Goal: Task Accomplishment & Management: Manage account settings

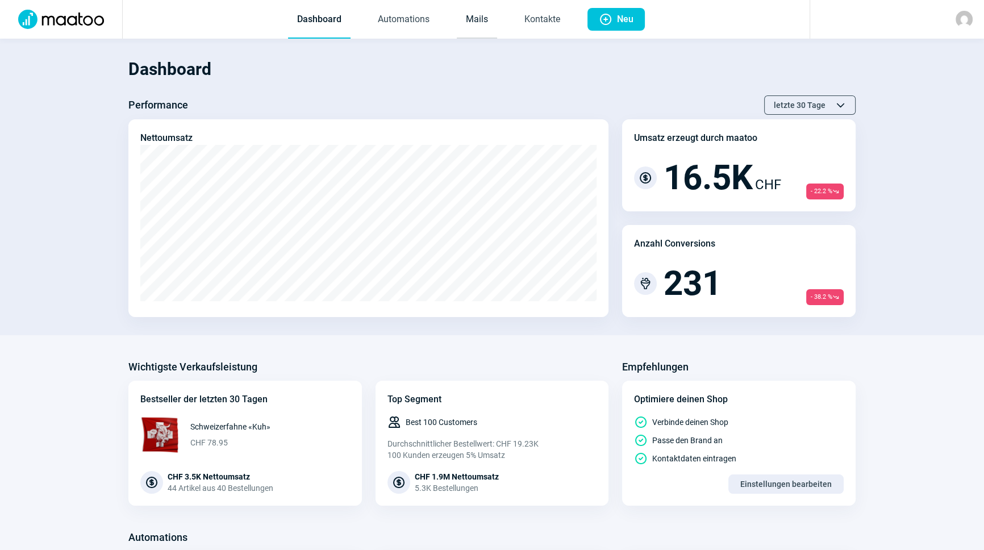
click at [473, 19] on link "Mails" at bounding box center [477, 20] width 40 height 38
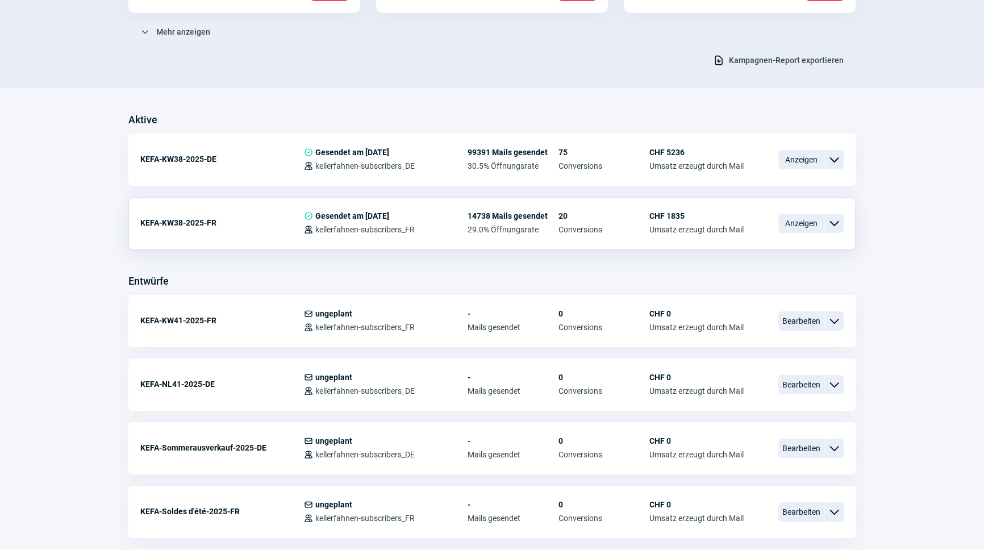
scroll to position [258, 0]
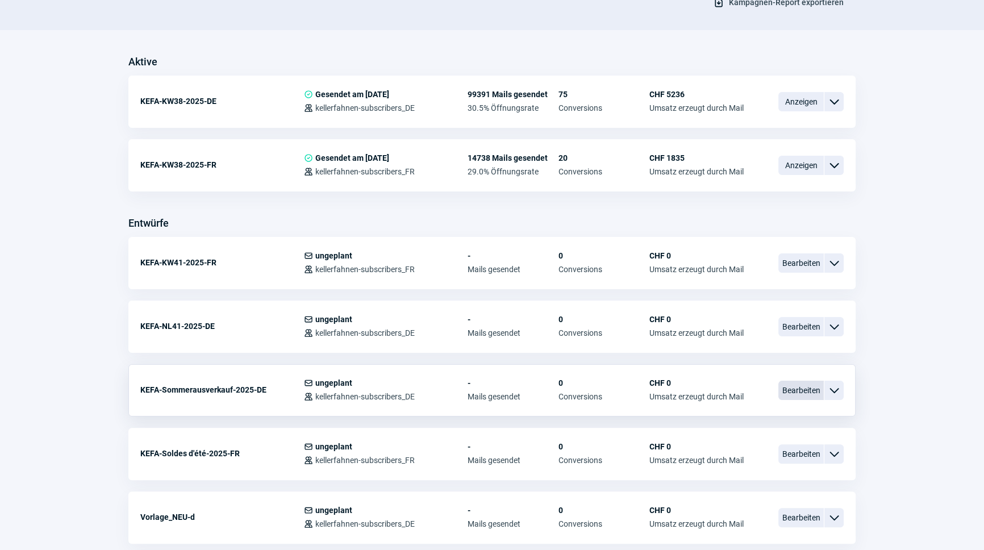
click at [796, 392] on span "Bearbeiten" at bounding box center [801, 390] width 45 height 19
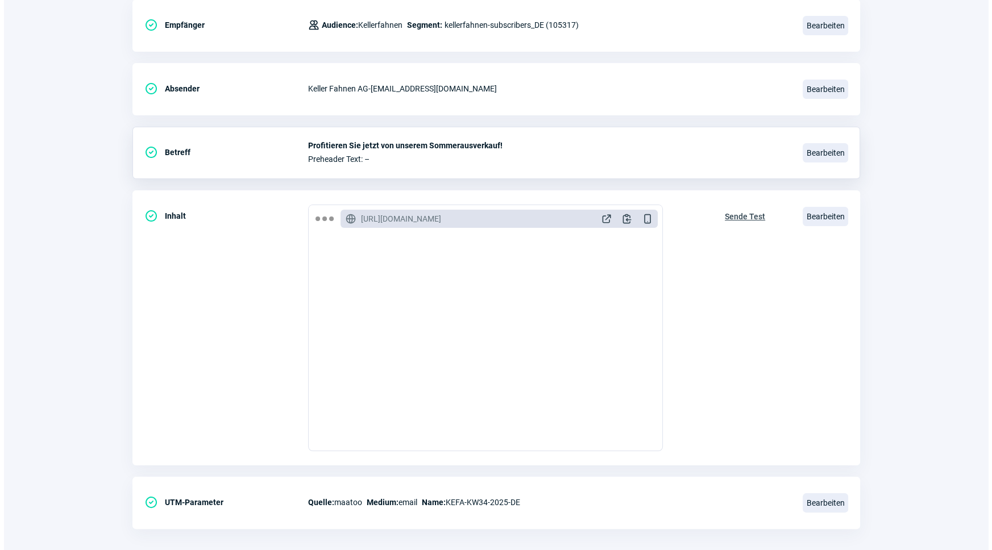
scroll to position [186, 0]
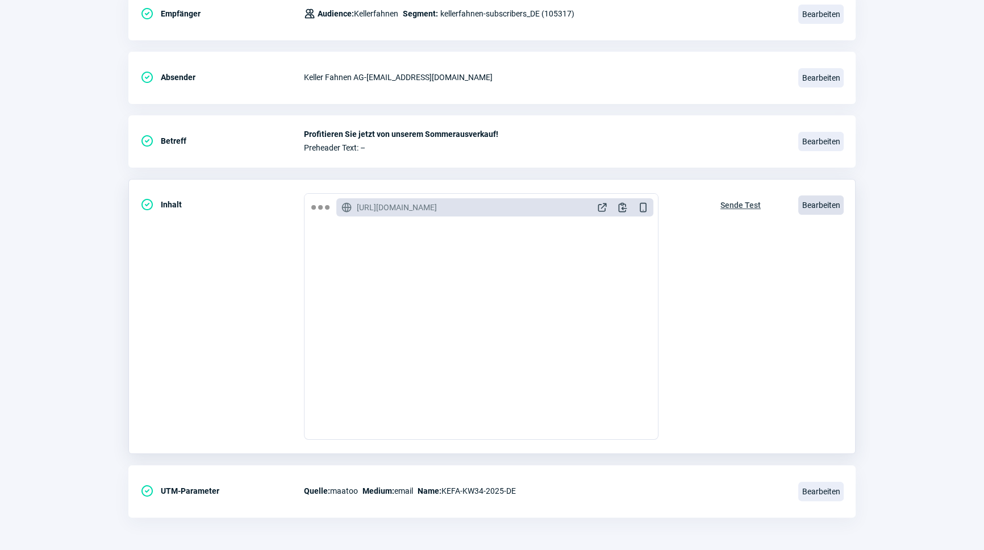
click at [816, 204] on span "Bearbeiten" at bounding box center [820, 204] width 45 height 19
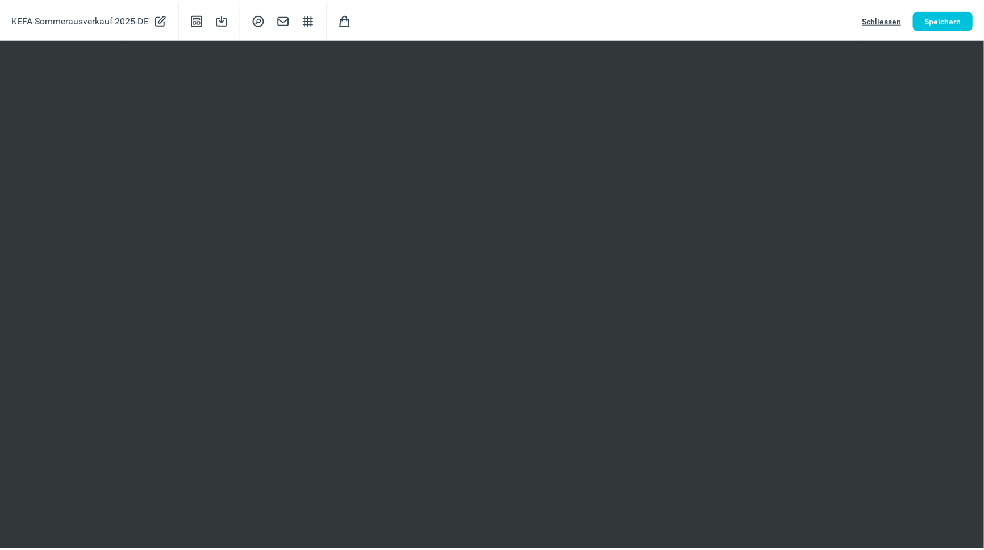
scroll to position [258, 0]
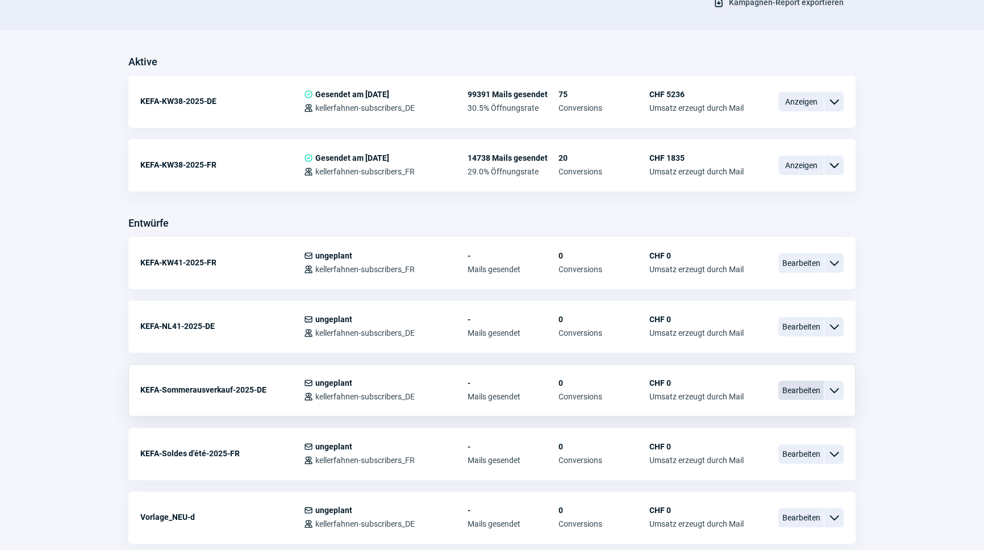
click at [795, 389] on span "Bearbeiten" at bounding box center [801, 390] width 45 height 19
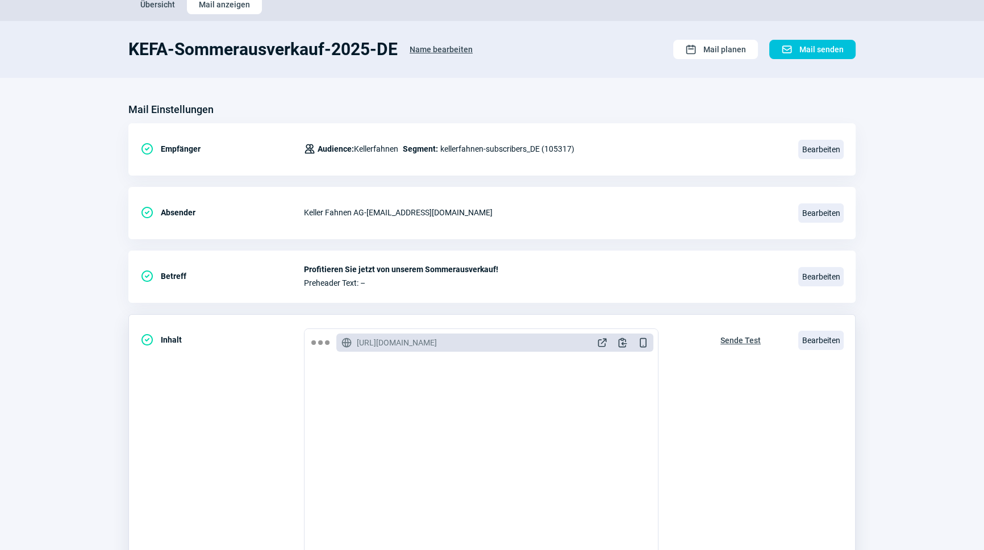
scroll to position [103, 0]
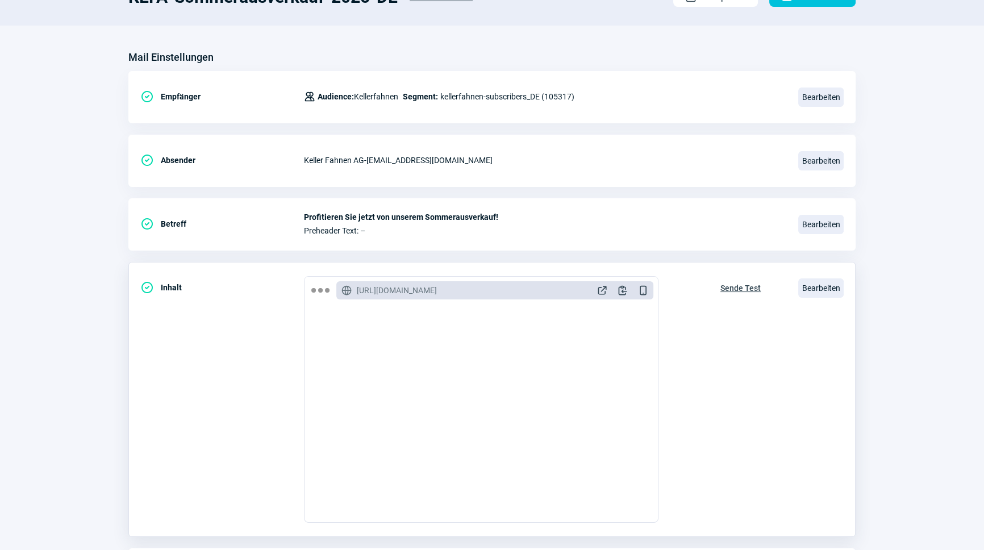
click at [742, 282] on span "Sende Test" at bounding box center [741, 288] width 40 height 18
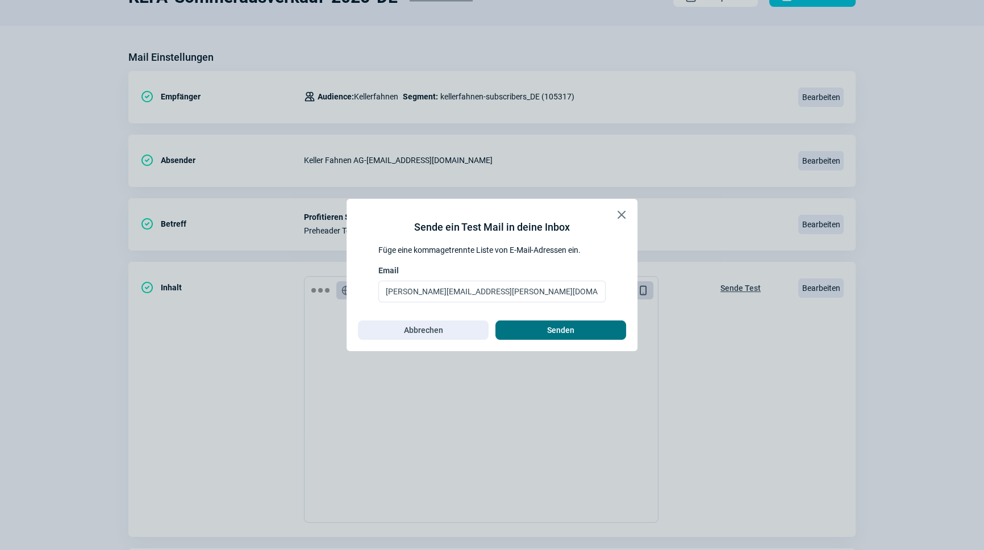
click at [554, 326] on span "Senden" at bounding box center [560, 330] width 27 height 18
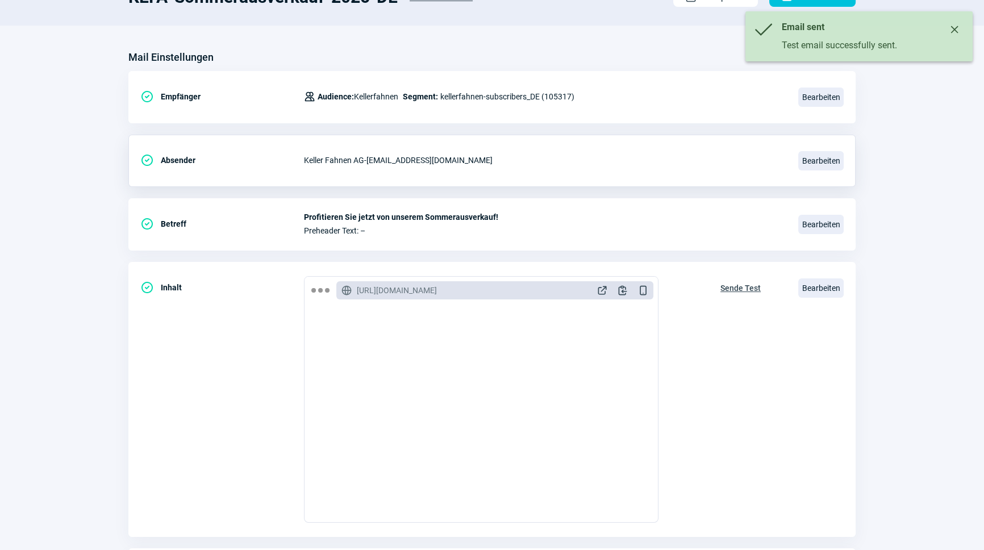
scroll to position [0, 0]
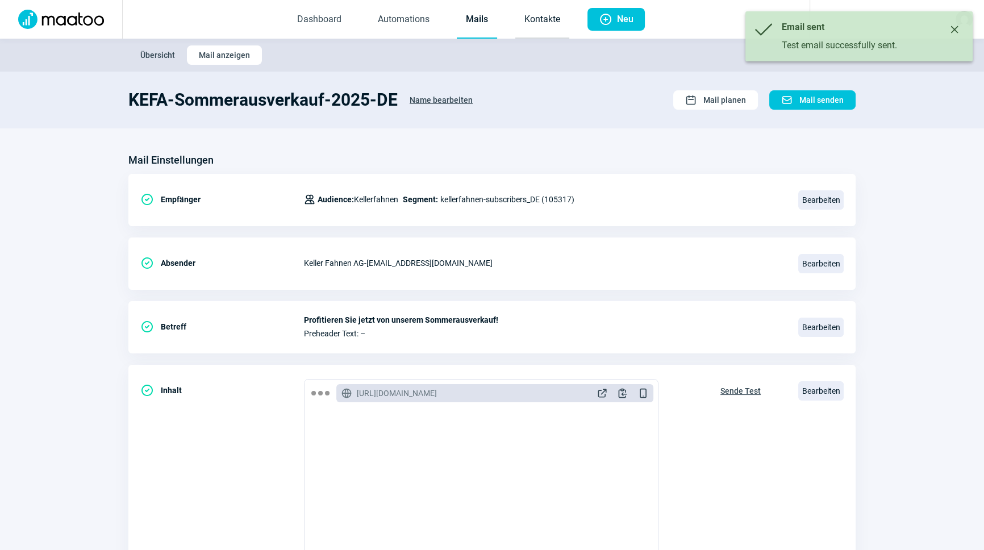
click at [547, 26] on link "Kontakte" at bounding box center [542, 20] width 54 height 38
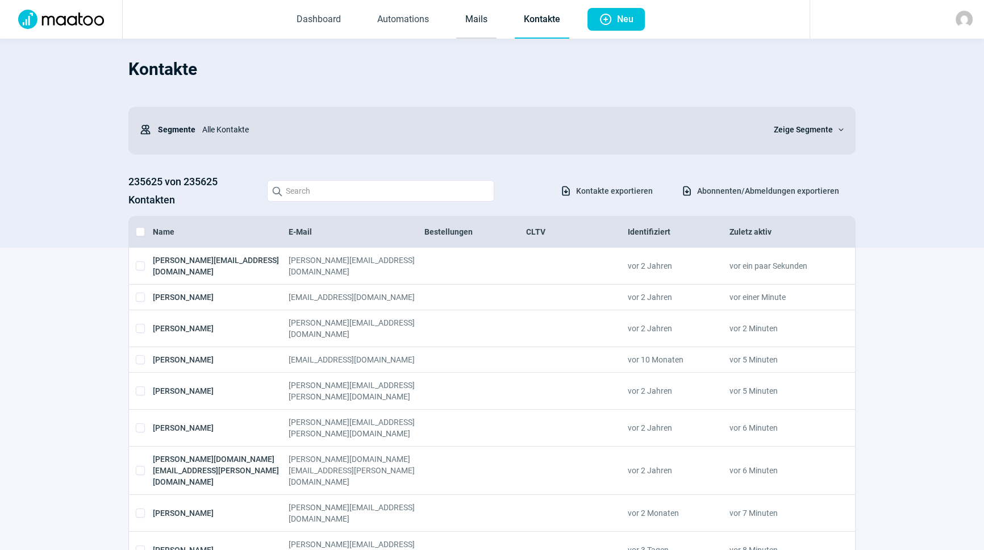
click at [473, 24] on link "Mails" at bounding box center [476, 20] width 40 height 38
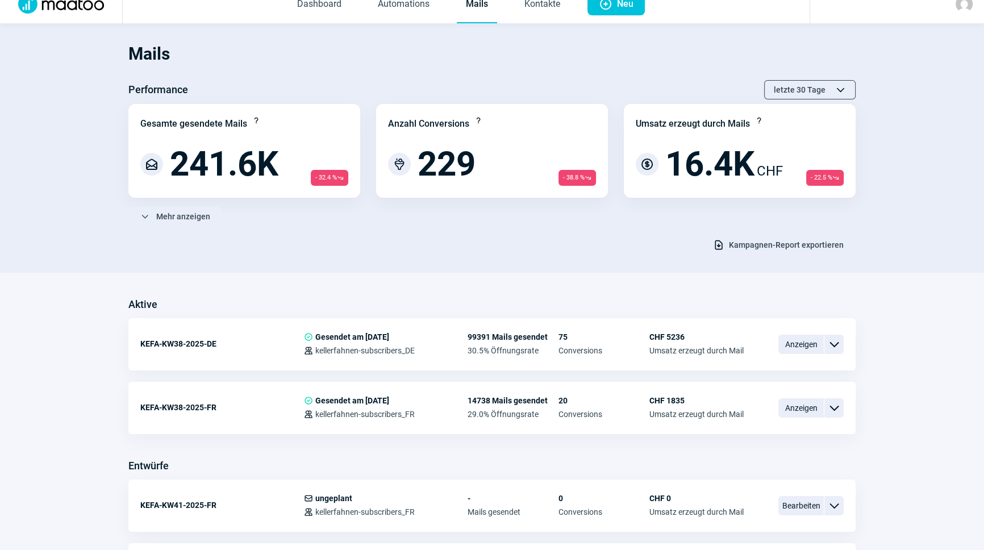
scroll to position [258, 0]
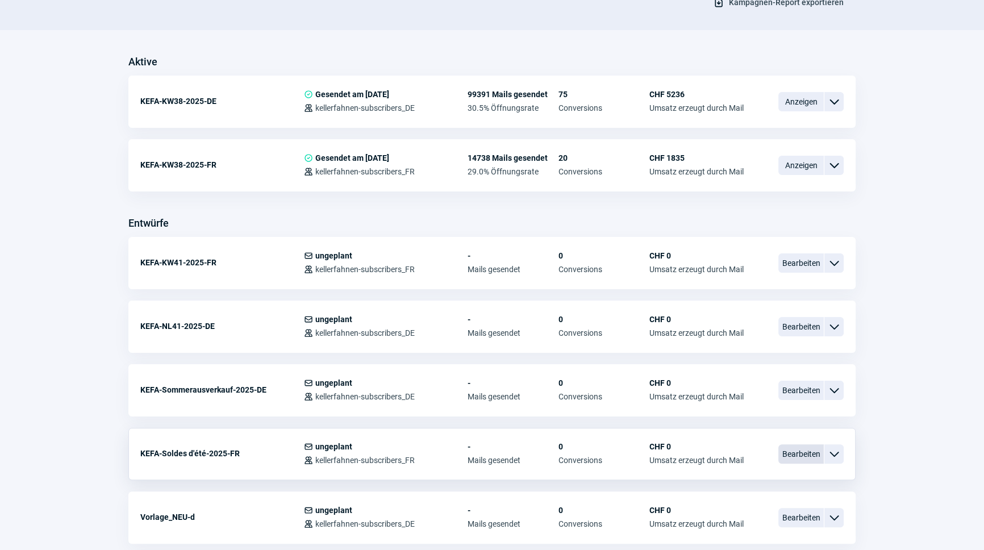
click at [793, 449] on span "Bearbeiten" at bounding box center [801, 453] width 45 height 19
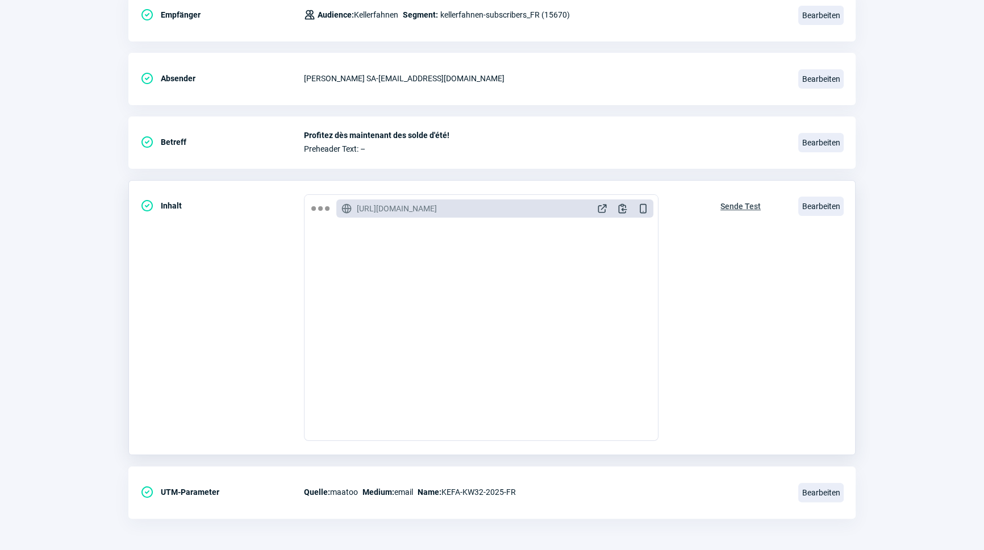
scroll to position [186, 0]
click at [741, 203] on span "Sende Test" at bounding box center [741, 205] width 40 height 18
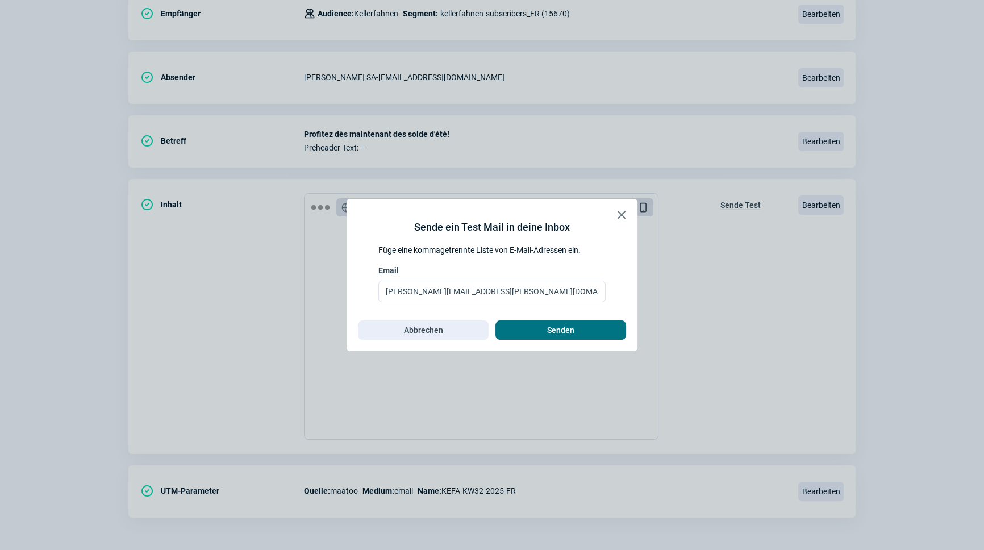
click at [565, 335] on span "Senden" at bounding box center [560, 330] width 27 height 18
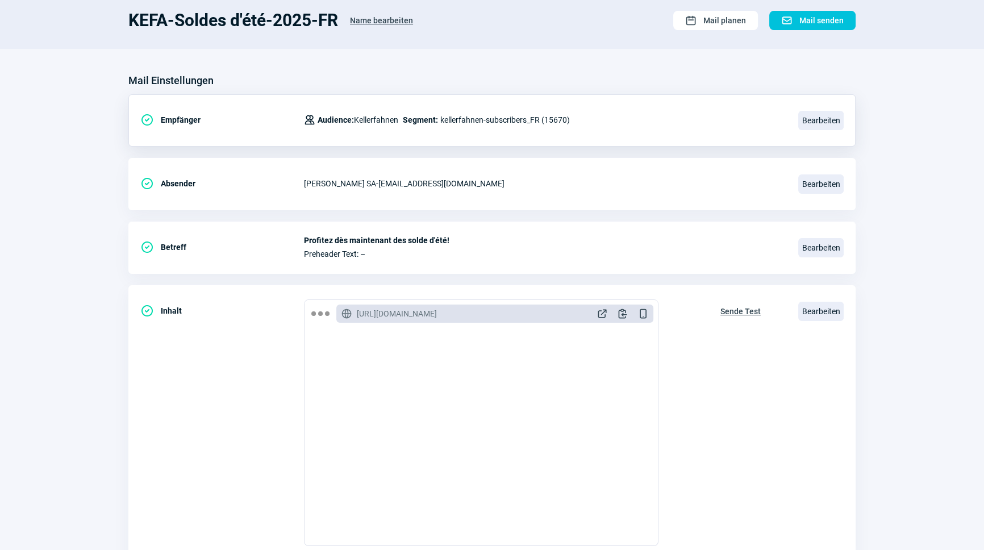
scroll to position [0, 0]
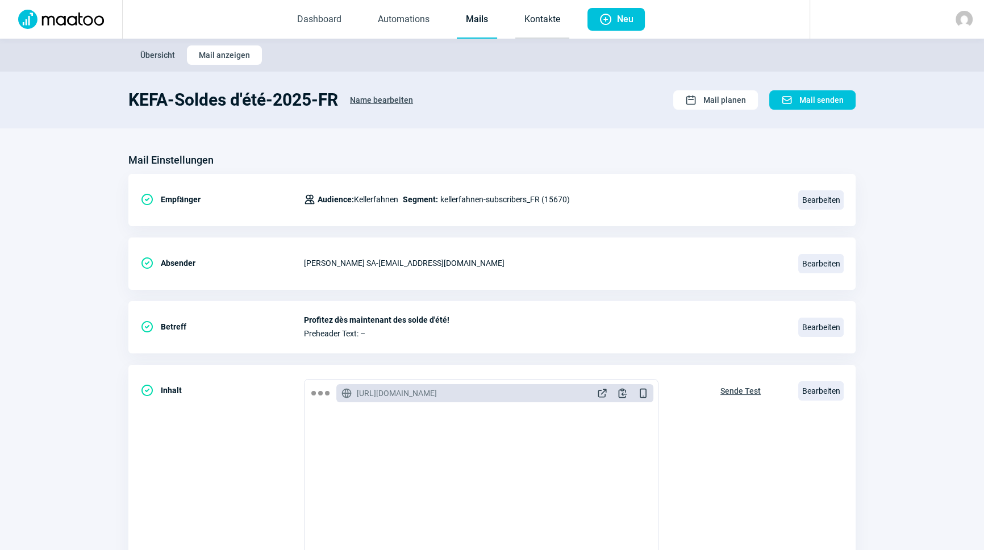
click at [550, 24] on link "Kontakte" at bounding box center [542, 20] width 54 height 38
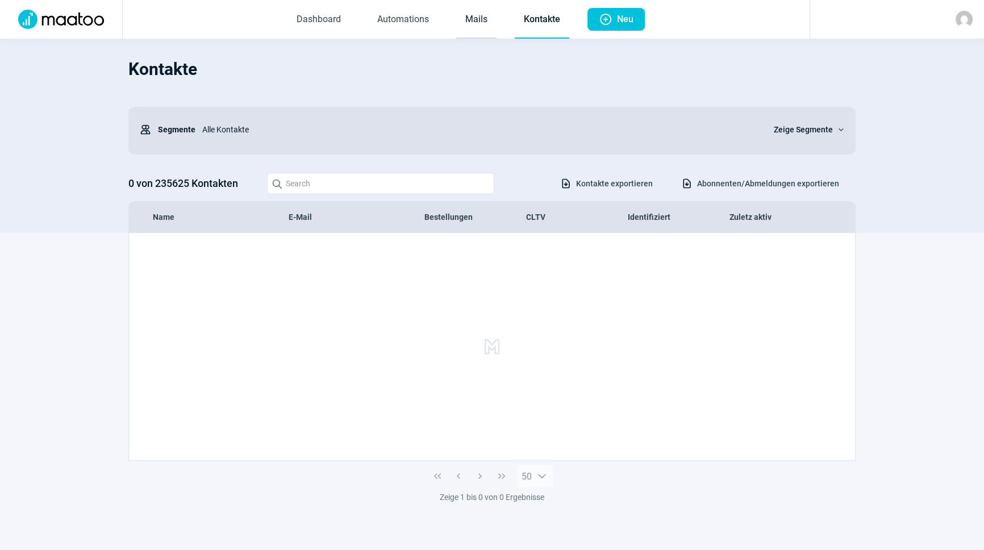
click at [494, 22] on link "Mails" at bounding box center [476, 20] width 40 height 38
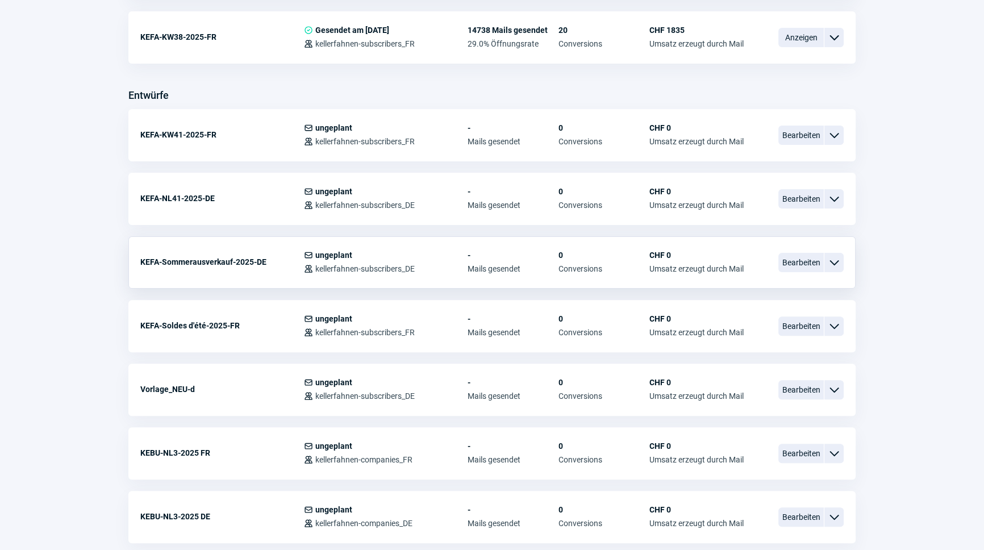
scroll to position [413, 0]
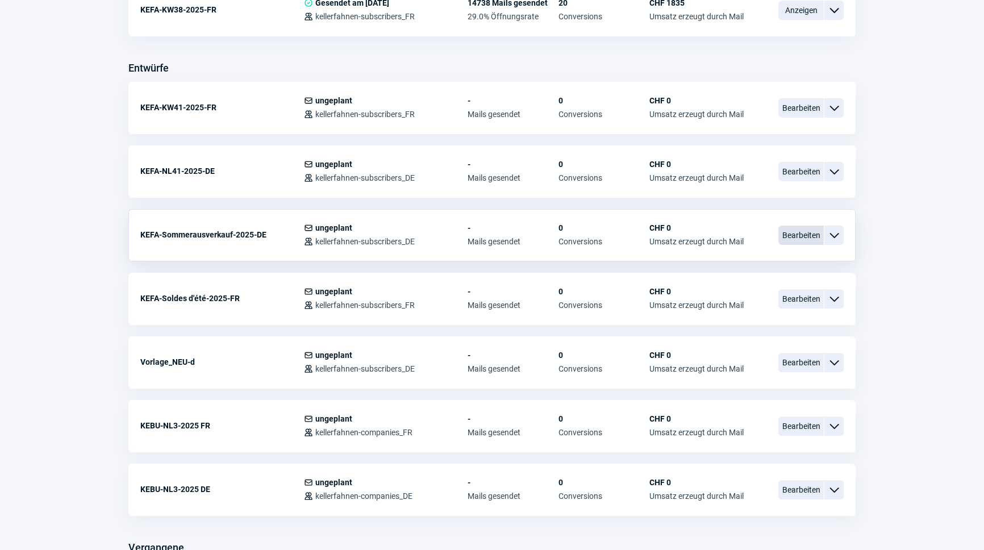
click at [812, 236] on span "Bearbeiten" at bounding box center [801, 235] width 45 height 19
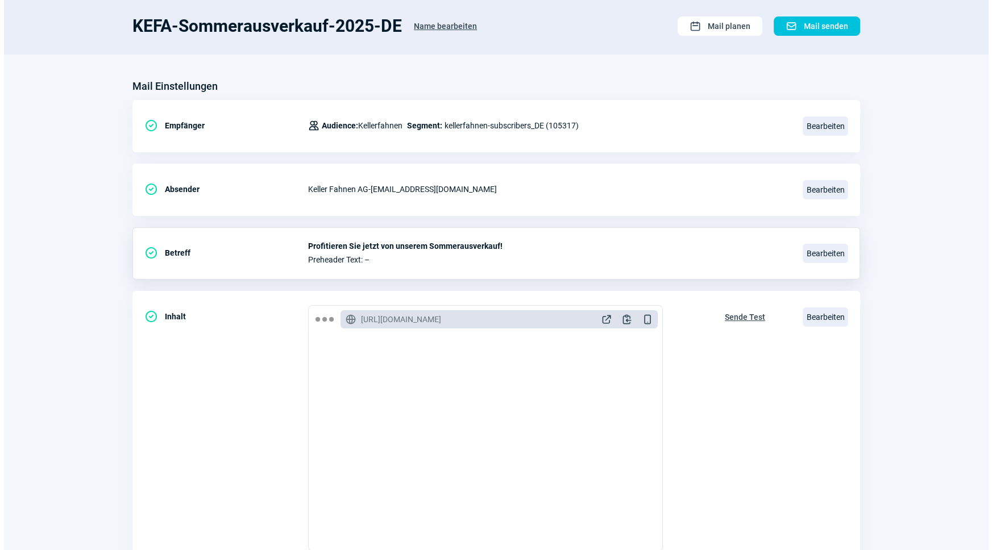
scroll to position [186, 0]
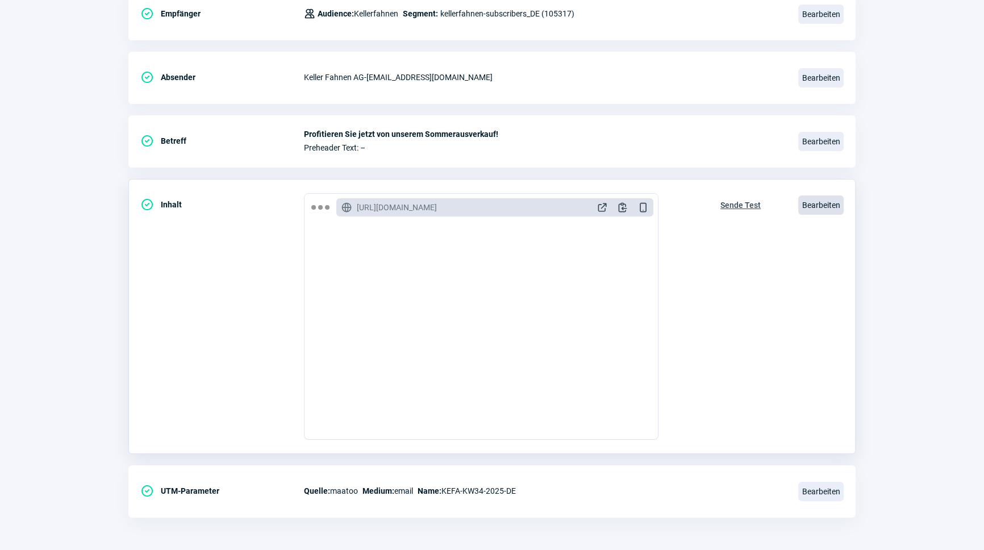
click at [829, 205] on span "Bearbeiten" at bounding box center [820, 204] width 45 height 19
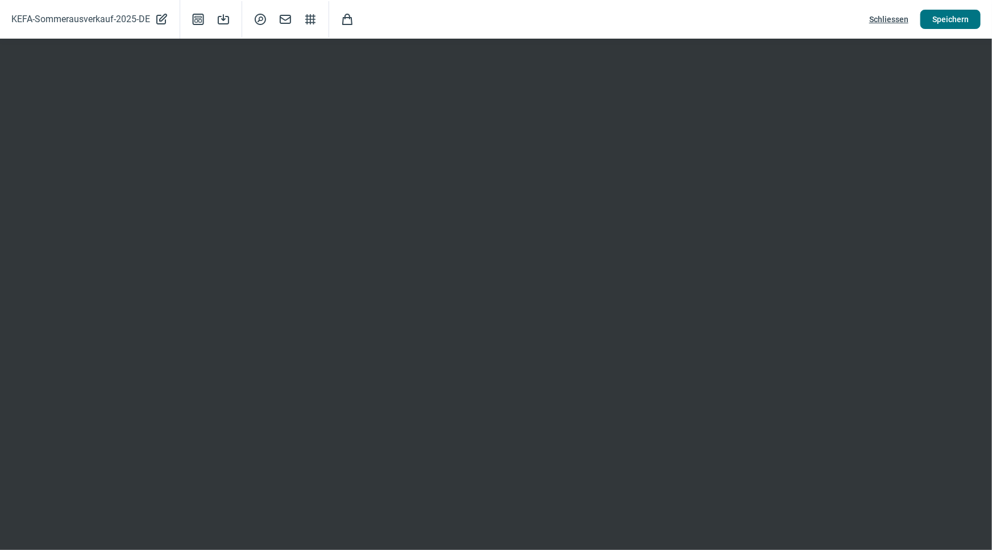
click at [945, 17] on span "Speichern" at bounding box center [950, 19] width 36 height 18
click at [898, 16] on span "Schliessen" at bounding box center [888, 19] width 39 height 18
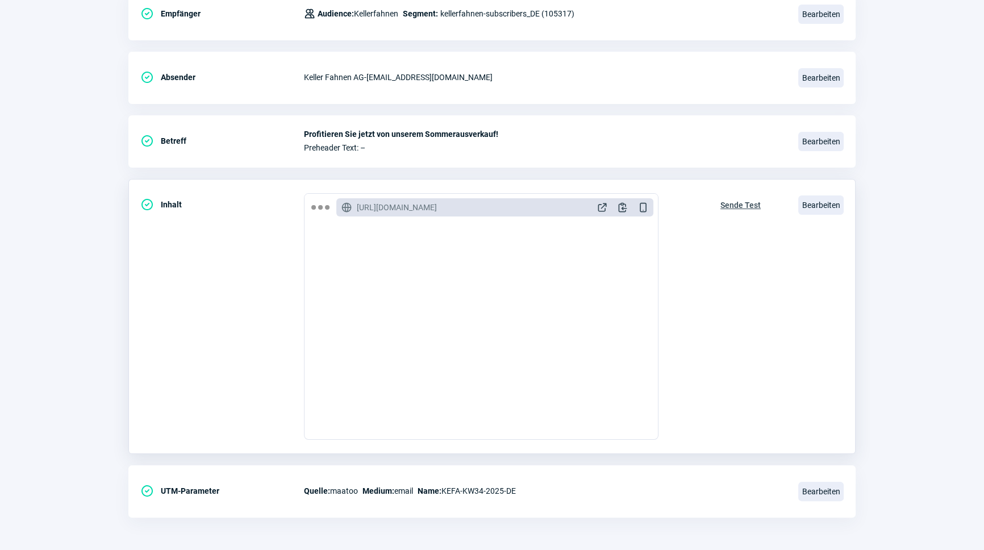
click at [742, 202] on span "Sende Test" at bounding box center [741, 205] width 40 height 18
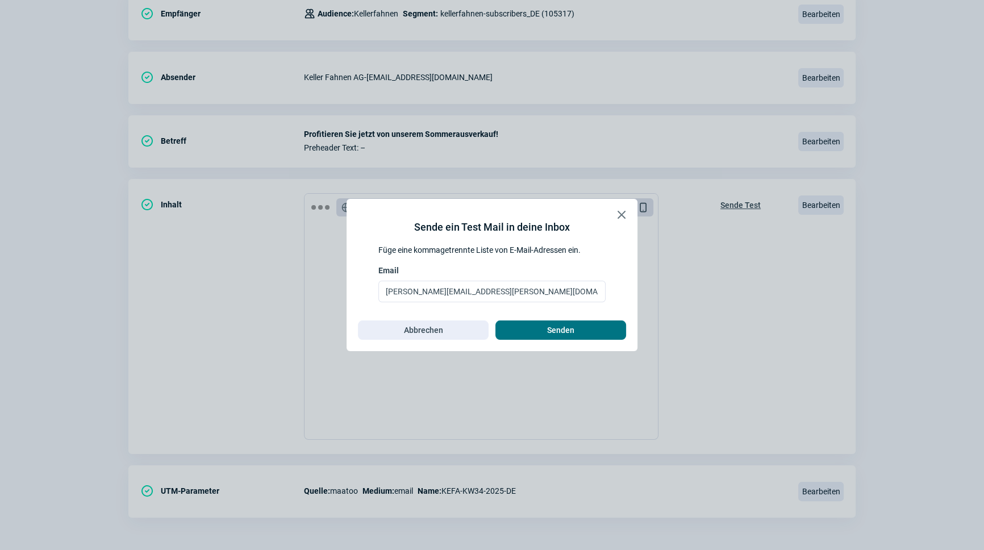
click at [564, 334] on span "Senden" at bounding box center [560, 330] width 27 height 18
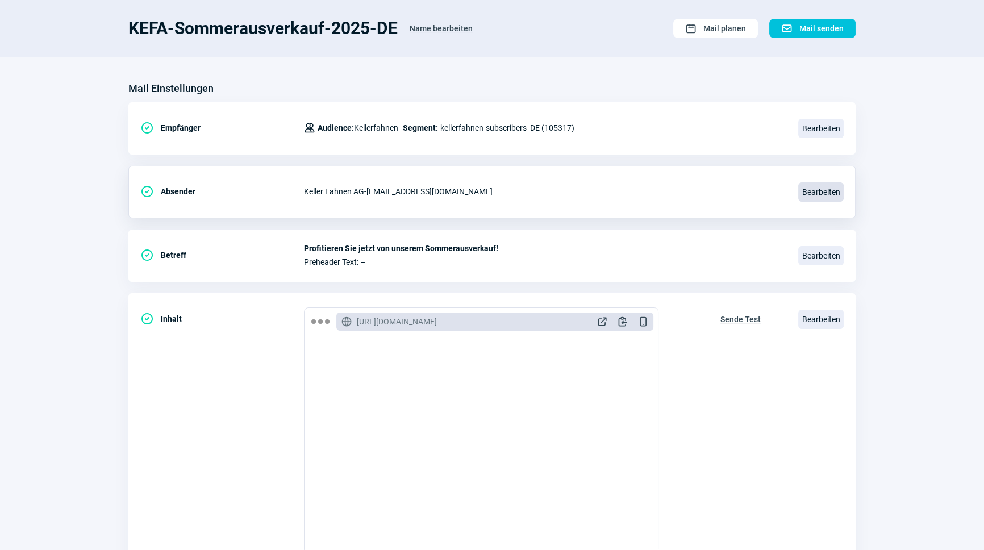
scroll to position [0, 0]
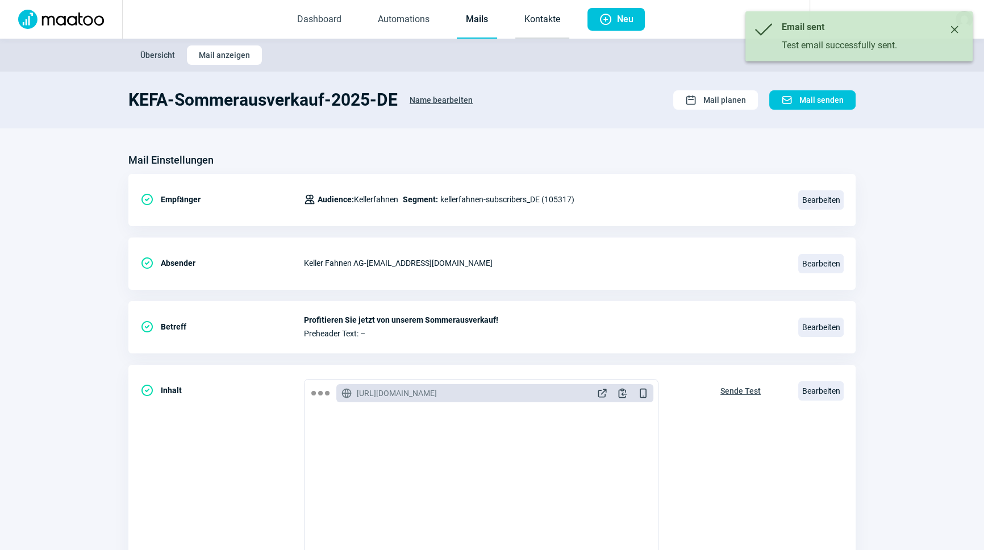
click at [539, 24] on link "Kontakte" at bounding box center [542, 20] width 54 height 38
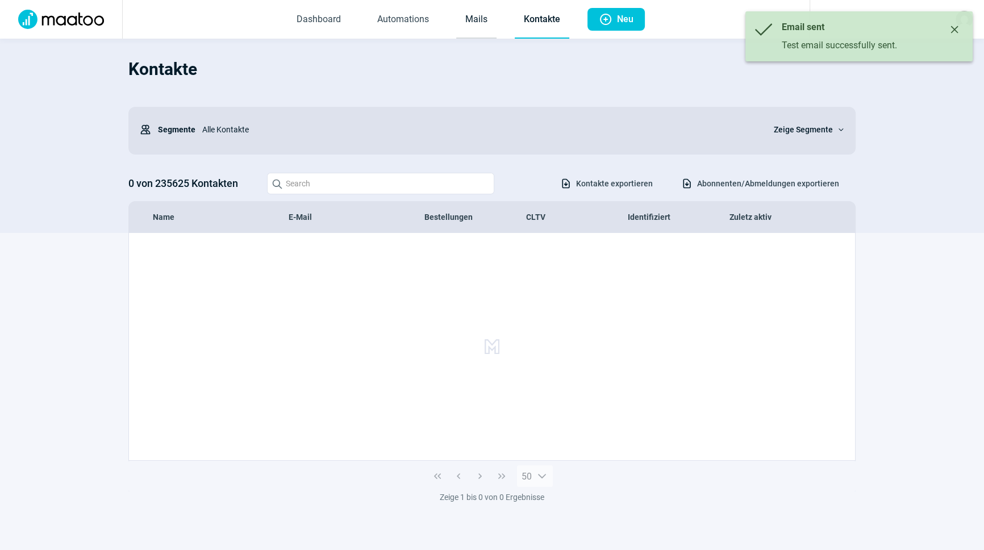
click at [487, 23] on link "Mails" at bounding box center [476, 20] width 40 height 38
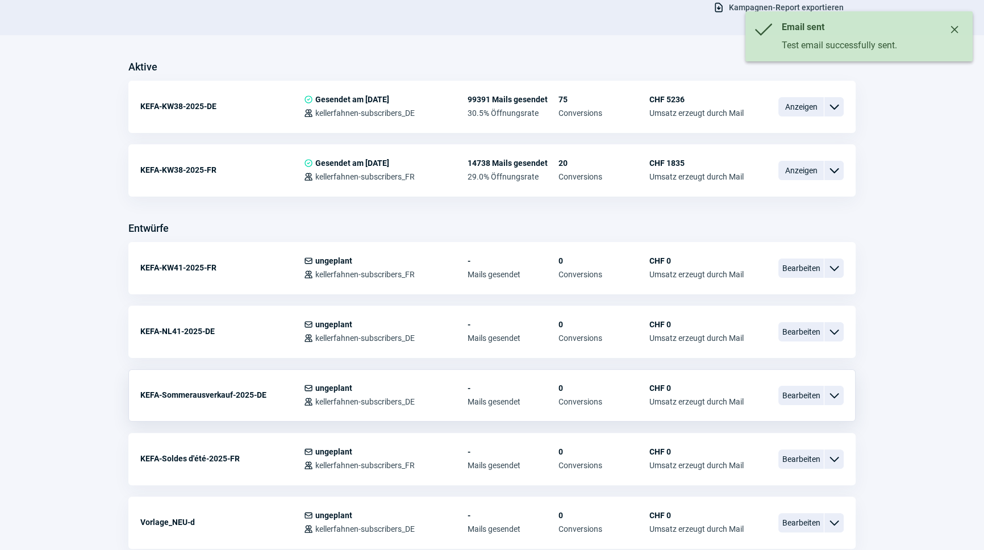
scroll to position [258, 0]
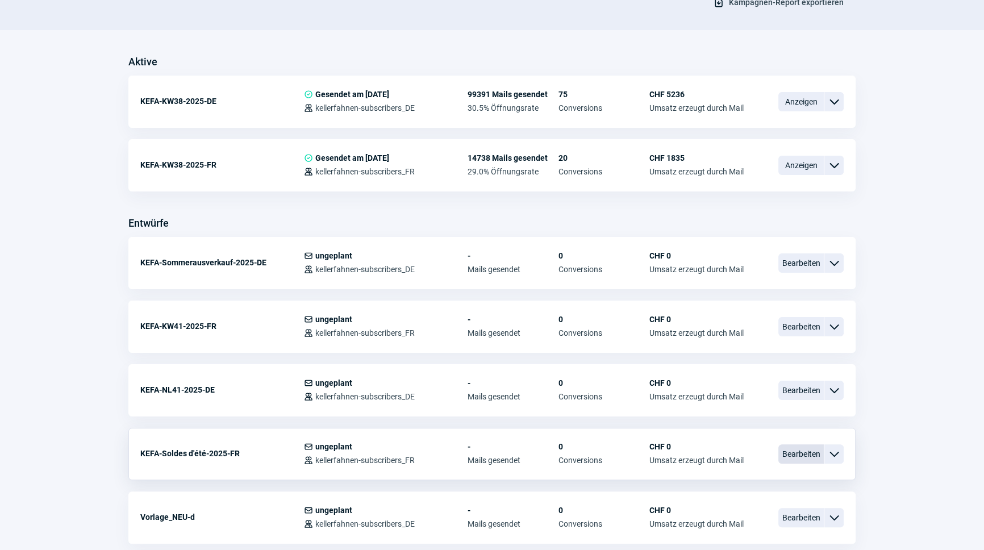
click at [801, 452] on span "Bearbeiten" at bounding box center [801, 453] width 45 height 19
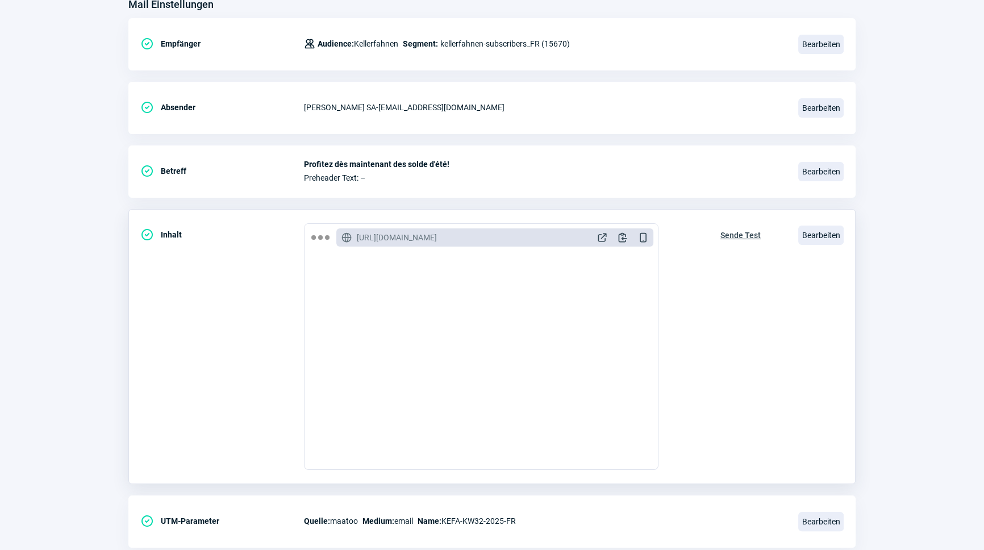
scroll to position [186, 0]
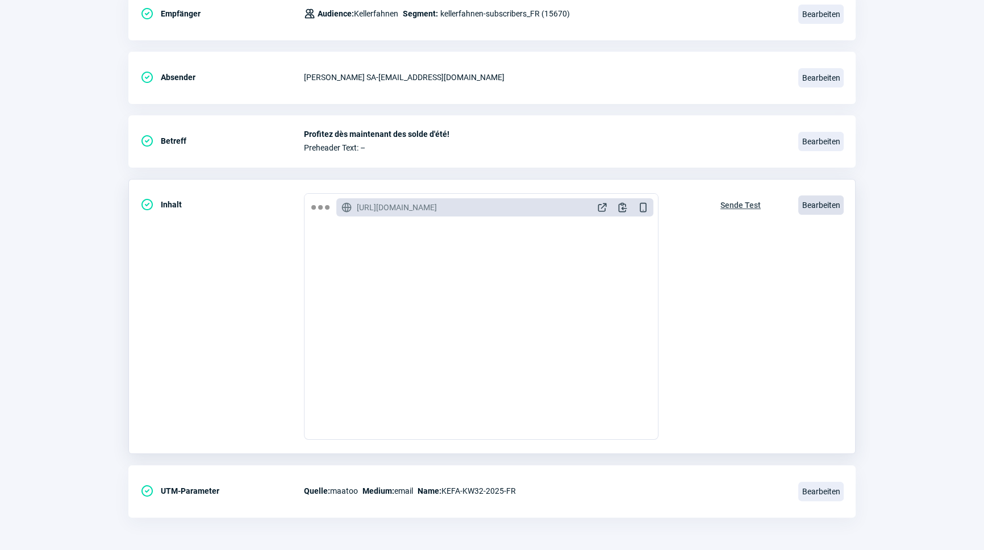
click at [814, 199] on span "Bearbeiten" at bounding box center [820, 204] width 45 height 19
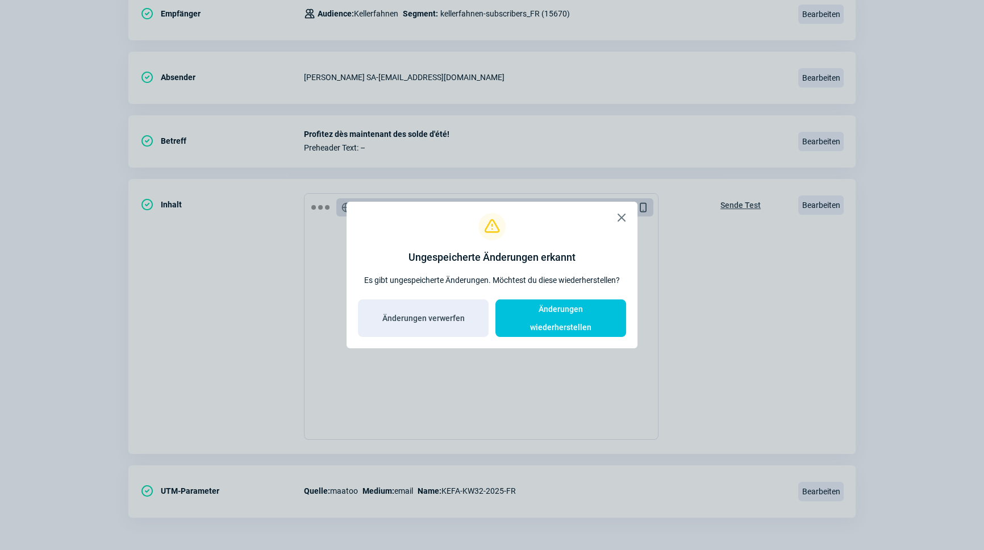
click at [619, 221] on span "X icon" at bounding box center [622, 218] width 14 height 14
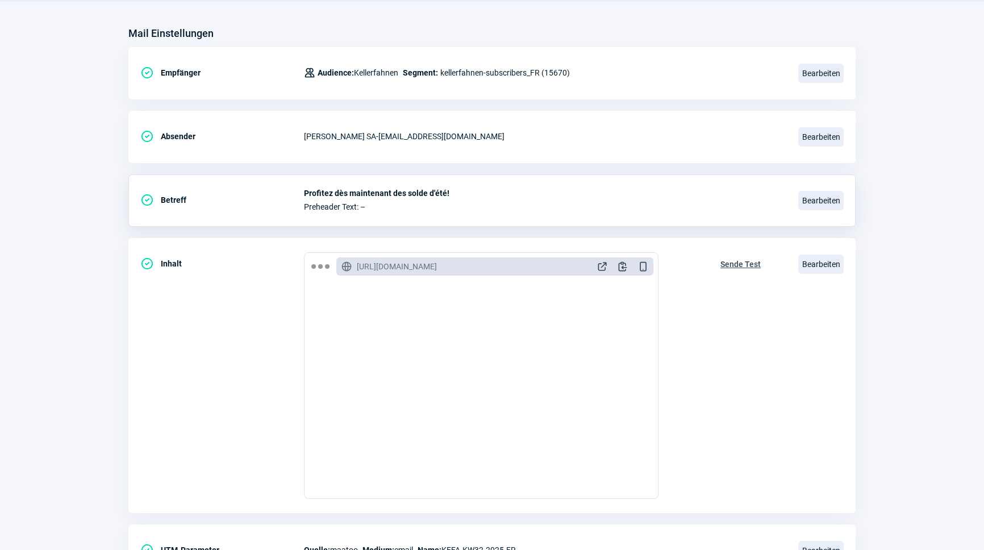
scroll to position [0, 0]
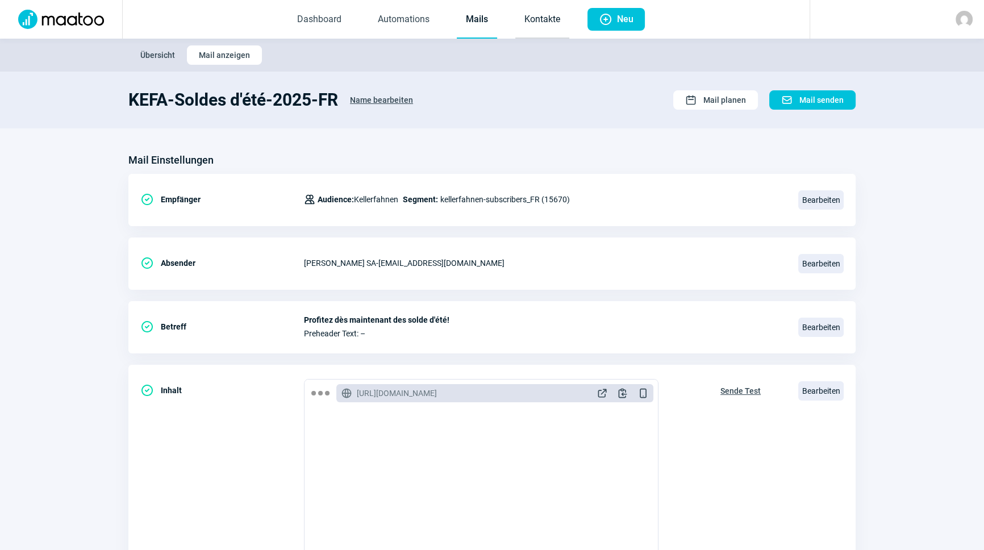
click at [528, 18] on link "Kontakte" at bounding box center [542, 20] width 54 height 38
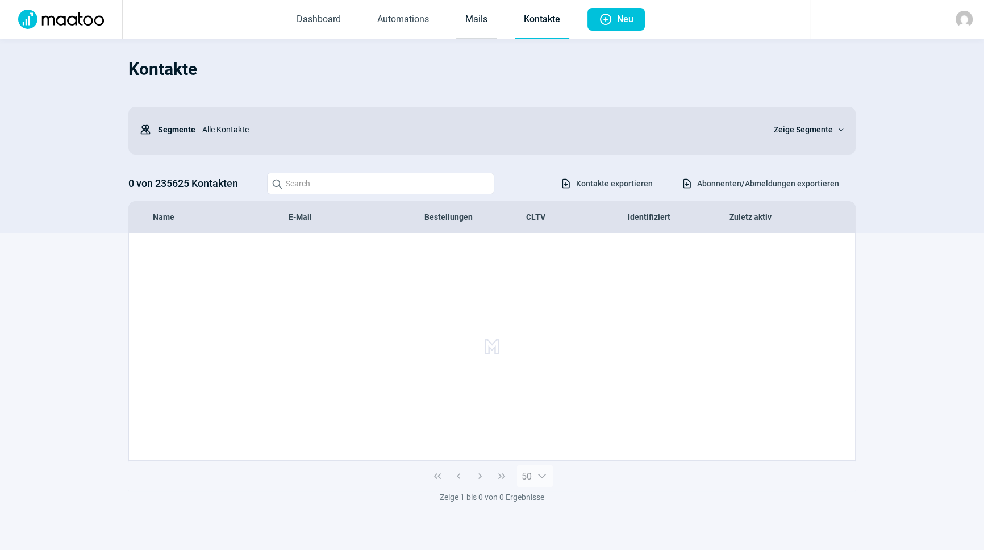
click at [476, 18] on link "Mails" at bounding box center [476, 20] width 40 height 38
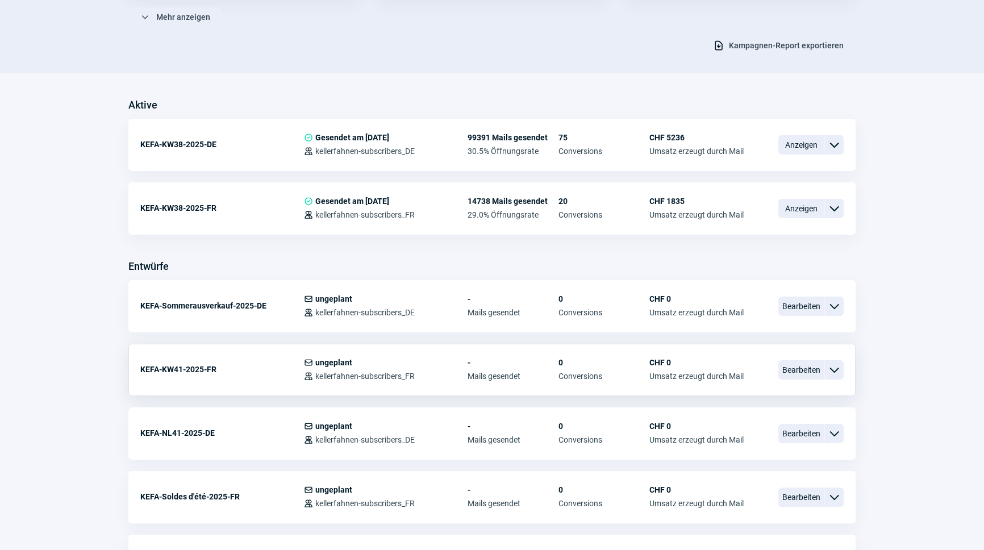
scroll to position [361, 0]
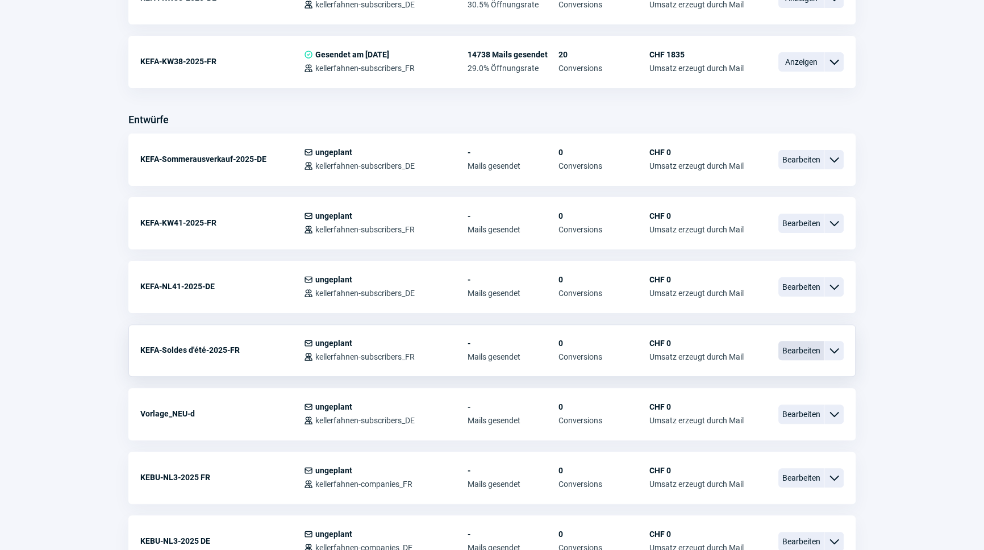
click at [796, 351] on span "Bearbeiten" at bounding box center [801, 350] width 45 height 19
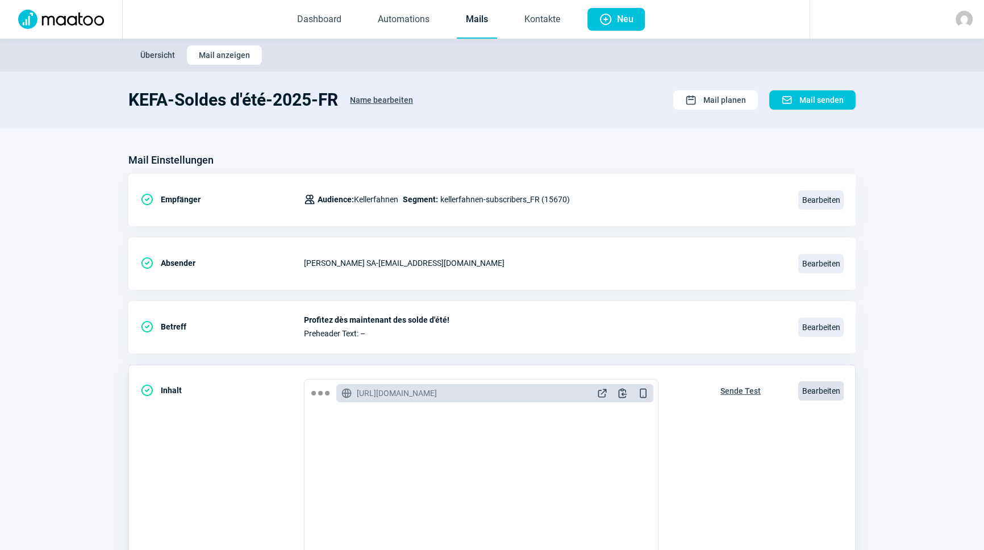
click at [841, 392] on span "Bearbeiten" at bounding box center [820, 390] width 45 height 19
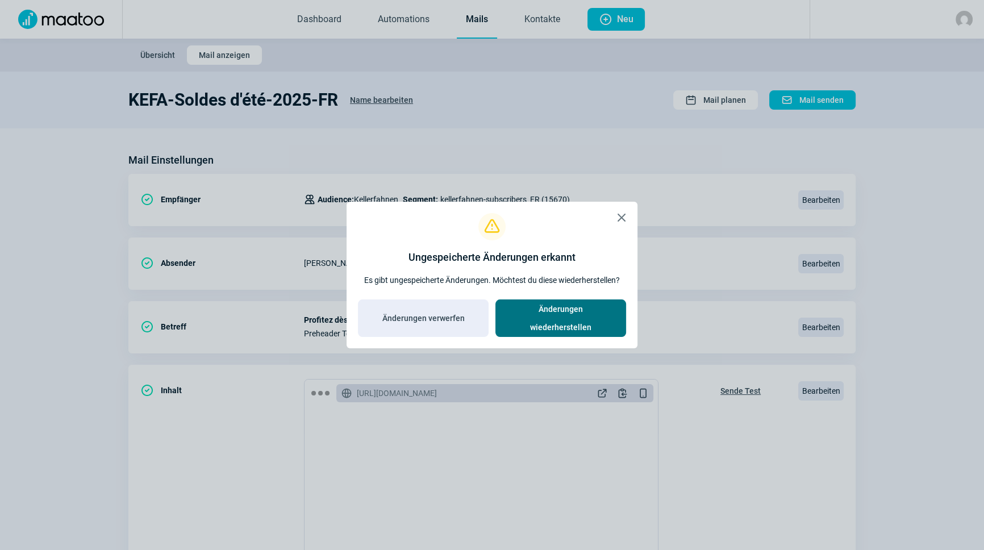
click at [587, 313] on span "Änderungen wiederherstellen" at bounding box center [560, 318] width 107 height 36
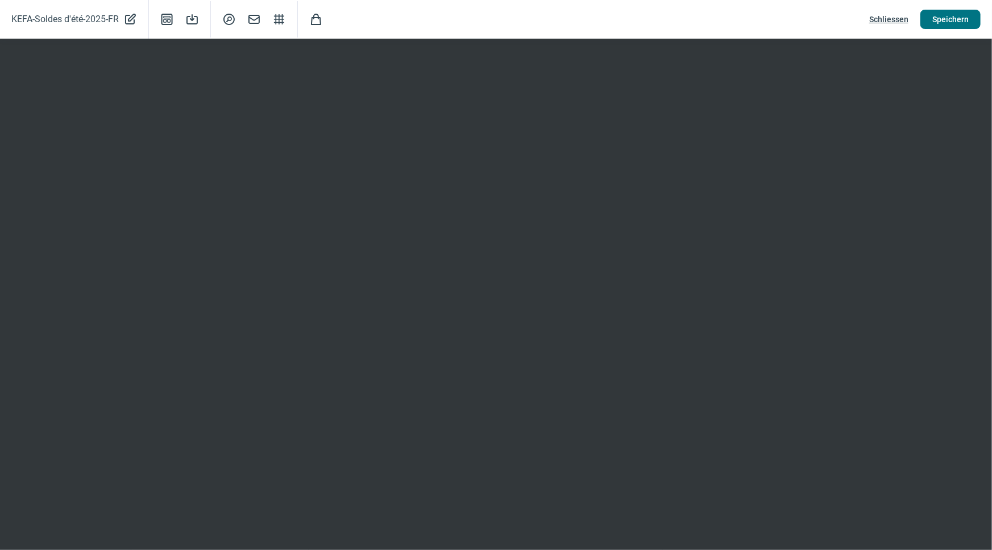
click at [946, 19] on span "Speichern" at bounding box center [950, 19] width 36 height 18
click at [888, 22] on span "Schliessen" at bounding box center [888, 19] width 39 height 18
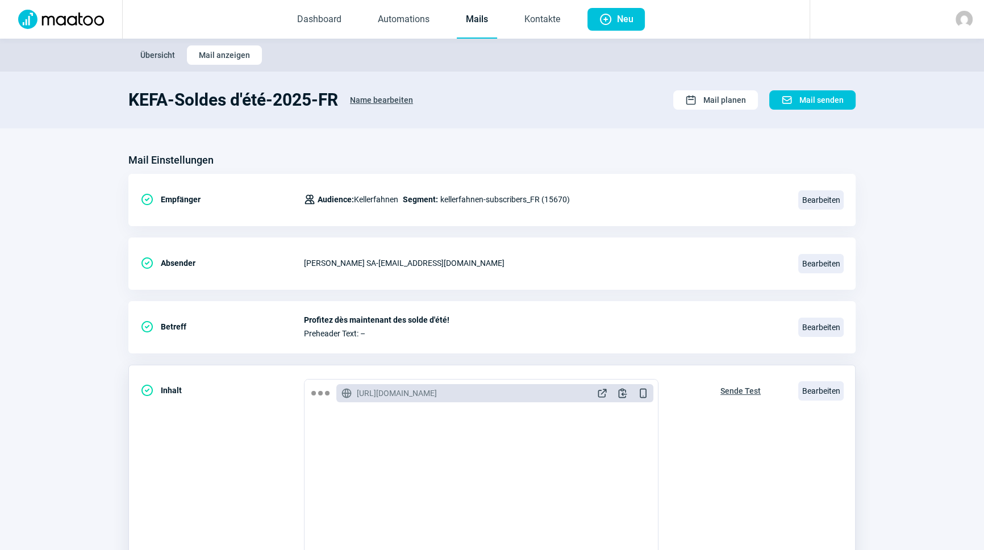
click at [747, 392] on span "Sende Test" at bounding box center [741, 391] width 40 height 18
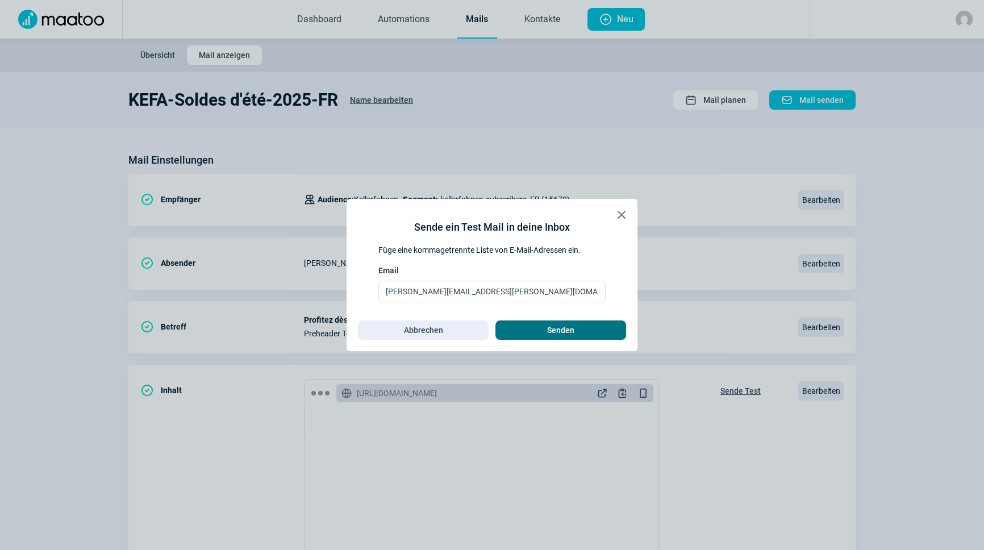
click at [557, 332] on span "Senden" at bounding box center [560, 330] width 27 height 18
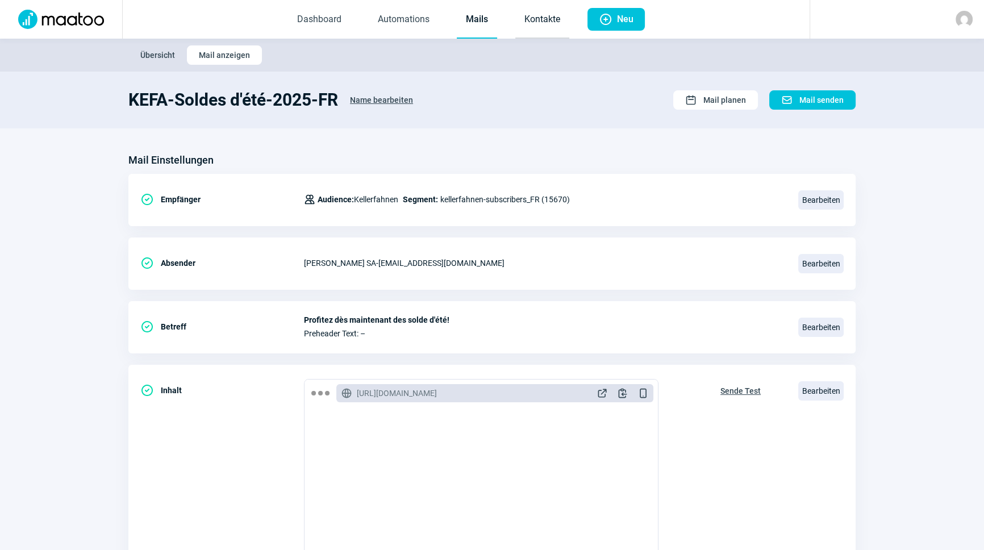
click at [552, 19] on link "Kontakte" at bounding box center [542, 20] width 54 height 38
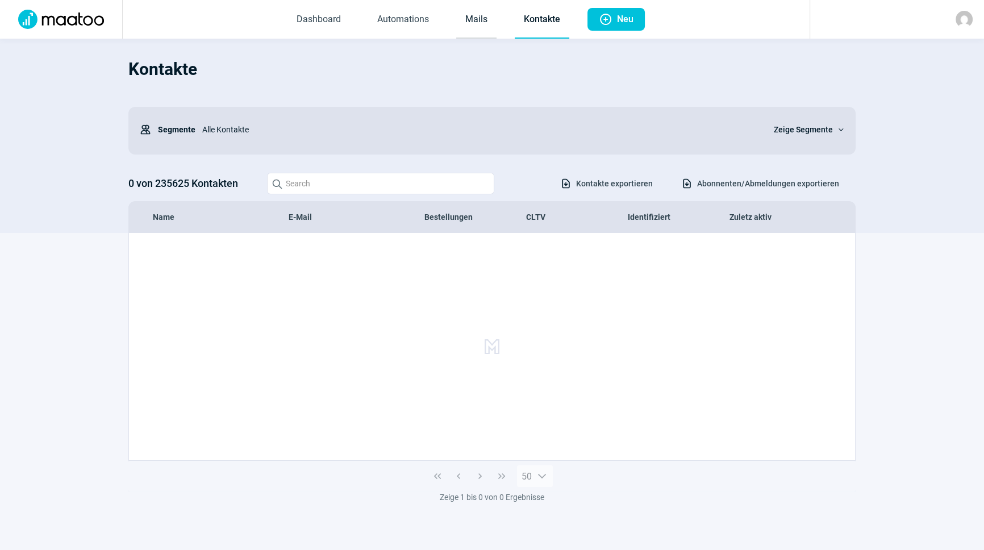
click at [477, 19] on link "Mails" at bounding box center [476, 20] width 40 height 38
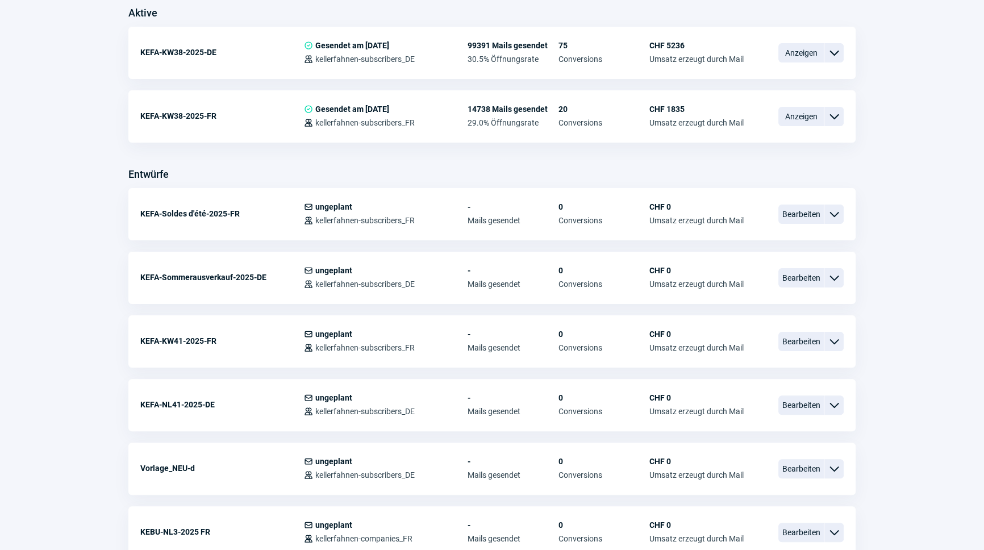
scroll to position [310, 0]
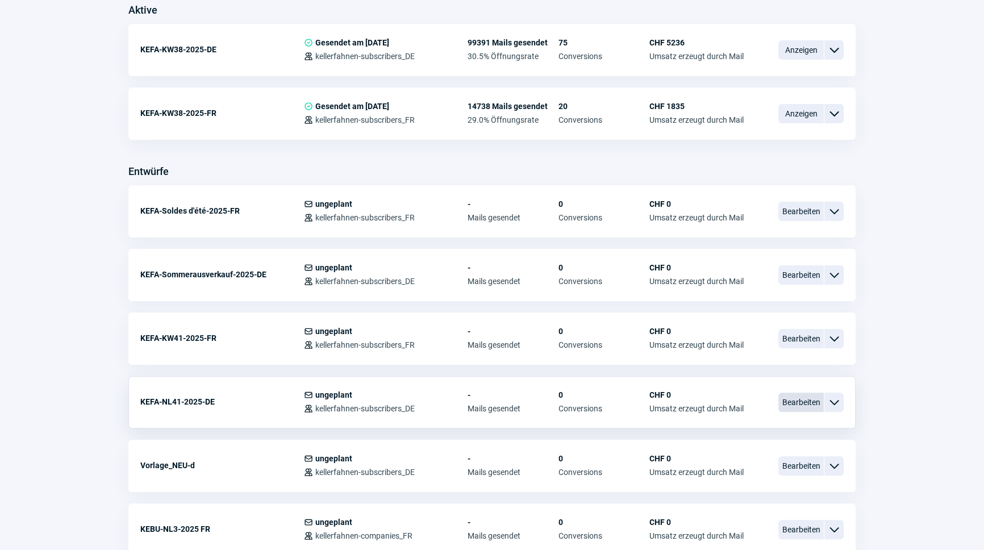
click at [783, 401] on span "Bearbeiten" at bounding box center [801, 402] width 45 height 19
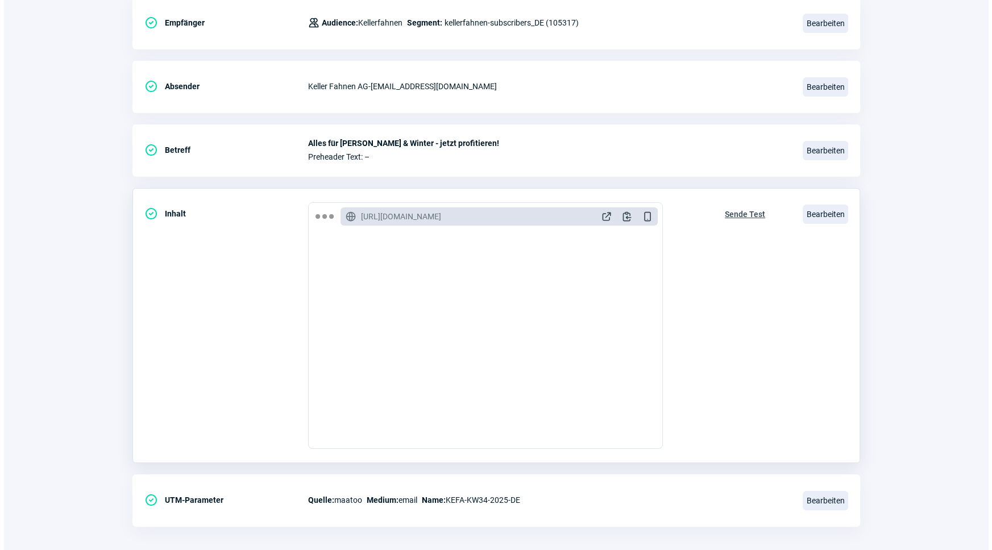
scroll to position [186, 0]
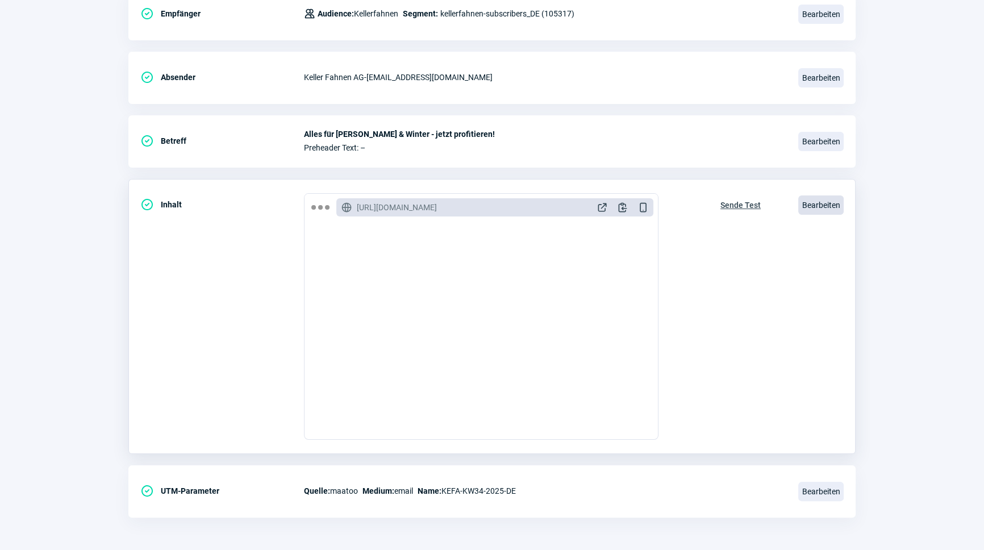
click at [815, 202] on span "Bearbeiten" at bounding box center [820, 204] width 45 height 19
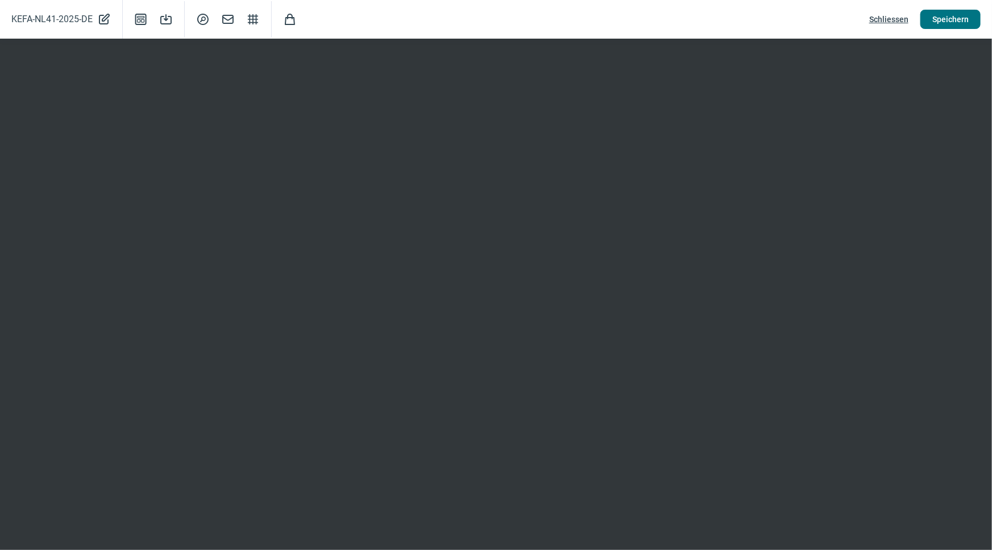
click at [945, 26] on span "Speichern" at bounding box center [950, 19] width 36 height 18
click at [951, 15] on span "Speichern" at bounding box center [950, 19] width 36 height 18
click at [905, 19] on span "Schliessen" at bounding box center [888, 19] width 39 height 18
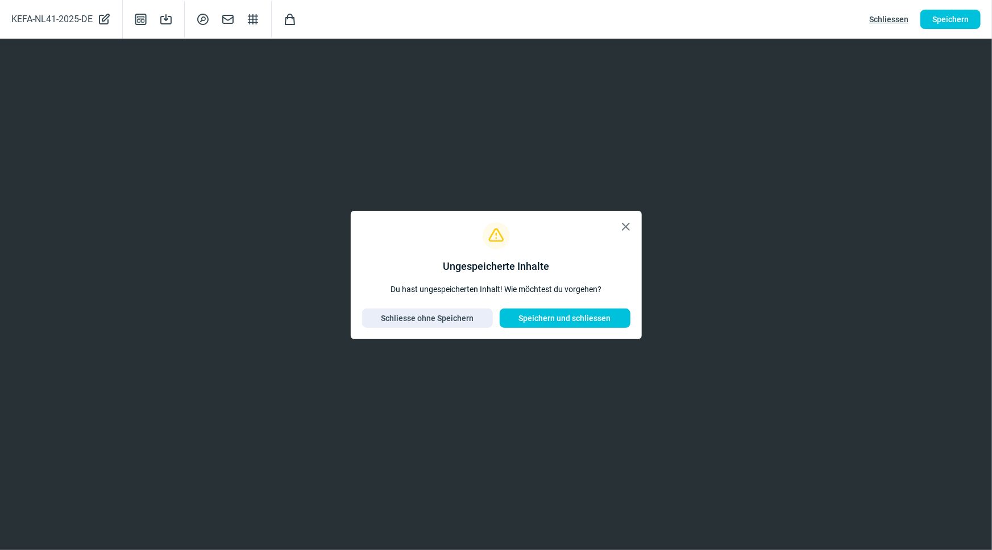
click at [626, 228] on span "X icon" at bounding box center [626, 227] width 14 height 14
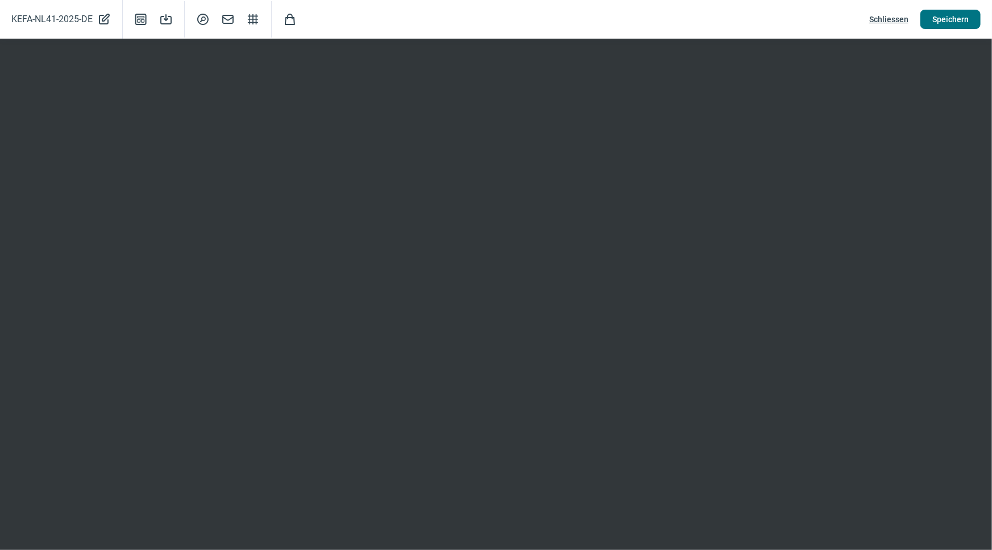
click at [957, 26] on span "Speichern" at bounding box center [950, 19] width 36 height 18
click at [889, 11] on span "Schliessen" at bounding box center [888, 19] width 39 height 18
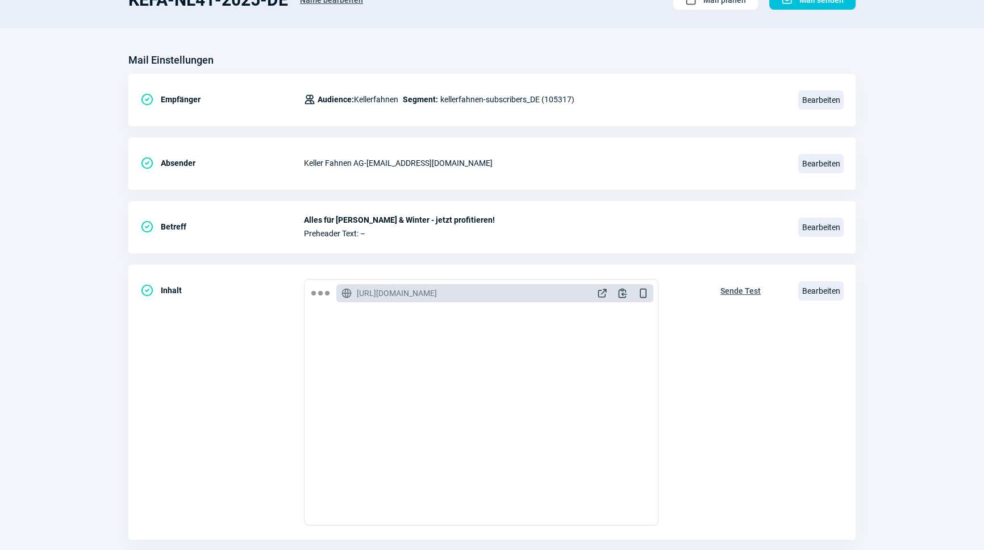
scroll to position [0, 0]
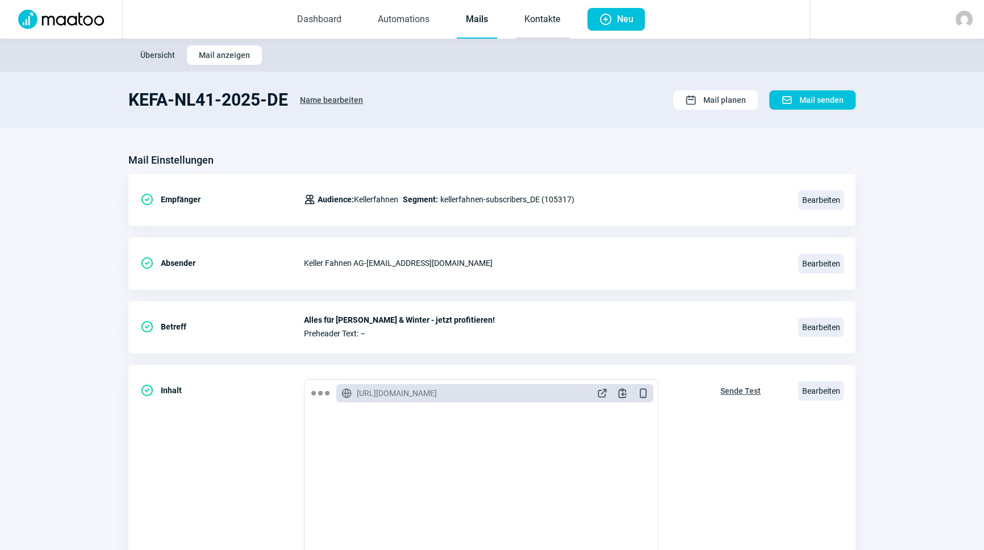
click at [530, 21] on link "Kontakte" at bounding box center [542, 20] width 54 height 38
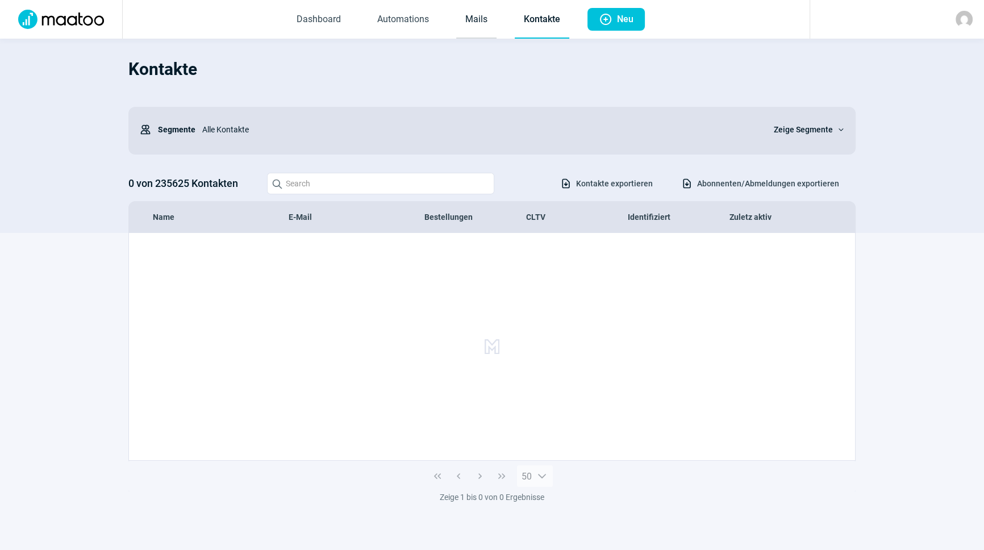
click at [479, 21] on link "Mails" at bounding box center [476, 20] width 40 height 38
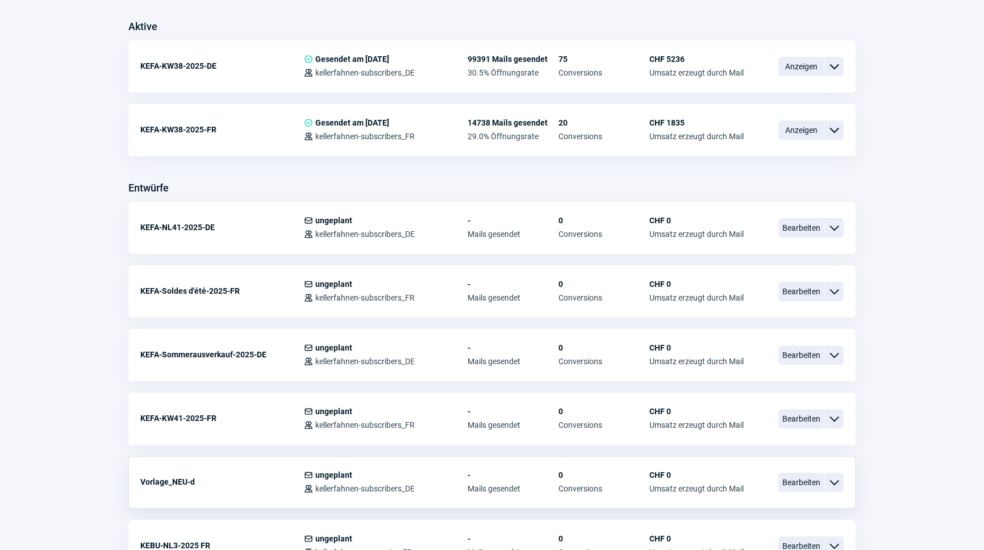
scroll to position [361, 0]
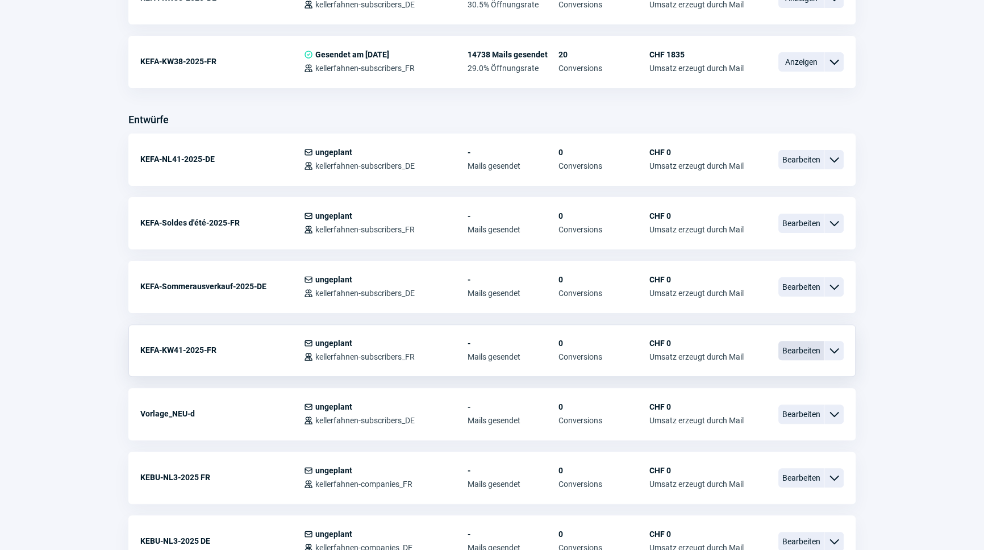
click at [807, 351] on span "Bearbeiten" at bounding box center [801, 350] width 45 height 19
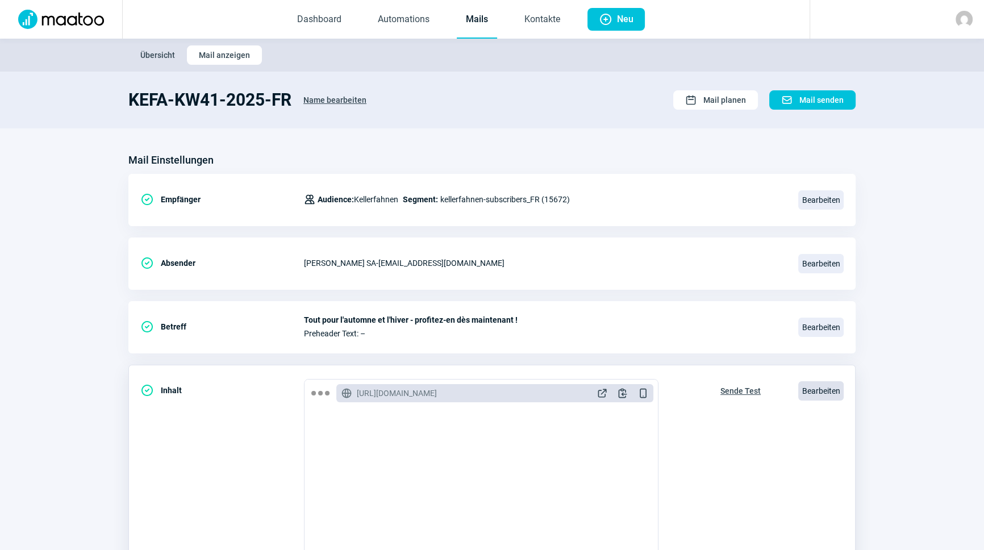
click at [821, 383] on span "Bearbeiten" at bounding box center [820, 390] width 45 height 19
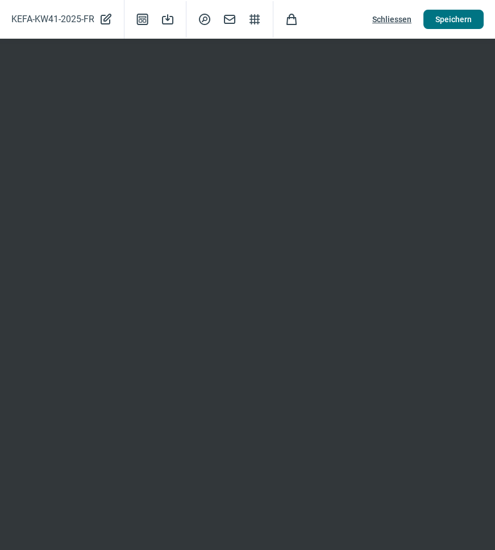
click at [451, 18] on span "Speichern" at bounding box center [453, 19] width 36 height 18
click at [392, 16] on span "Schliessen" at bounding box center [391, 19] width 39 height 18
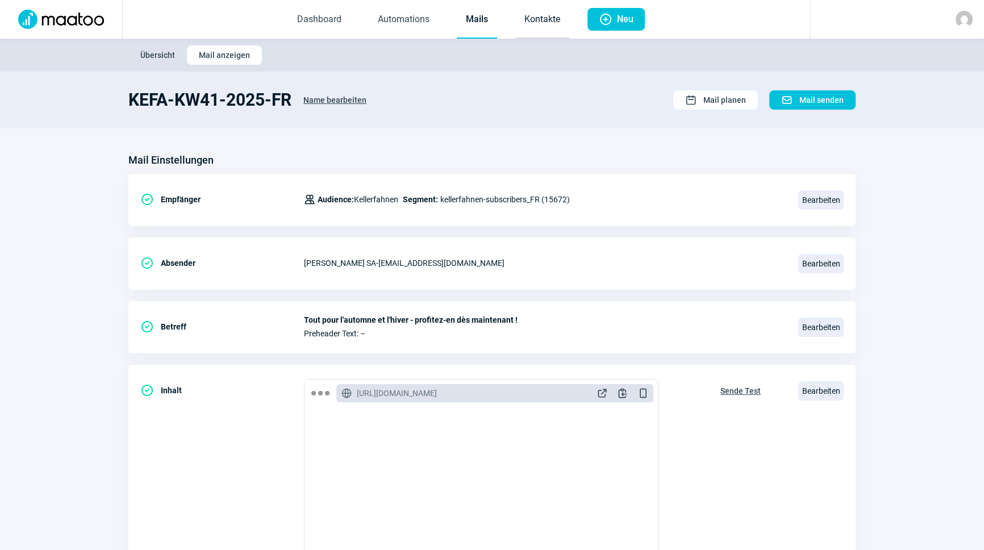
click at [529, 17] on link "Kontakte" at bounding box center [542, 20] width 54 height 38
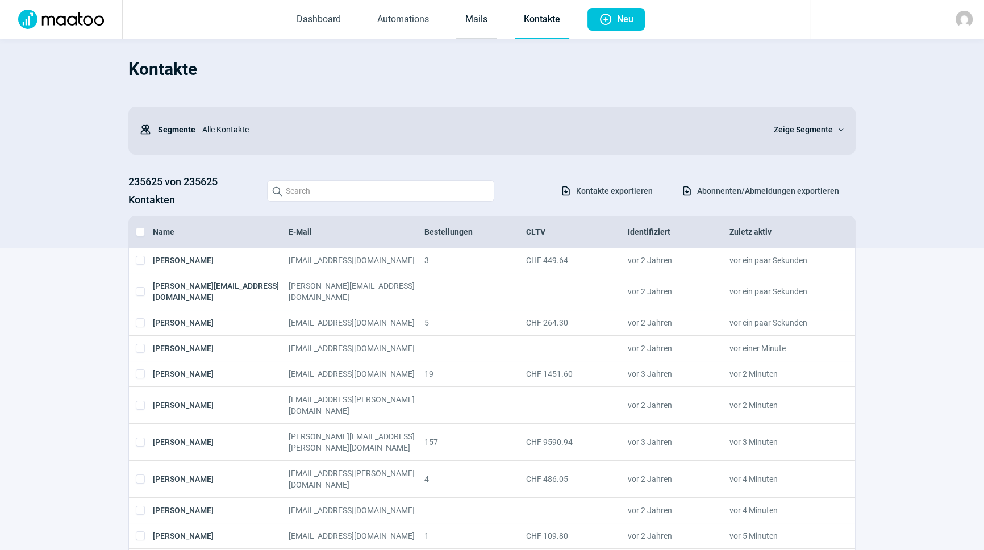
click at [465, 21] on link "Mails" at bounding box center [476, 20] width 40 height 38
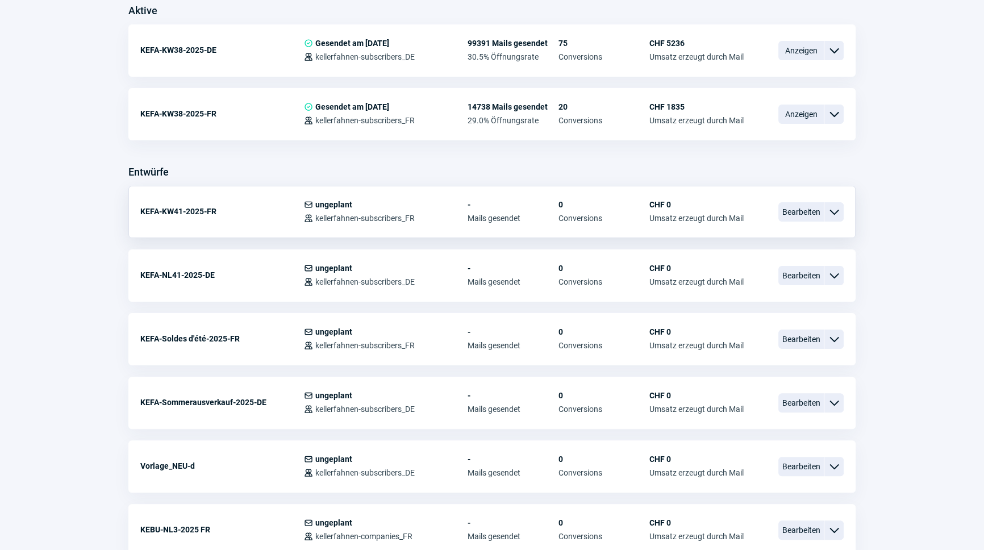
scroll to position [310, 0]
click at [783, 272] on span "Bearbeiten" at bounding box center [801, 274] width 45 height 19
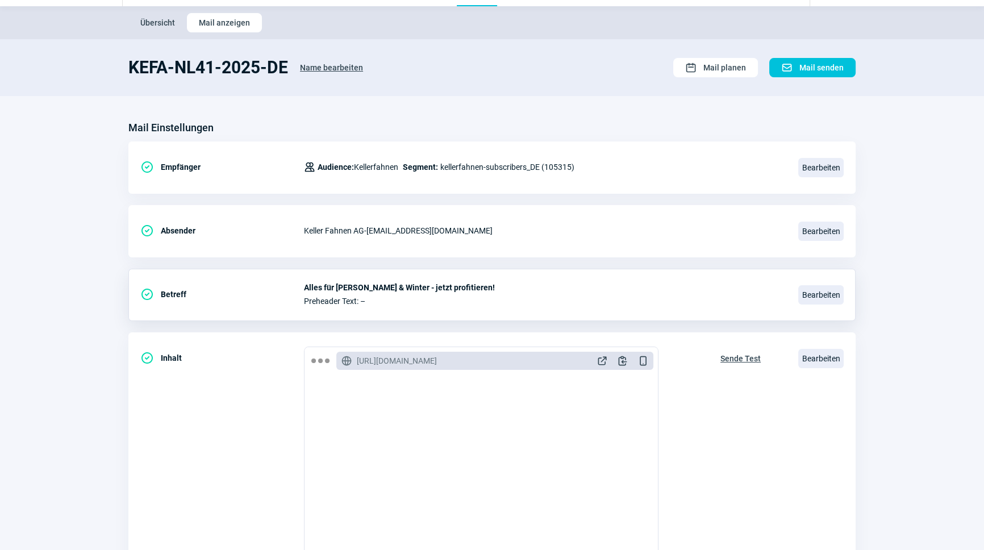
scroll to position [103, 0]
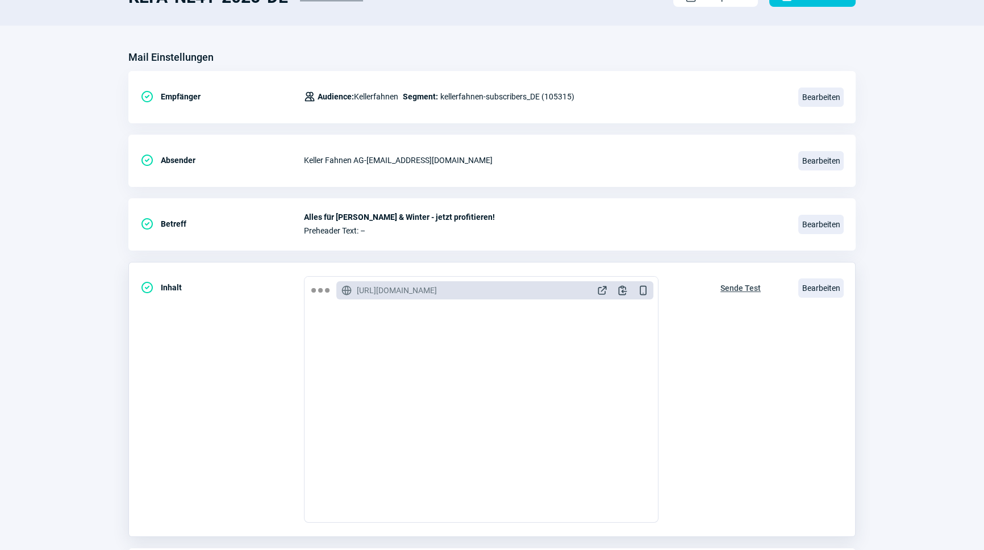
click at [746, 289] on span "Sende Test" at bounding box center [741, 288] width 40 height 18
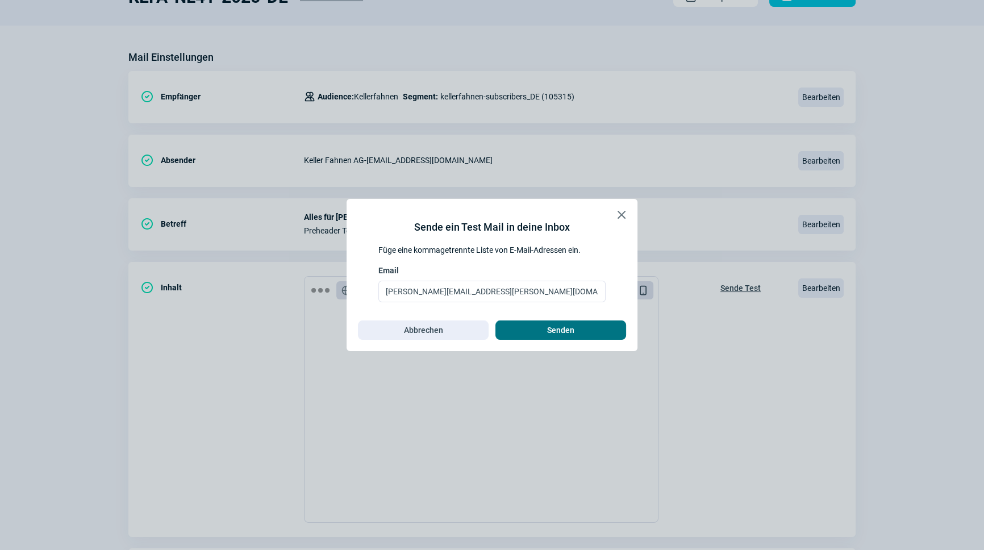
click at [538, 331] on span "Senden" at bounding box center [560, 330] width 107 height 18
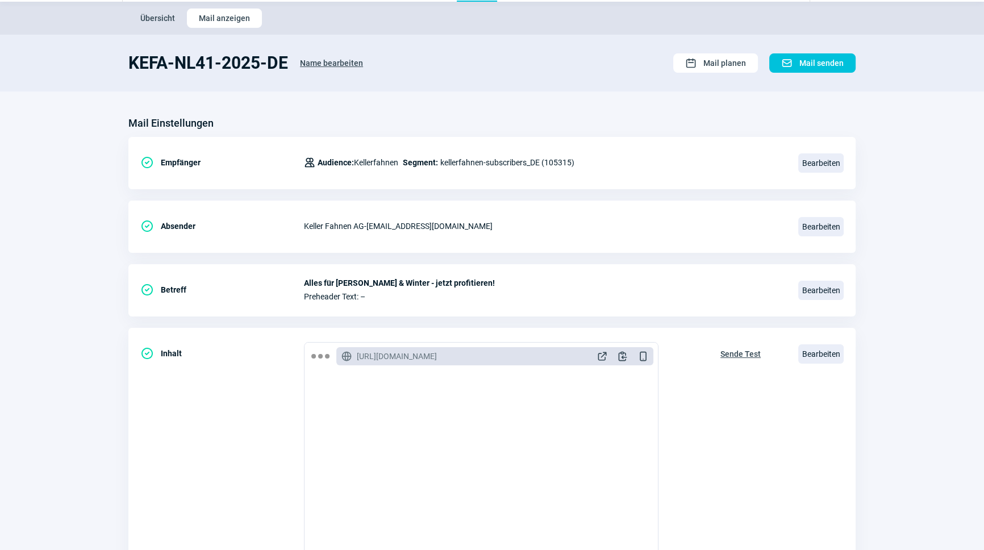
scroll to position [0, 0]
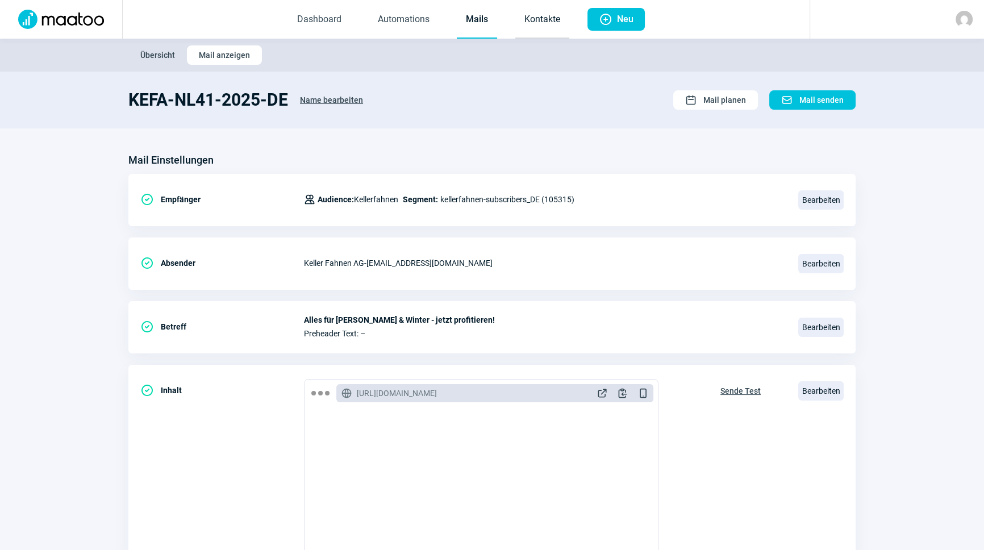
click at [526, 16] on link "Kontakte" at bounding box center [542, 20] width 54 height 38
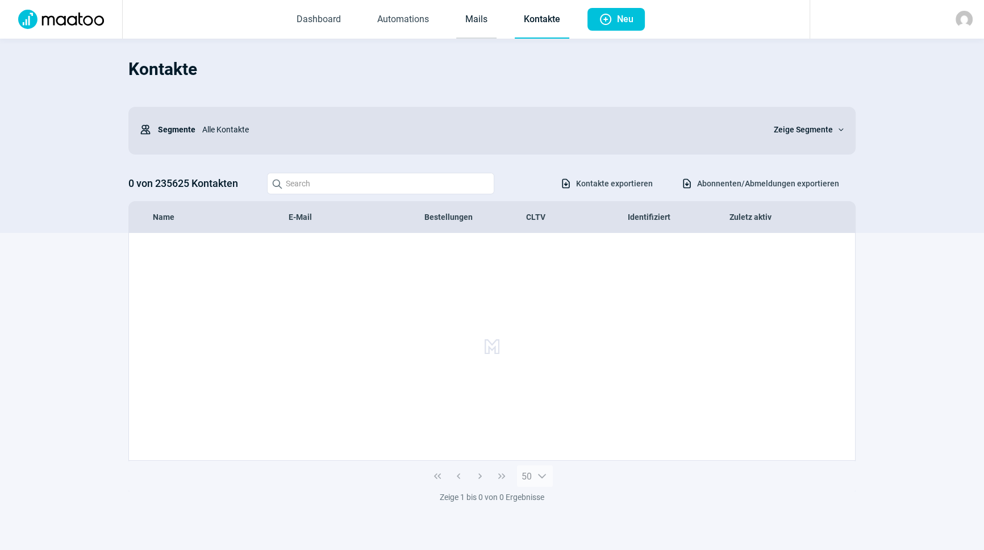
click at [477, 28] on link "Mails" at bounding box center [476, 20] width 40 height 38
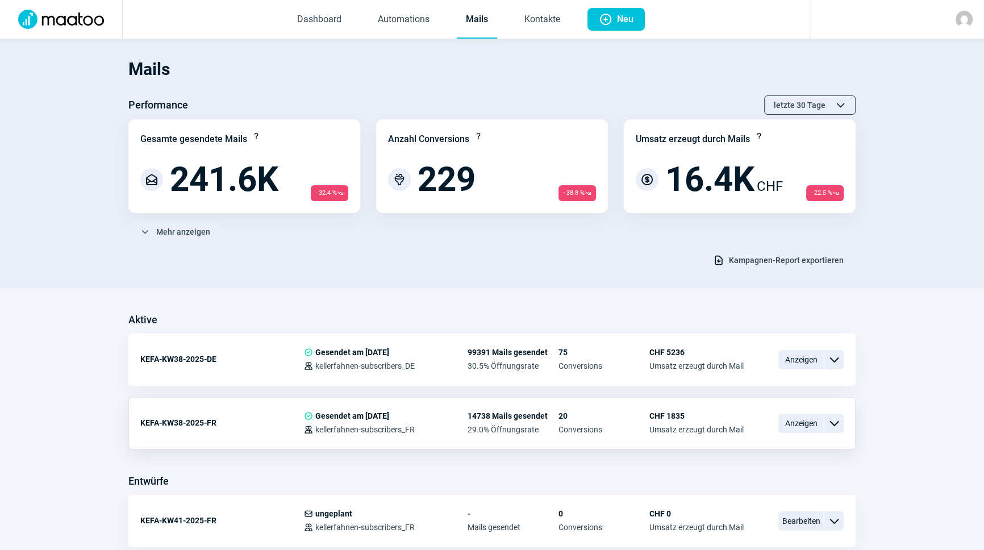
scroll to position [258, 0]
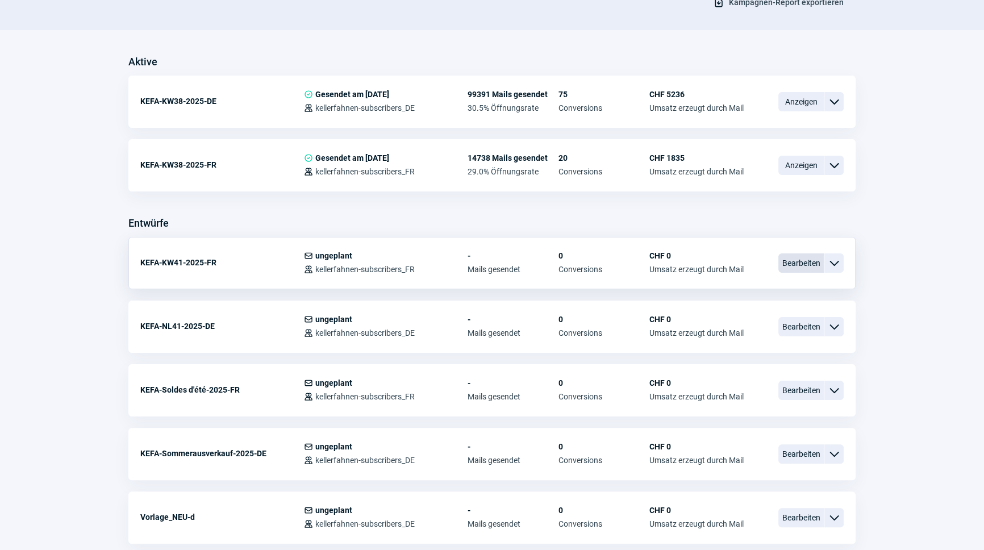
click at [813, 259] on span "Bearbeiten" at bounding box center [801, 262] width 45 height 19
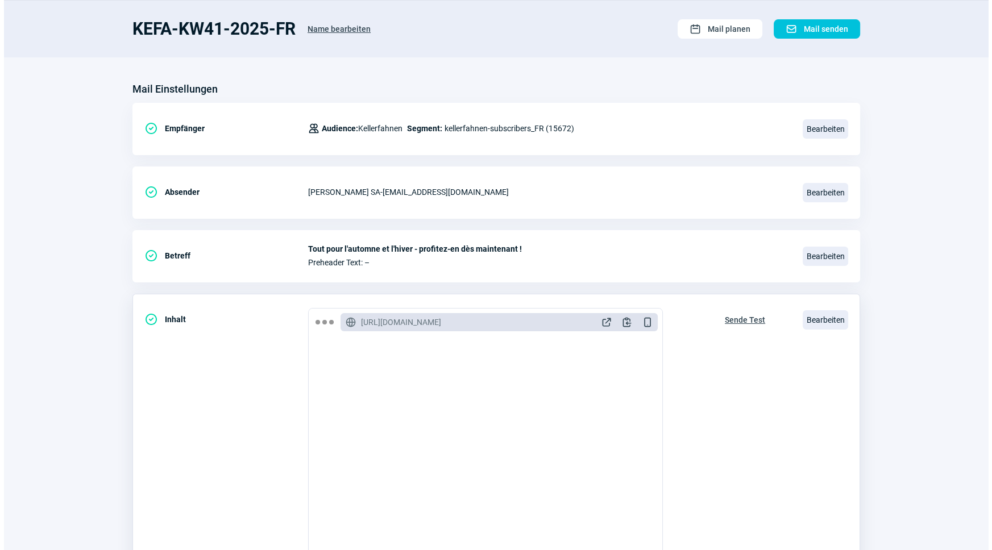
scroll to position [186, 0]
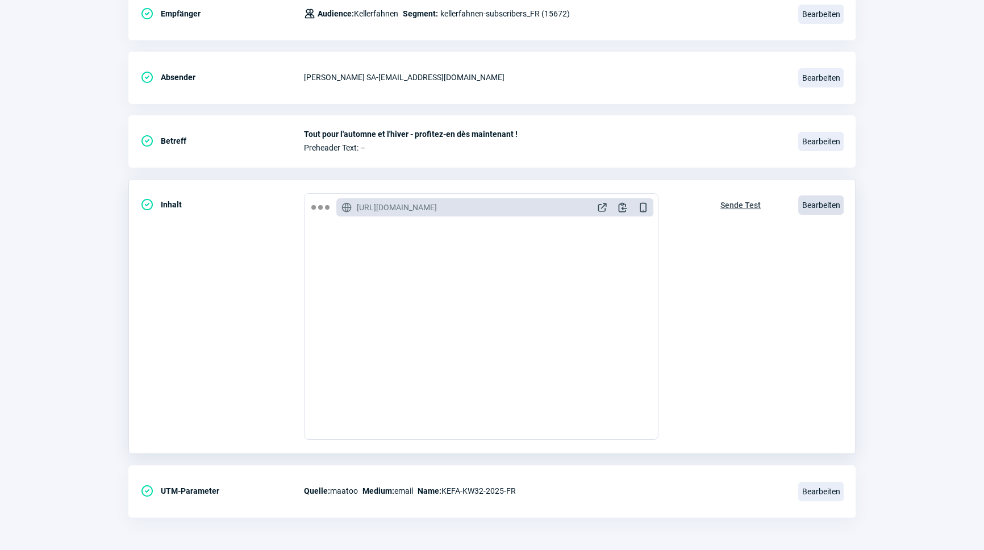
click at [814, 209] on span "Bearbeiten" at bounding box center [820, 204] width 45 height 19
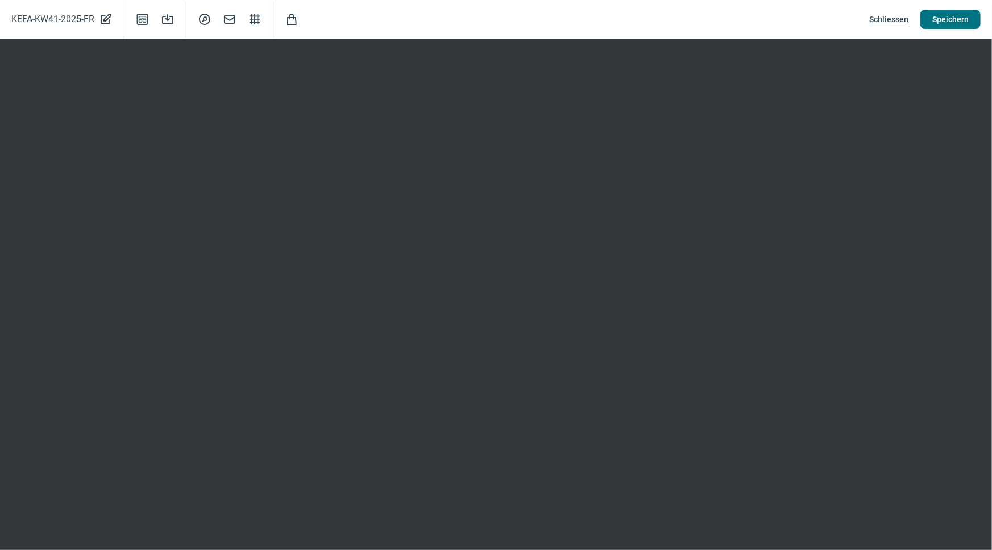
click at [951, 15] on span "Speichern" at bounding box center [950, 19] width 36 height 18
click at [881, 18] on span "Schliessen" at bounding box center [888, 19] width 39 height 18
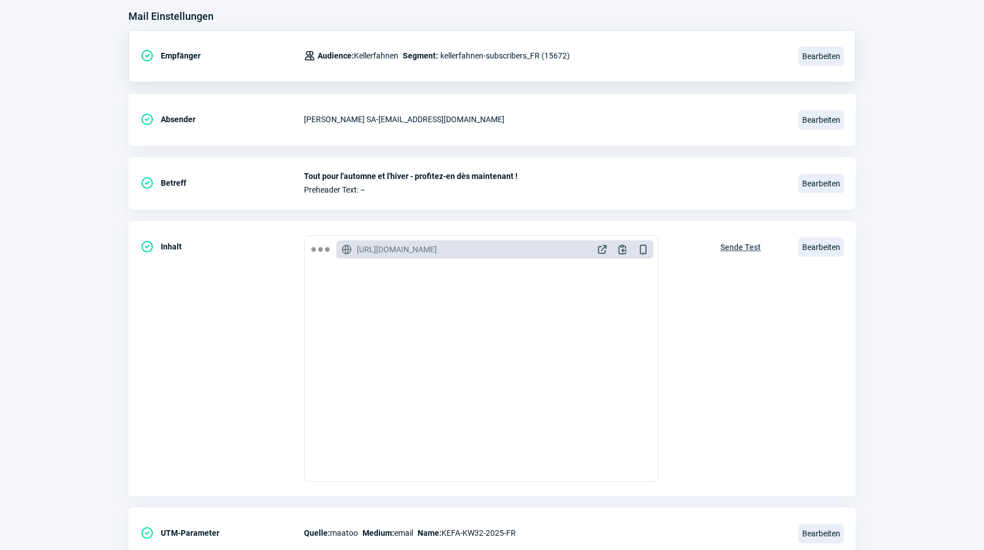
scroll to position [0, 0]
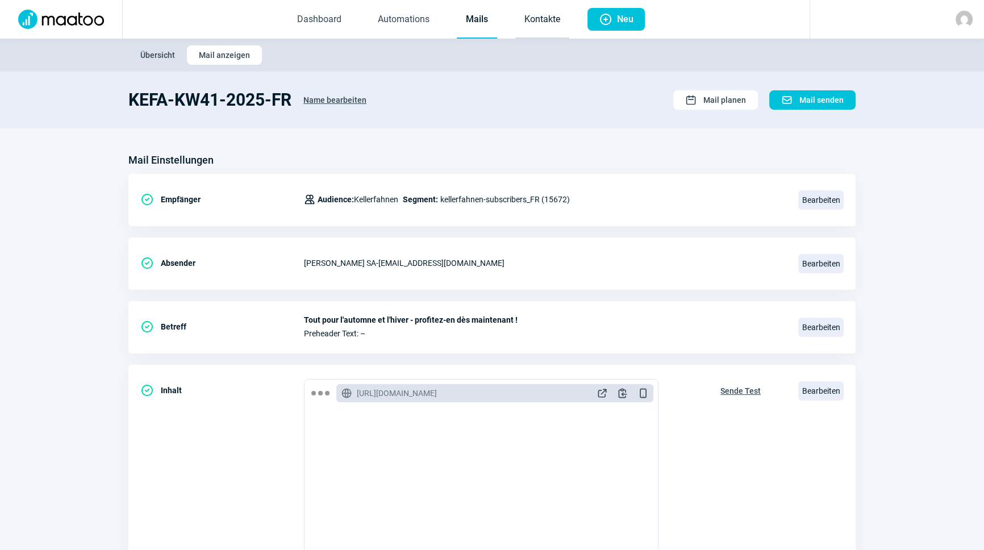
click at [548, 16] on link "Kontakte" at bounding box center [542, 20] width 54 height 38
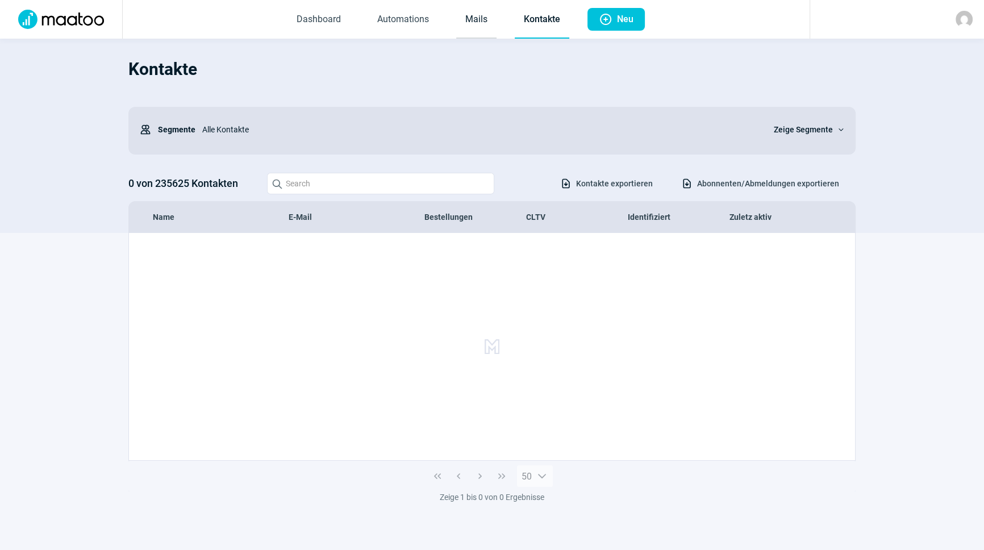
click at [470, 24] on link "Mails" at bounding box center [476, 20] width 40 height 38
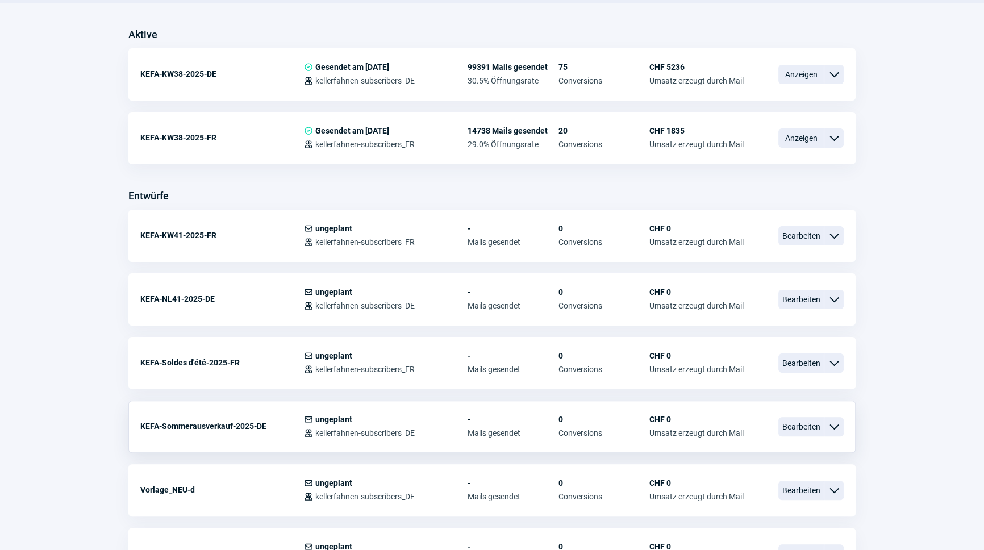
scroll to position [206, 0]
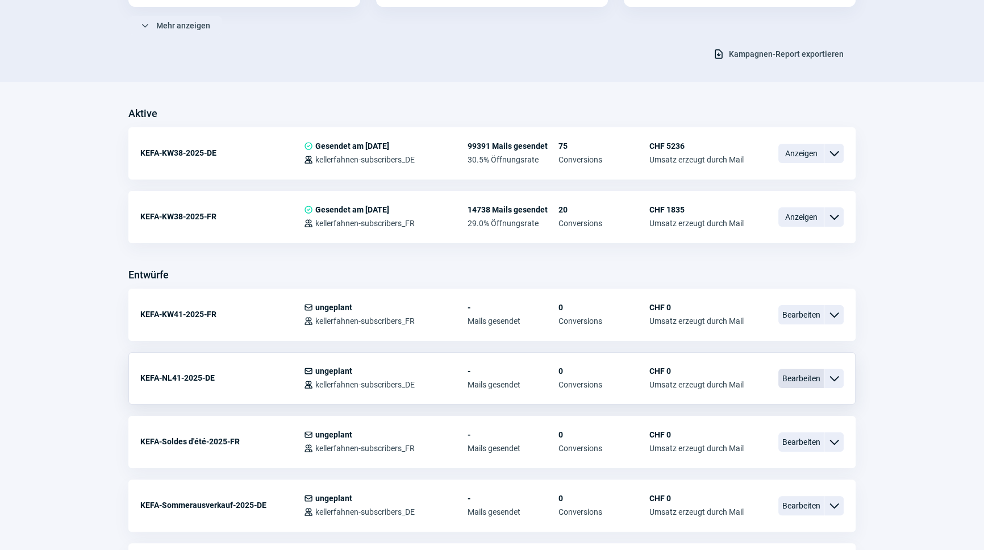
click at [791, 378] on span "Bearbeiten" at bounding box center [801, 378] width 45 height 19
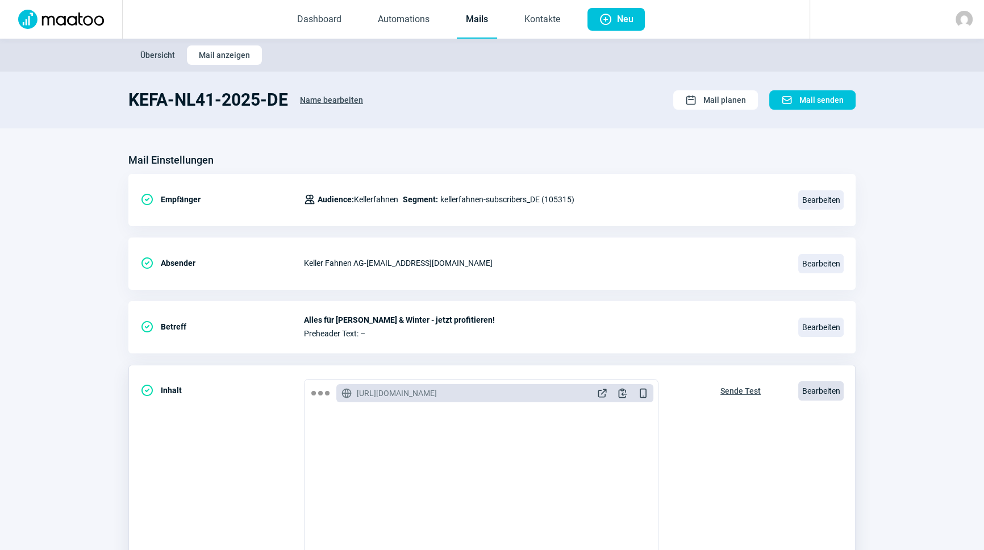
click at [810, 390] on span "Bearbeiten" at bounding box center [820, 390] width 45 height 19
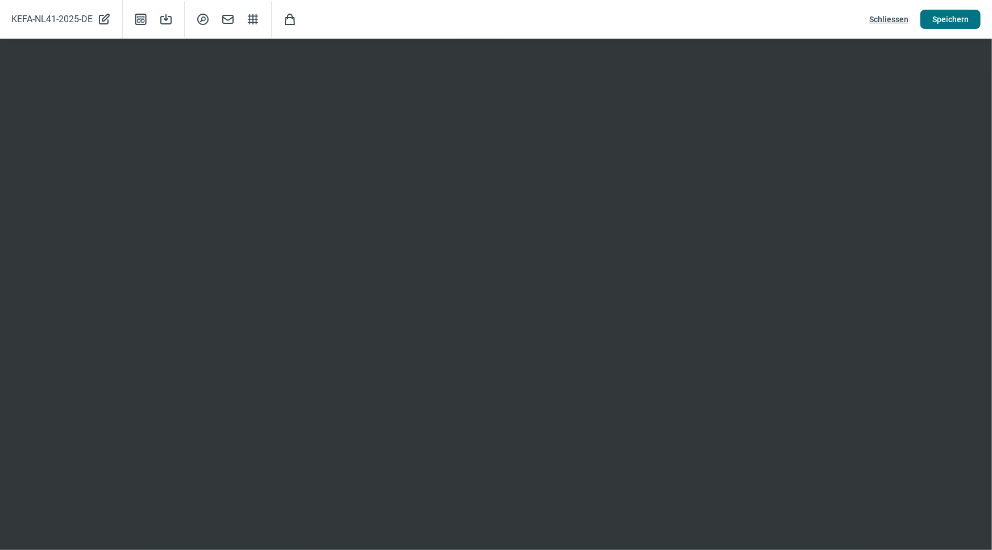
click at [964, 19] on span "Speichern" at bounding box center [950, 19] width 36 height 18
click at [893, 19] on span "Schliessen" at bounding box center [888, 19] width 39 height 18
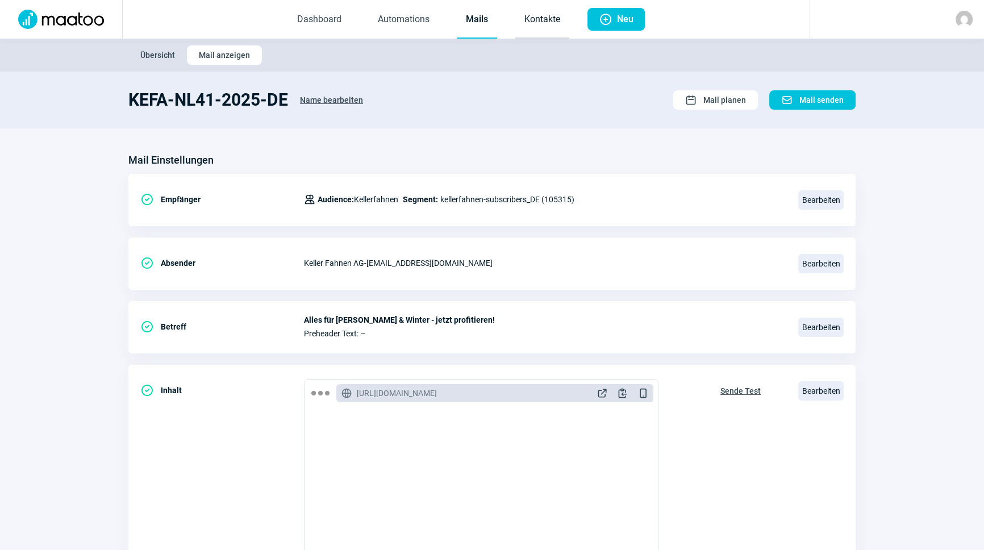
click at [531, 23] on link "Kontakte" at bounding box center [542, 20] width 54 height 38
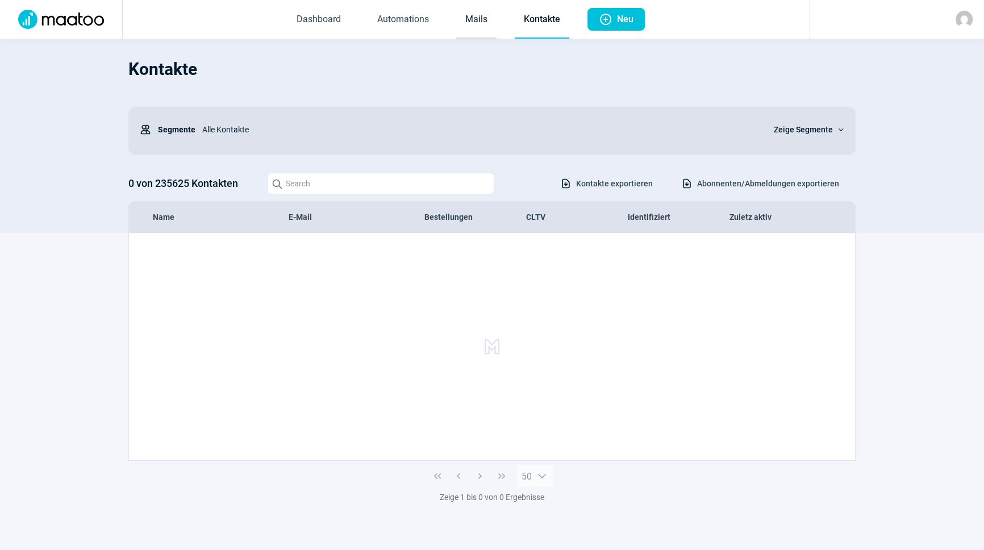
click at [477, 23] on link "Mails" at bounding box center [476, 20] width 40 height 38
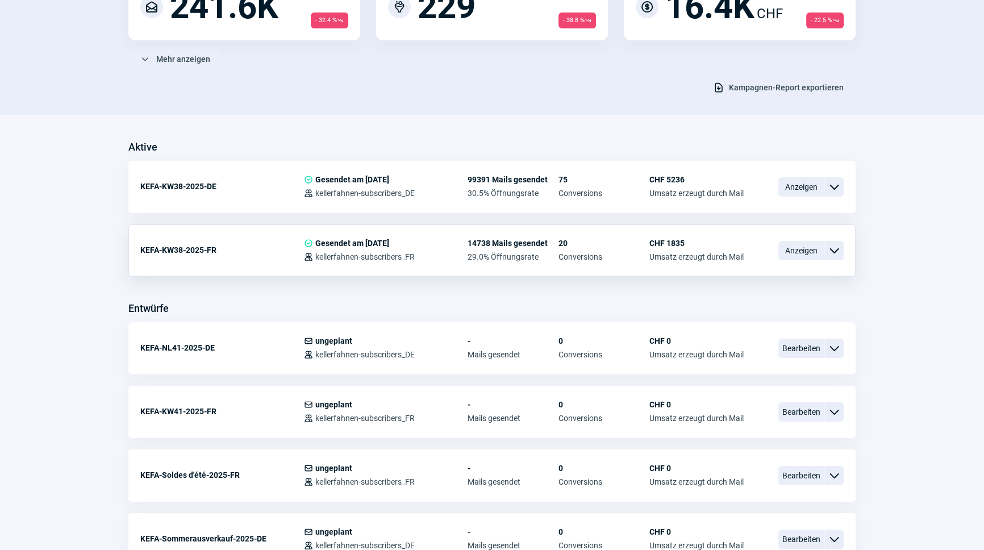
scroll to position [155, 0]
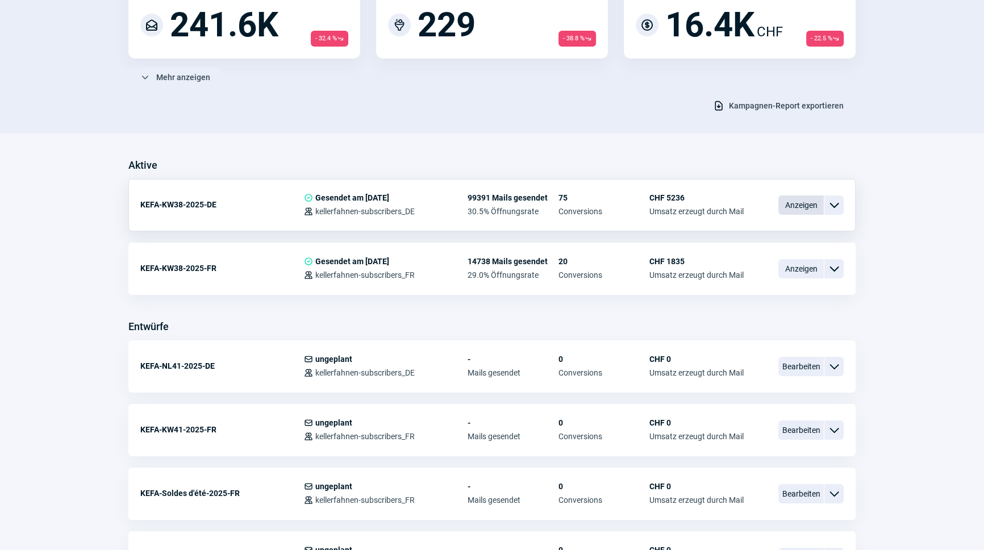
click at [804, 205] on span "Anzeigen" at bounding box center [801, 204] width 45 height 19
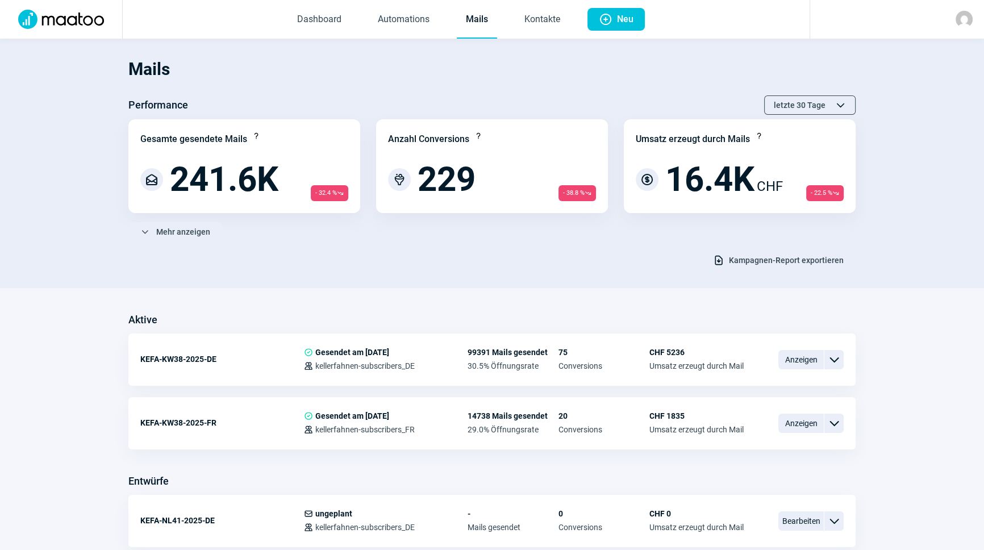
scroll to position [155, 0]
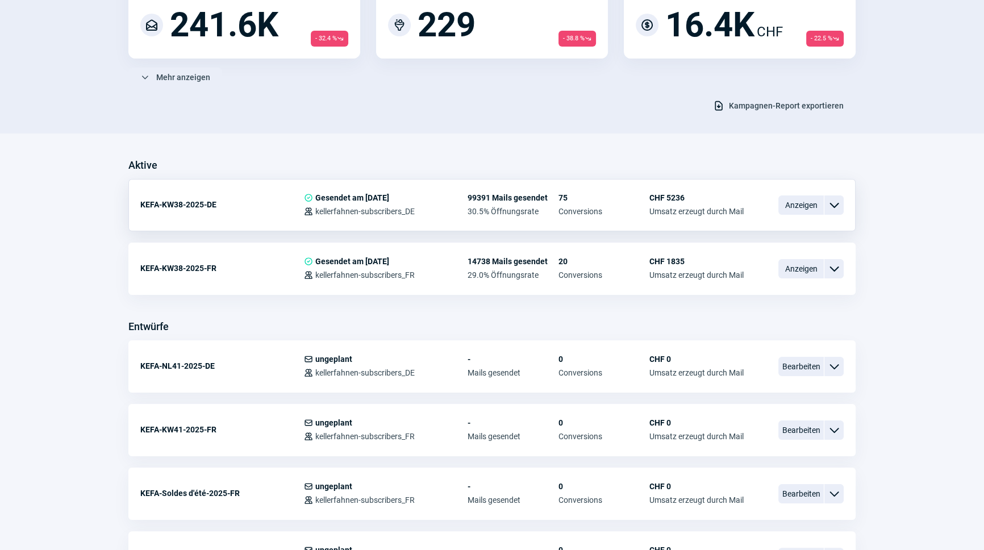
click at [830, 208] on span "ChevronDown icon" at bounding box center [834, 205] width 14 height 14
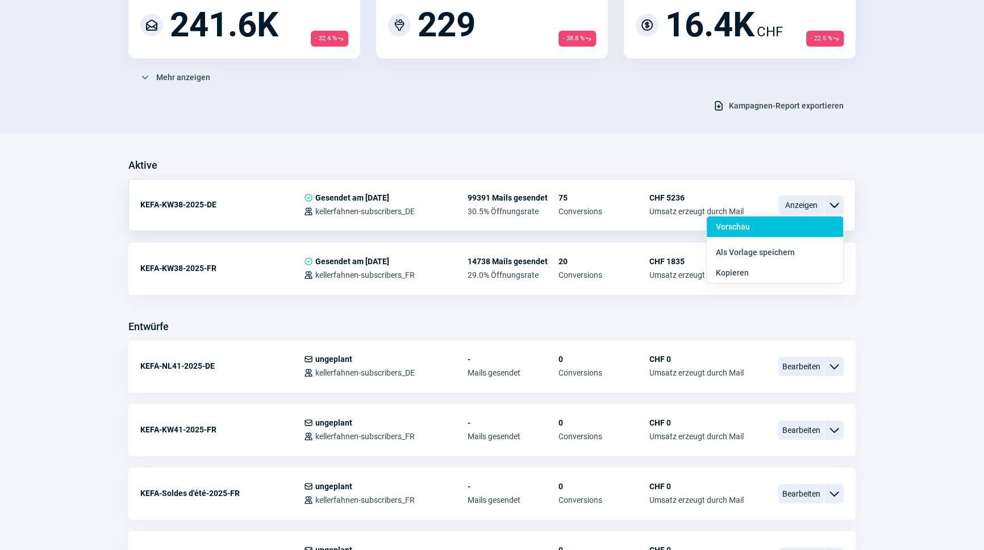
click at [771, 222] on div "Vorschau" at bounding box center [775, 227] width 136 height 20
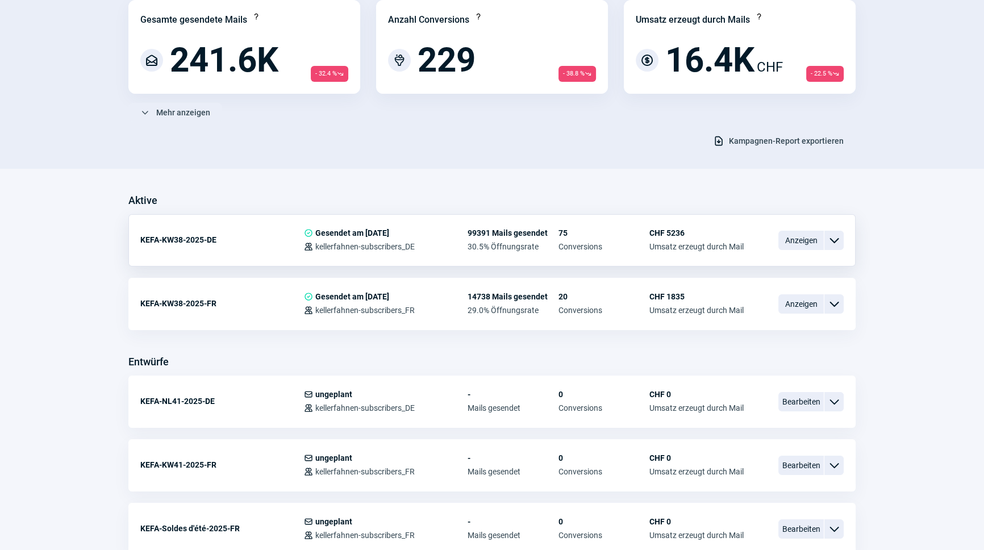
scroll to position [0, 0]
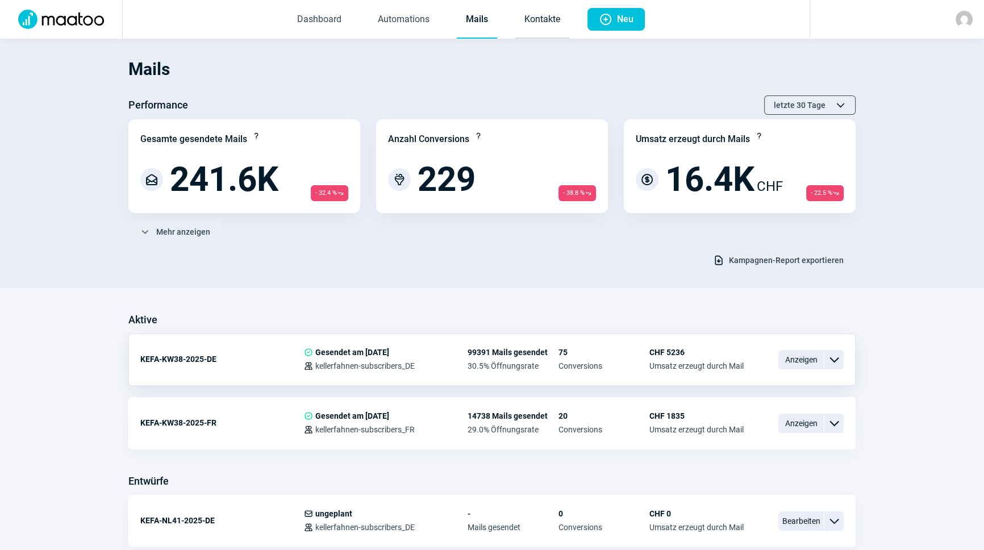
click at [523, 32] on link "Kontakte" at bounding box center [542, 20] width 54 height 38
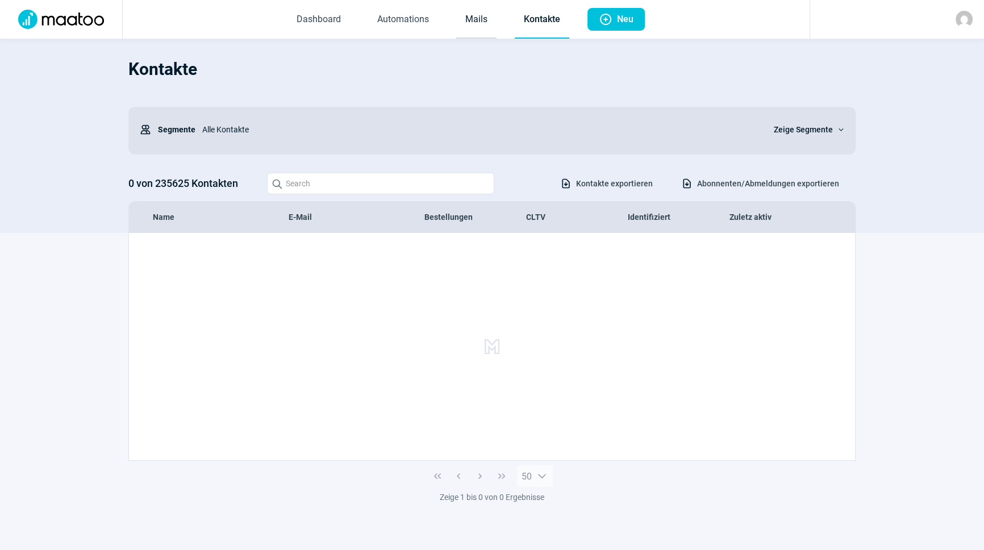
click at [462, 26] on link "Mails" at bounding box center [476, 20] width 40 height 38
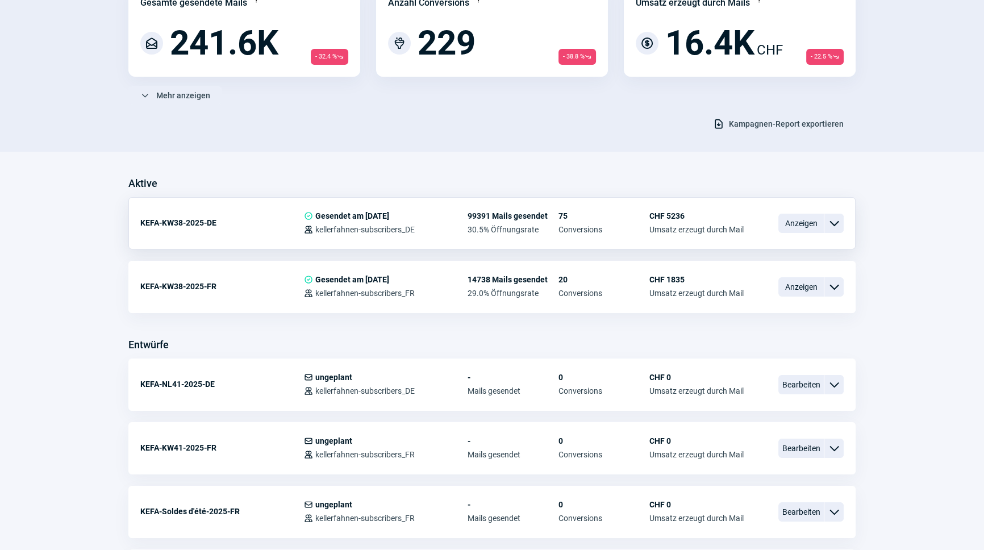
scroll to position [310, 0]
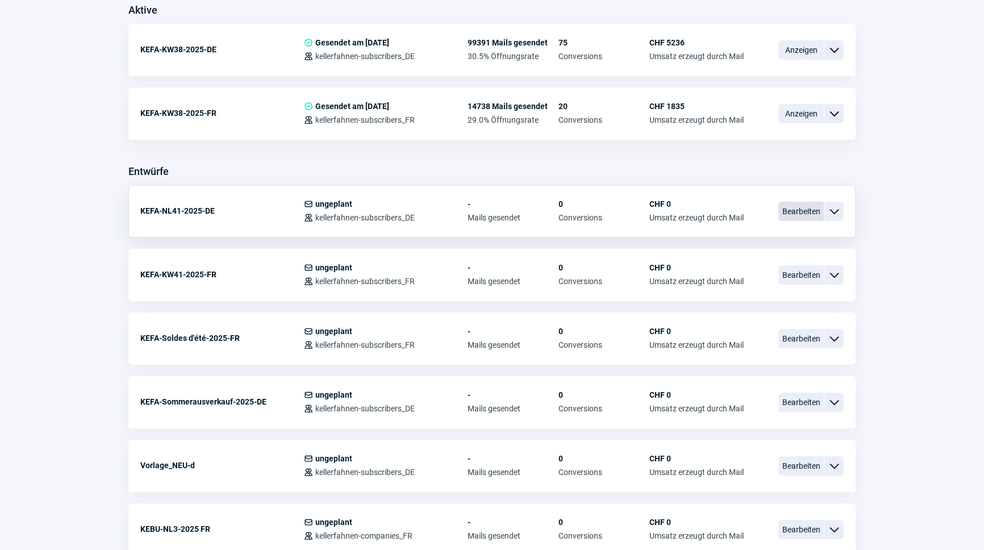
click at [812, 216] on span "Bearbeiten" at bounding box center [801, 211] width 45 height 19
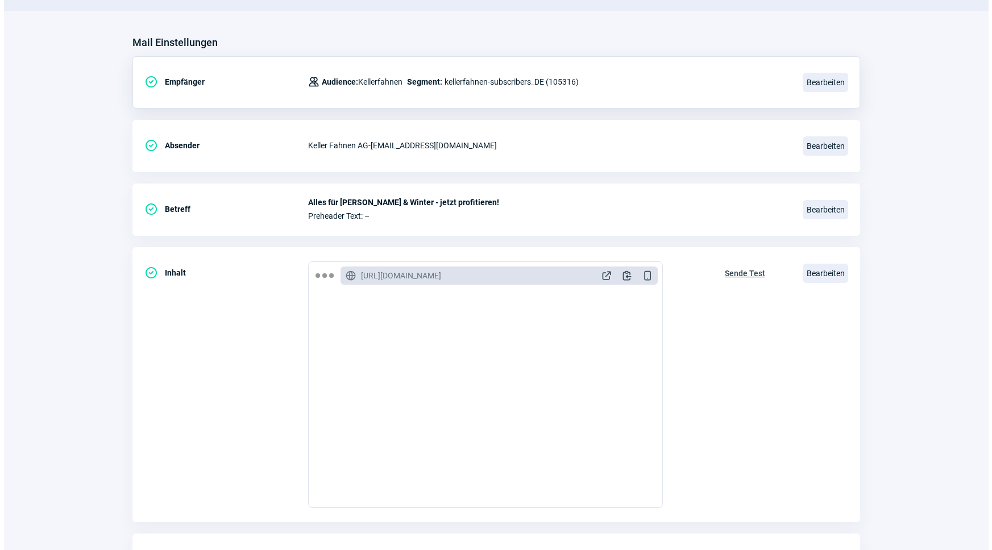
scroll to position [186, 0]
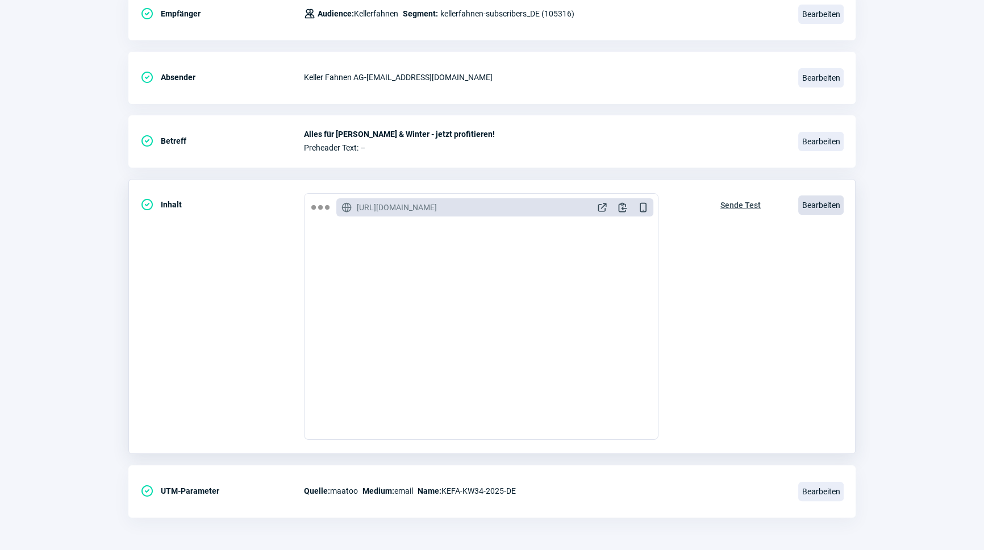
click at [821, 206] on span "Bearbeiten" at bounding box center [820, 204] width 45 height 19
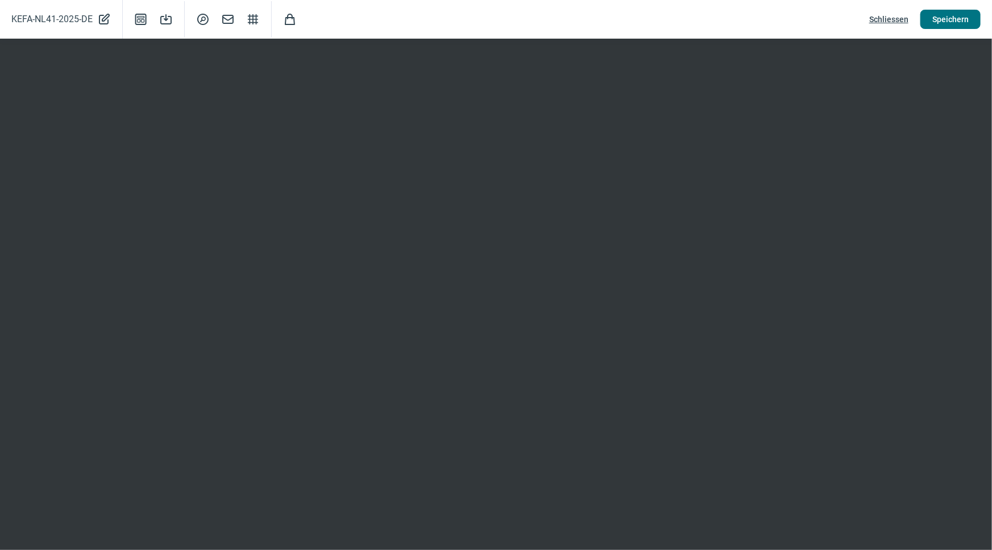
click at [944, 15] on span "Speichern" at bounding box center [950, 19] width 36 height 18
click at [948, 14] on span "Speichern" at bounding box center [950, 19] width 36 height 18
click at [884, 16] on span "Schliessen" at bounding box center [888, 19] width 39 height 18
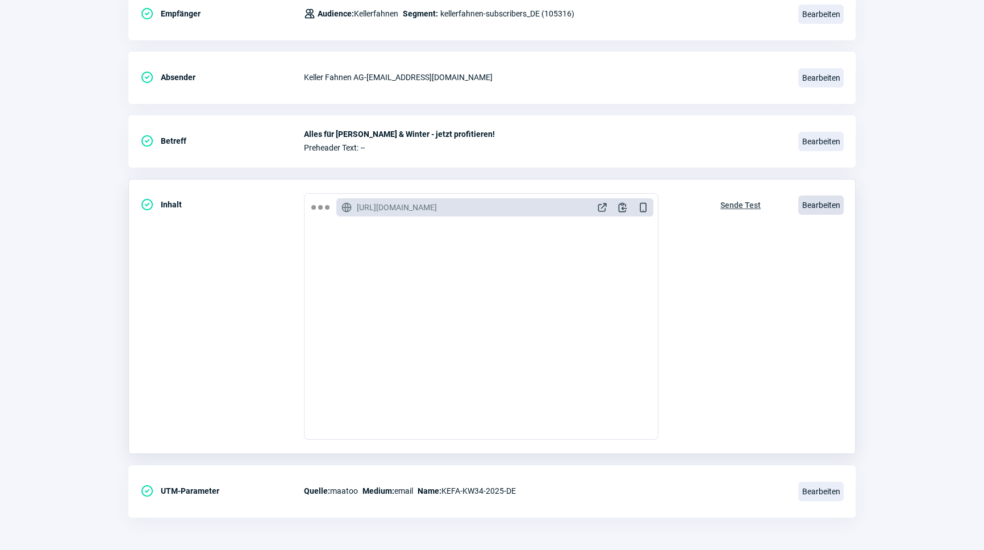
click at [822, 202] on span "Bearbeiten" at bounding box center [820, 204] width 45 height 19
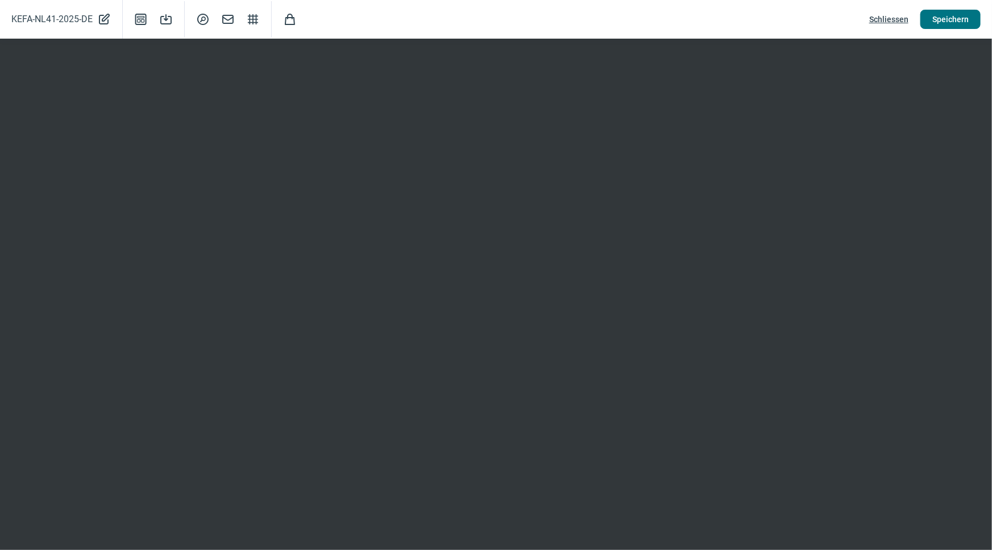
click at [952, 22] on span "Speichern" at bounding box center [950, 19] width 36 height 18
click at [961, 19] on span "Speichern" at bounding box center [950, 19] width 36 height 18
click at [898, 9] on div "KEFA-NL41-2025-DE PencilAlt icon Template icon Save icon SearchCircle icon Mail…" at bounding box center [496, 19] width 992 height 39
click at [897, 19] on span "Schliessen" at bounding box center [888, 19] width 39 height 18
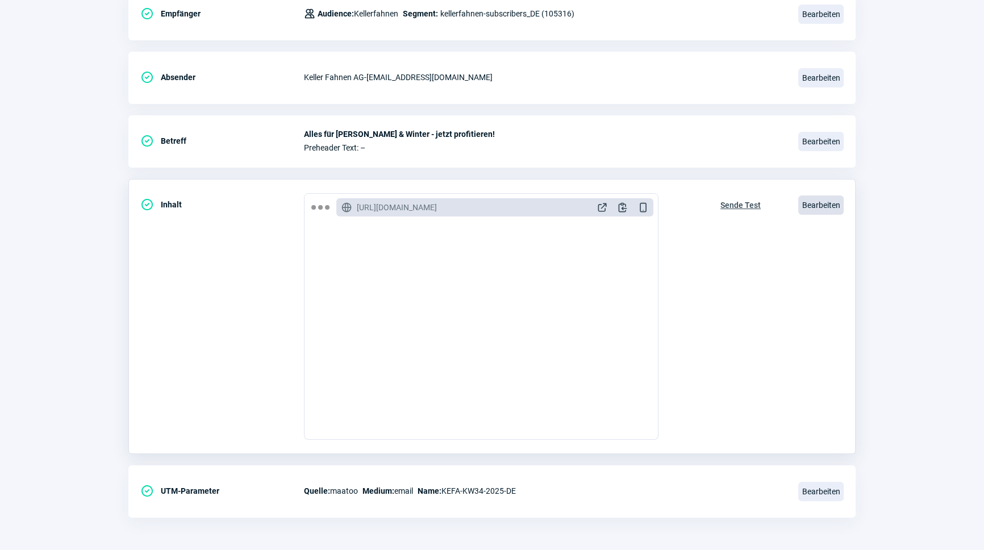
click at [833, 207] on span "Bearbeiten" at bounding box center [820, 204] width 45 height 19
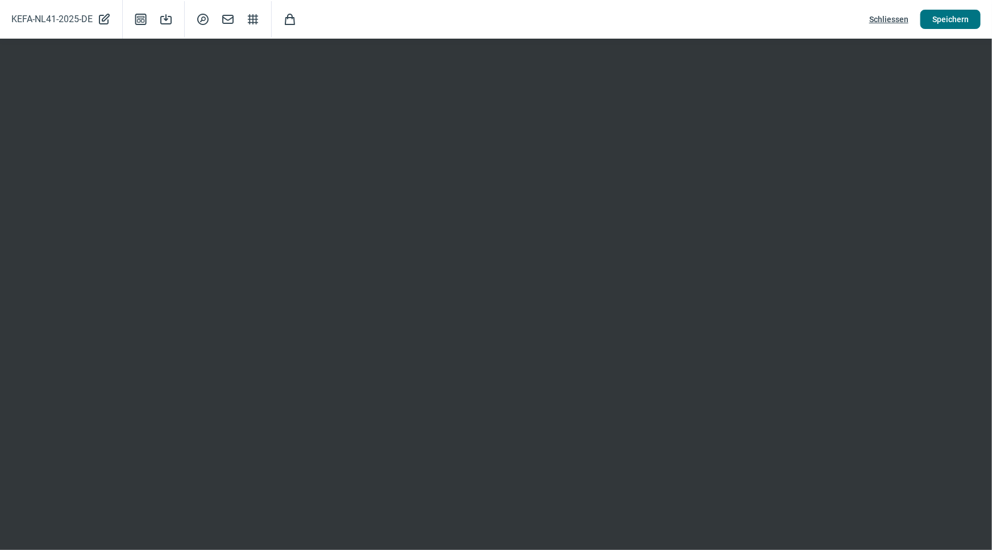
click at [949, 10] on span "Speichern" at bounding box center [950, 19] width 36 height 18
click at [881, 16] on span "Schliessen" at bounding box center [888, 19] width 39 height 18
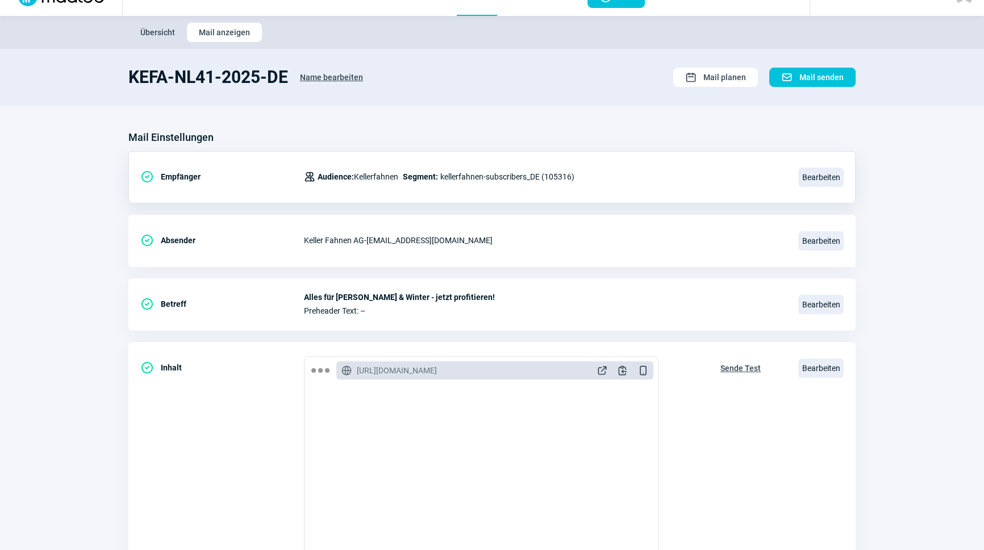
scroll to position [0, 0]
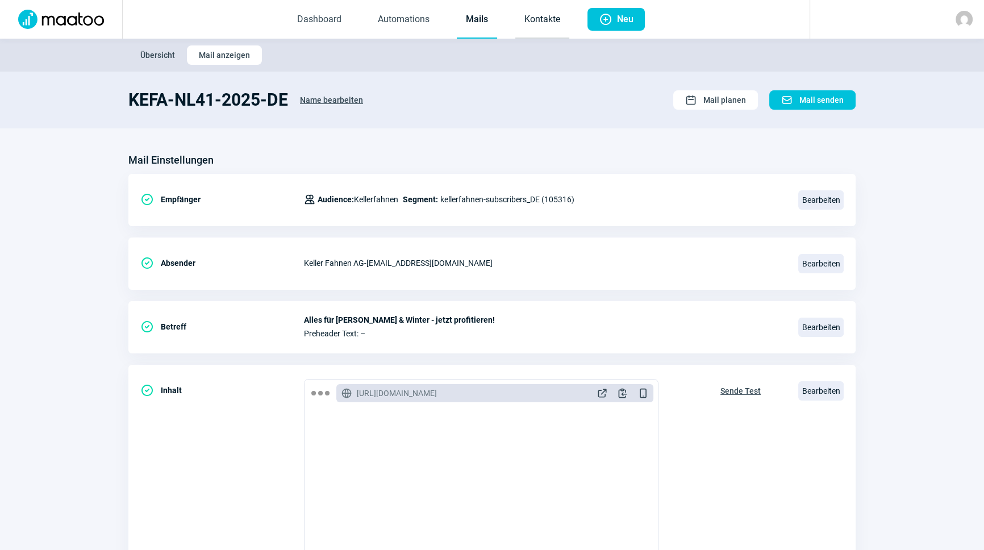
click at [522, 13] on link "Kontakte" at bounding box center [542, 20] width 54 height 38
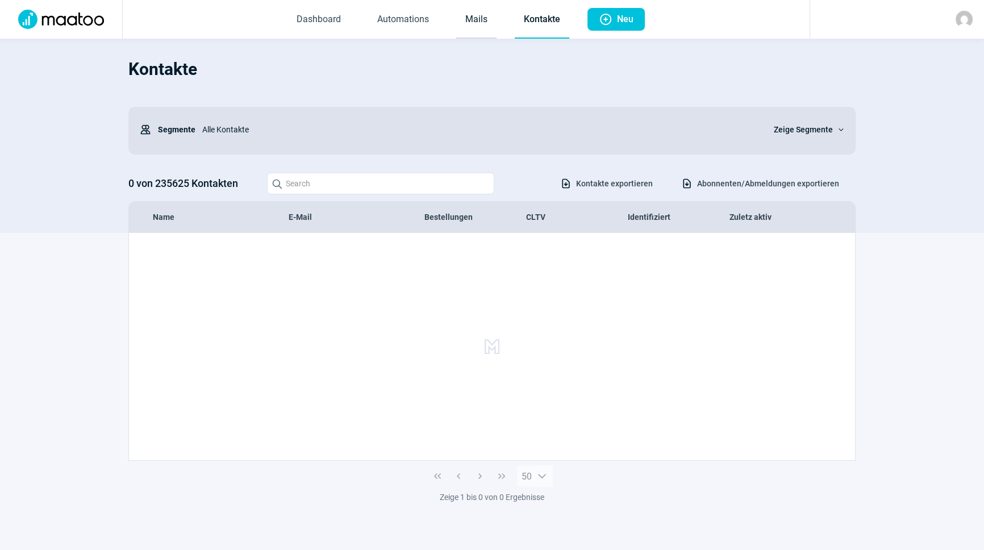
click at [481, 28] on link "Mails" at bounding box center [476, 20] width 40 height 38
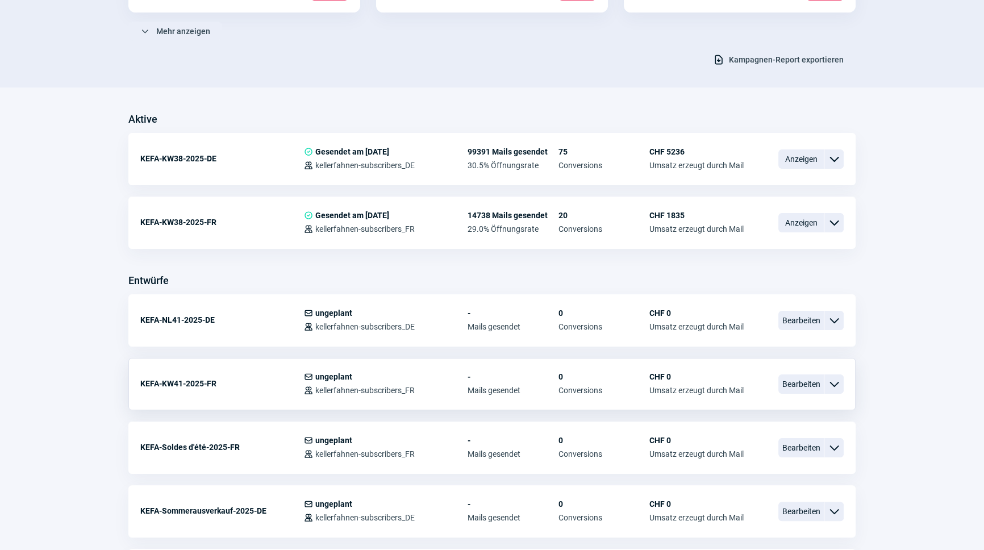
scroll to position [206, 0]
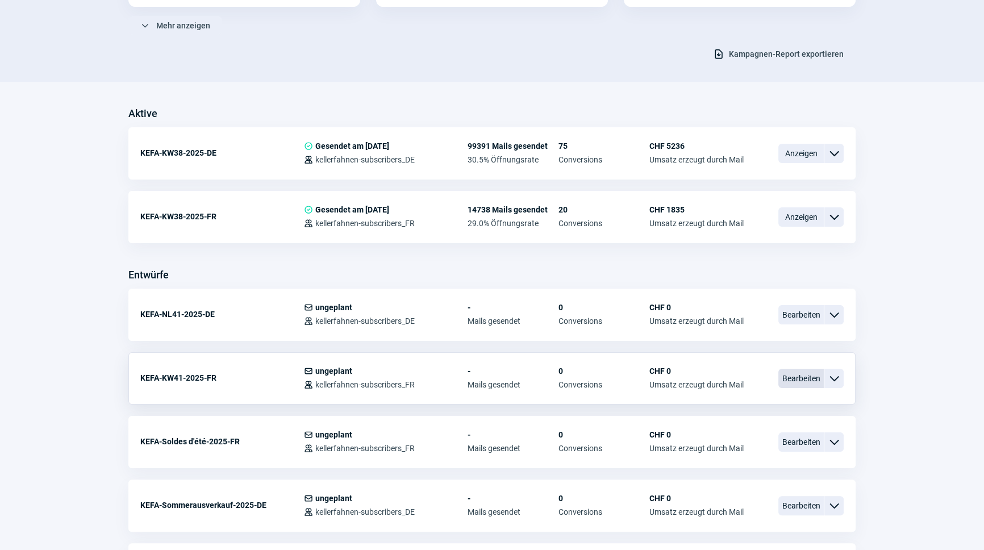
click at [793, 376] on span "Bearbeiten" at bounding box center [801, 378] width 45 height 19
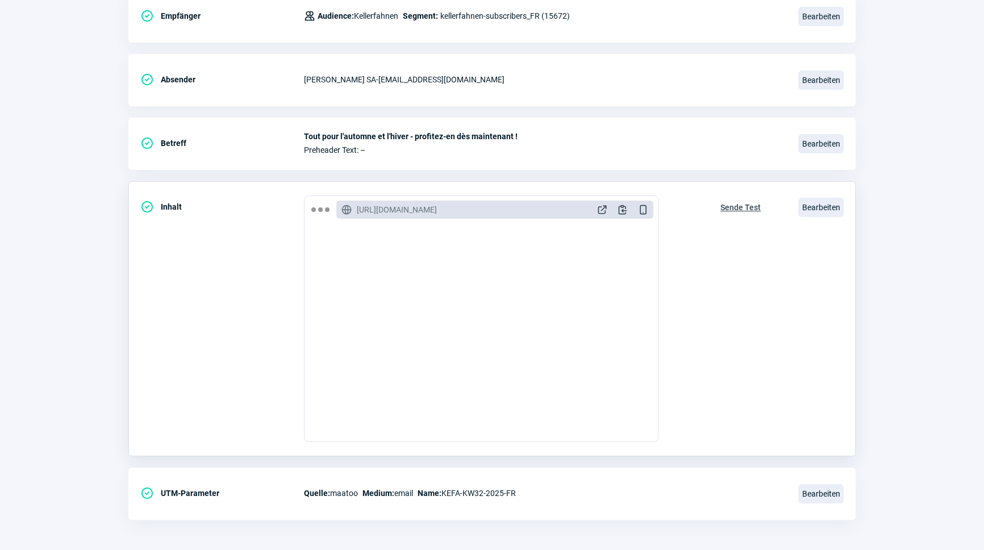
scroll to position [186, 0]
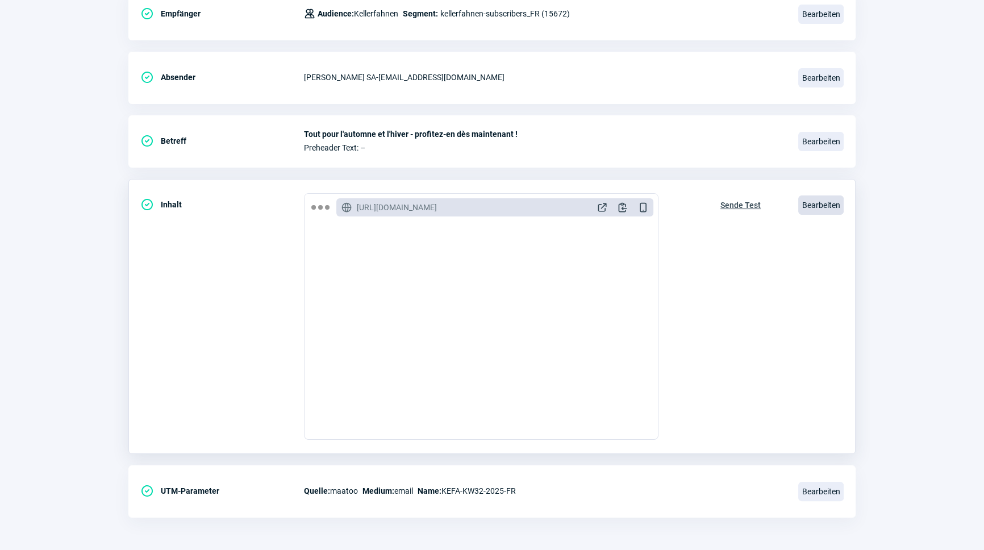
click at [811, 199] on span "Bearbeiten" at bounding box center [820, 204] width 45 height 19
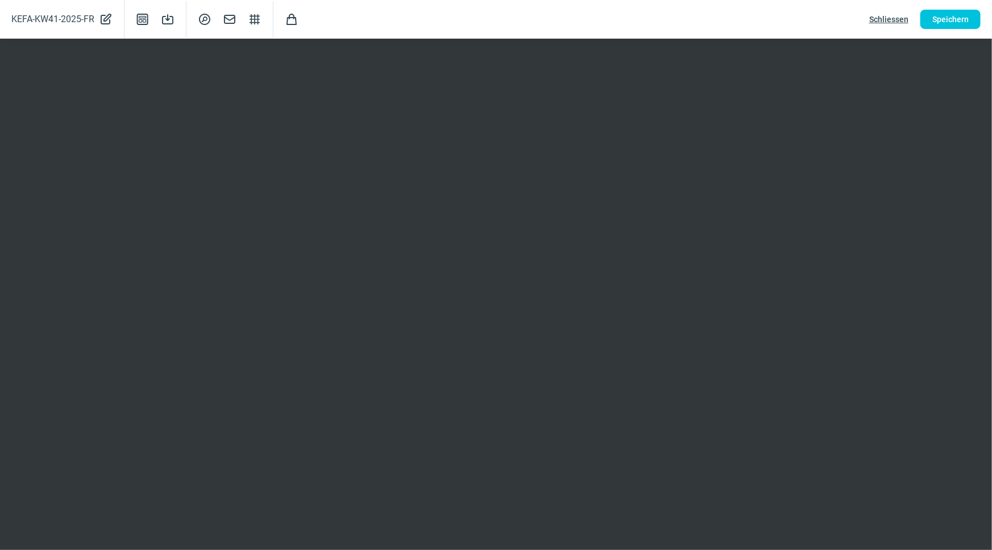
click at [887, 23] on span "Schliessen" at bounding box center [888, 19] width 39 height 18
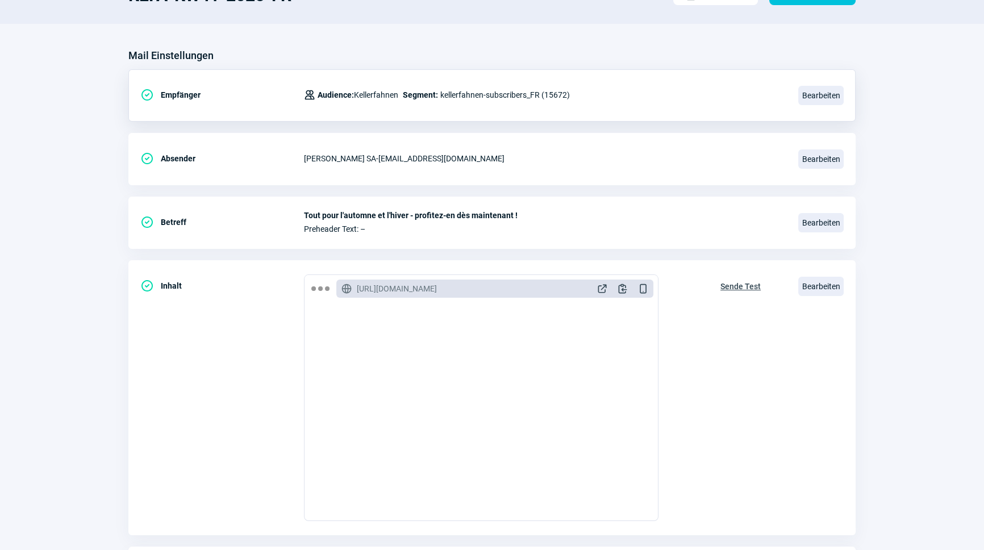
scroll to position [0, 0]
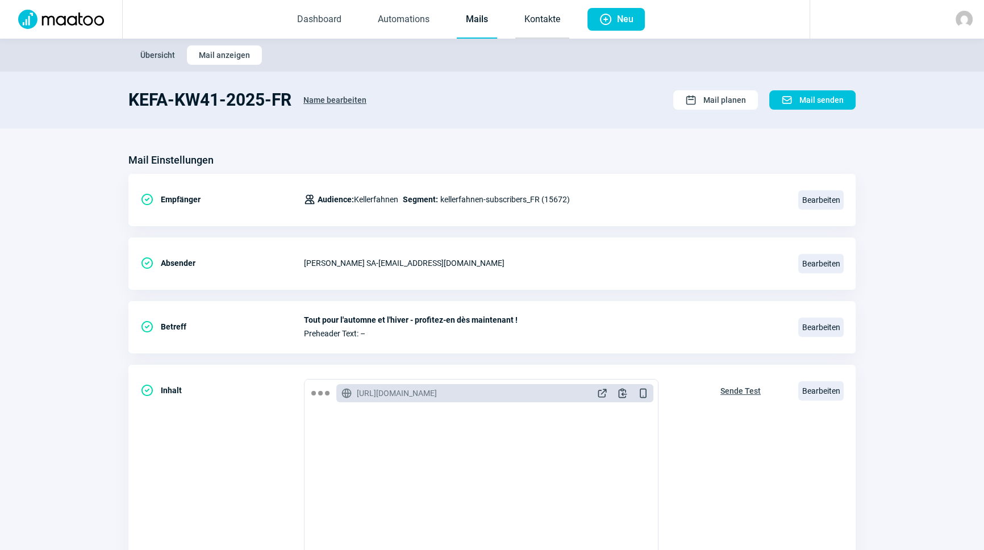
click at [530, 11] on link "Kontakte" at bounding box center [542, 20] width 54 height 38
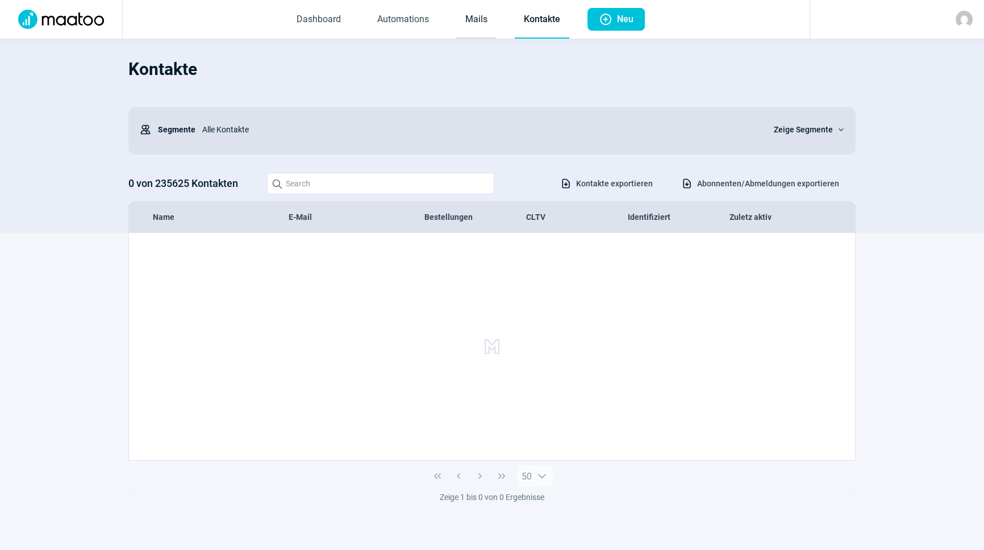
click at [476, 23] on link "Mails" at bounding box center [476, 20] width 40 height 38
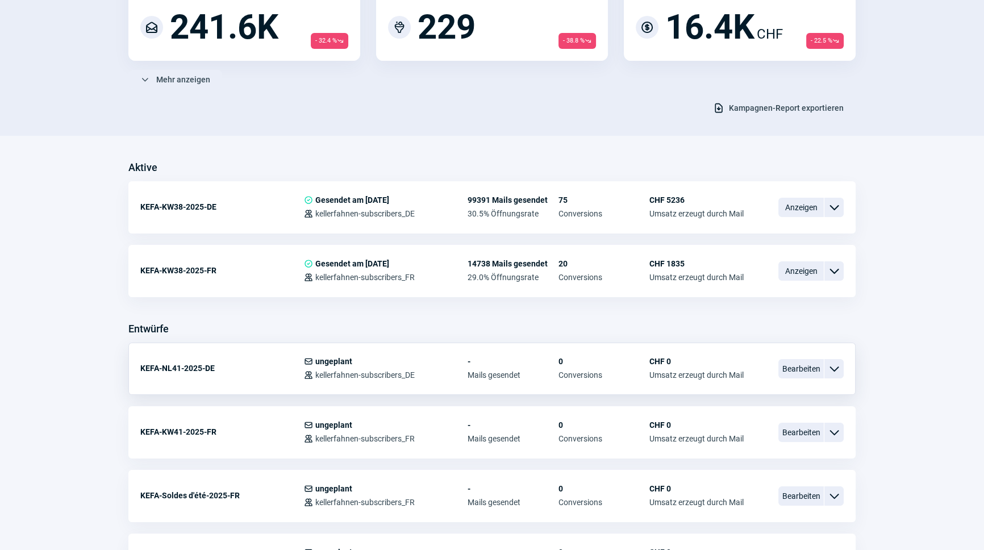
scroll to position [155, 0]
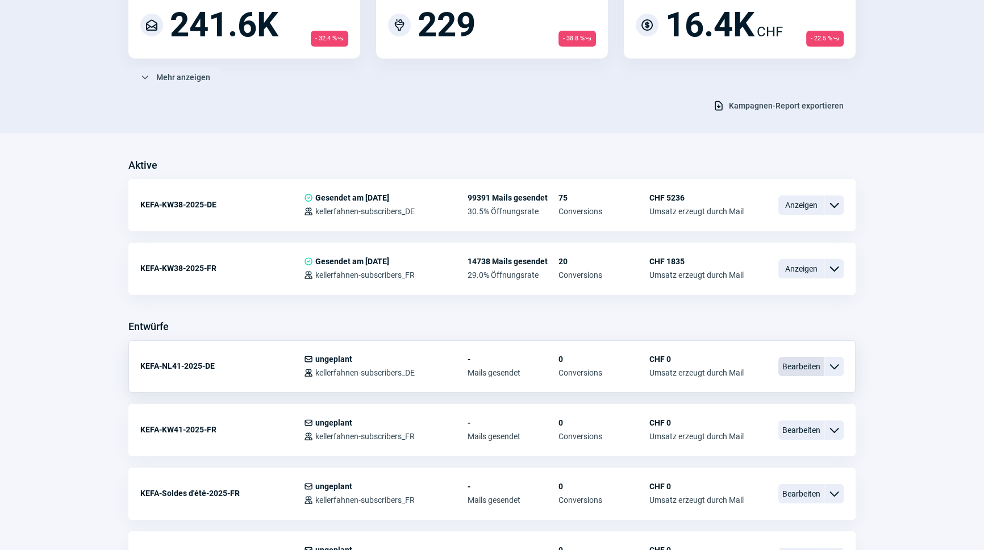
click at [798, 364] on span "Bearbeiten" at bounding box center [801, 366] width 45 height 19
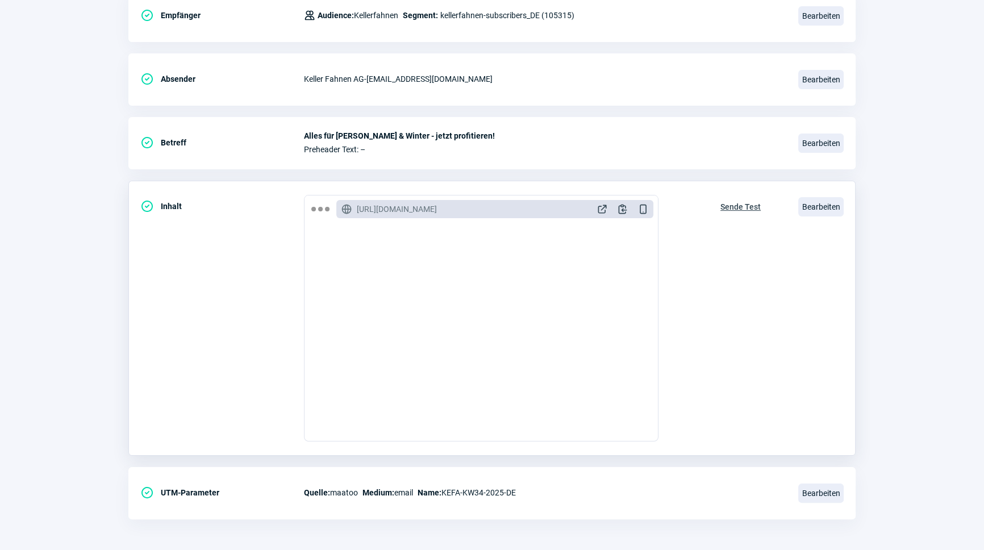
scroll to position [186, 0]
click at [813, 199] on span "Bearbeiten" at bounding box center [820, 204] width 45 height 19
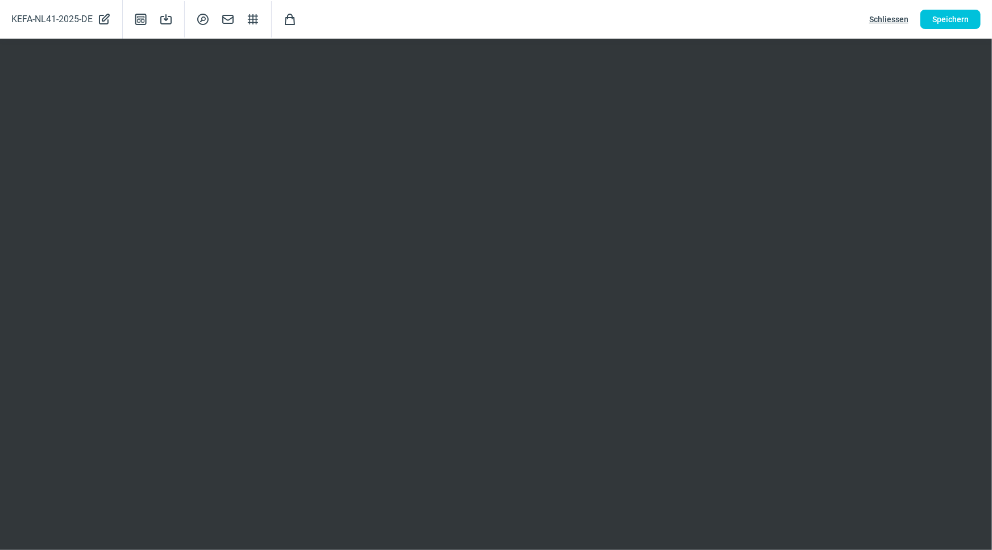
click at [887, 22] on span "Schliessen" at bounding box center [888, 19] width 39 height 18
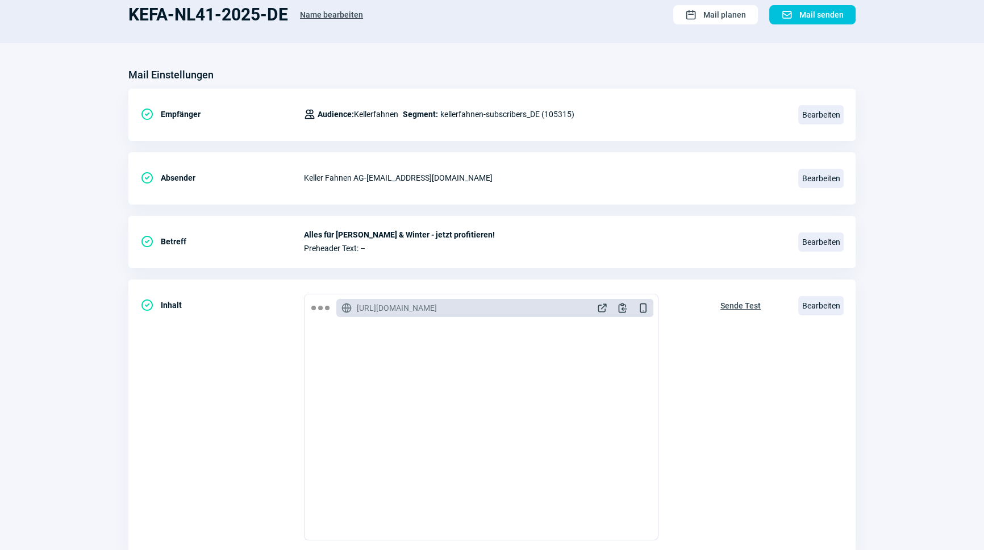
scroll to position [0, 0]
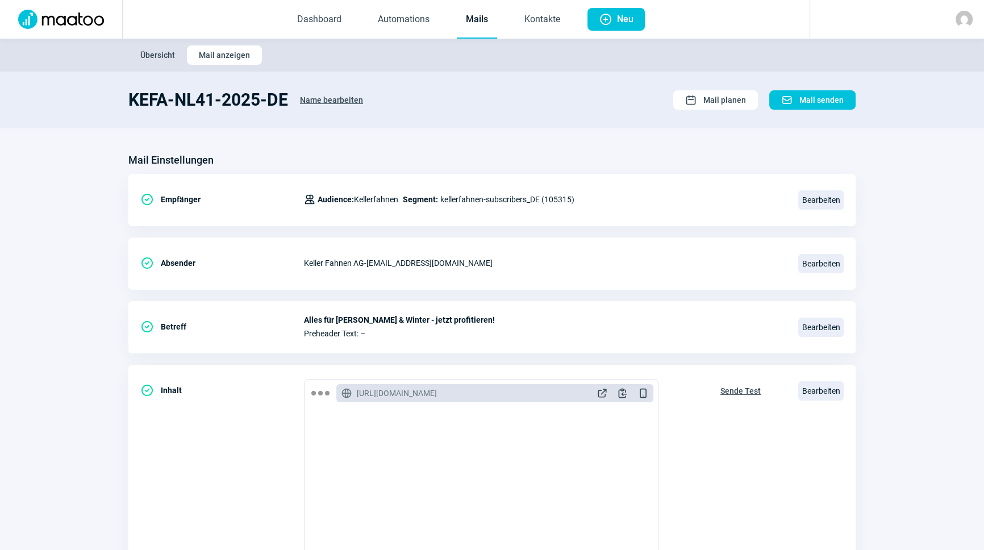
click at [472, 23] on link "Mails" at bounding box center [477, 20] width 40 height 38
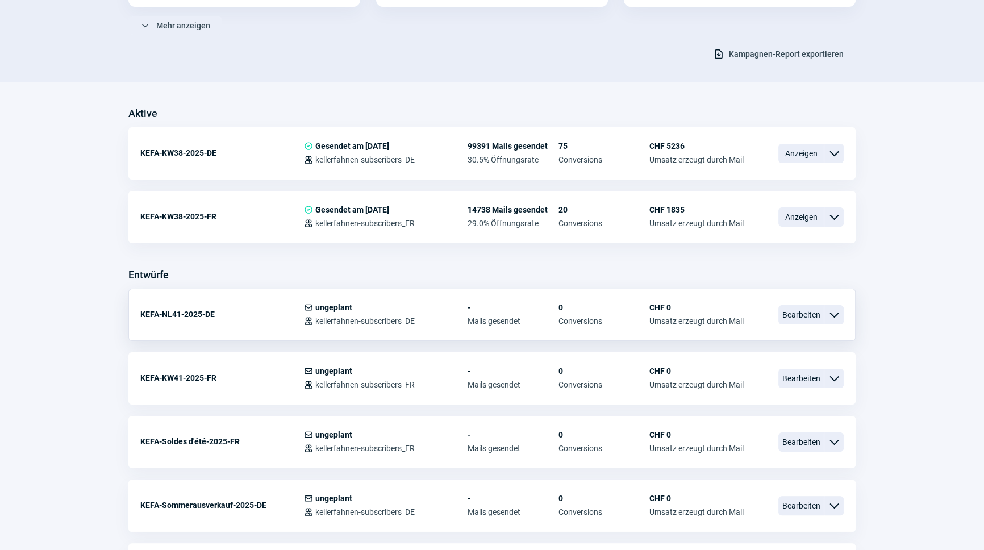
scroll to position [258, 0]
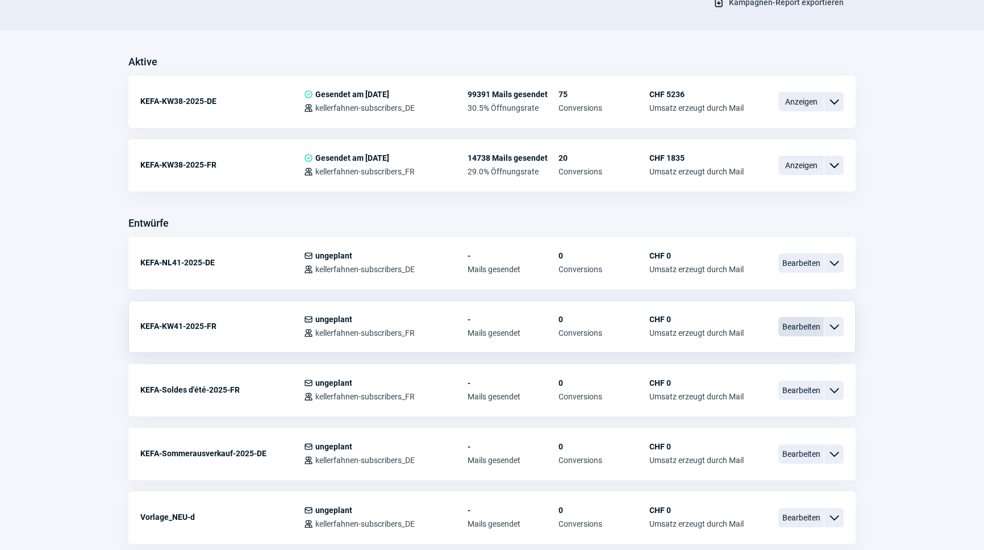
click at [800, 325] on span "Bearbeiten" at bounding box center [801, 326] width 45 height 19
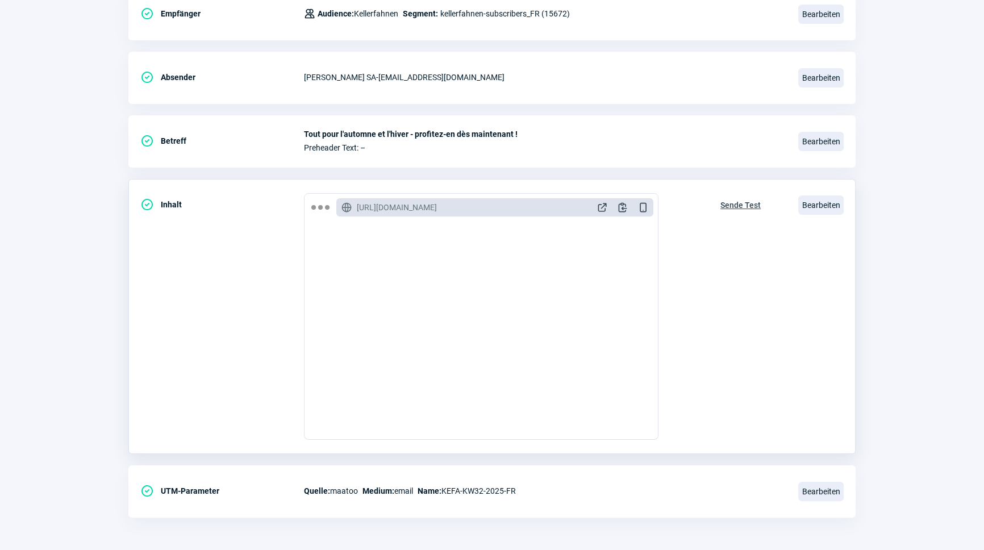
scroll to position [51, 0]
click at [809, 205] on span "Bearbeiten" at bounding box center [820, 204] width 45 height 19
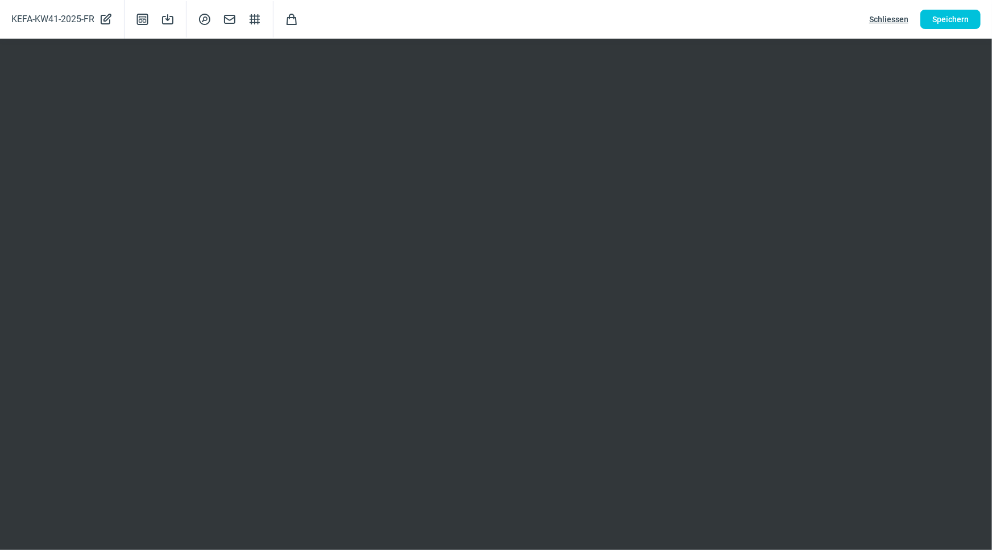
click at [884, 20] on span "Schliessen" at bounding box center [888, 19] width 39 height 18
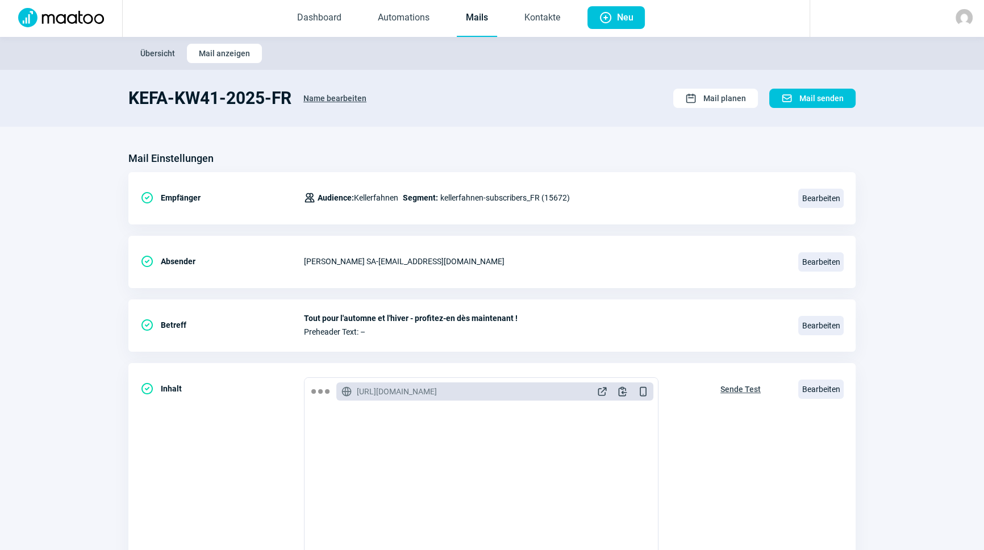
scroll to position [0, 0]
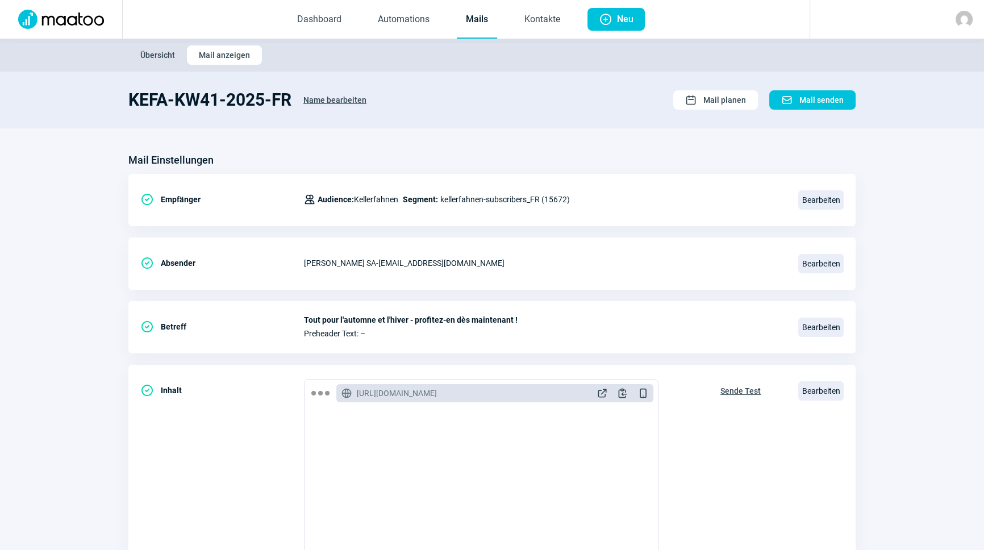
click at [463, 23] on link "Mails" at bounding box center [477, 20] width 40 height 38
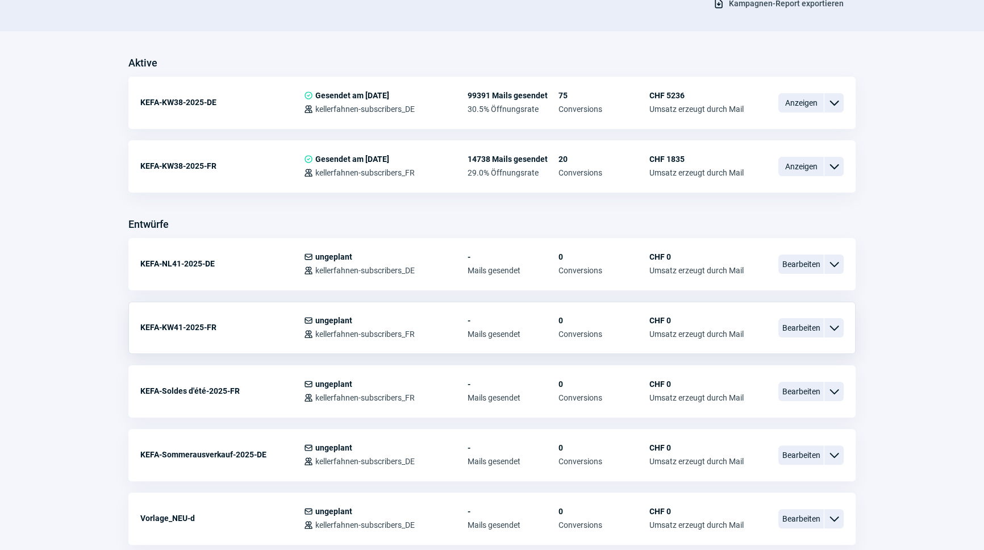
scroll to position [258, 0]
click at [804, 262] on span "Bearbeiten" at bounding box center [801, 262] width 45 height 19
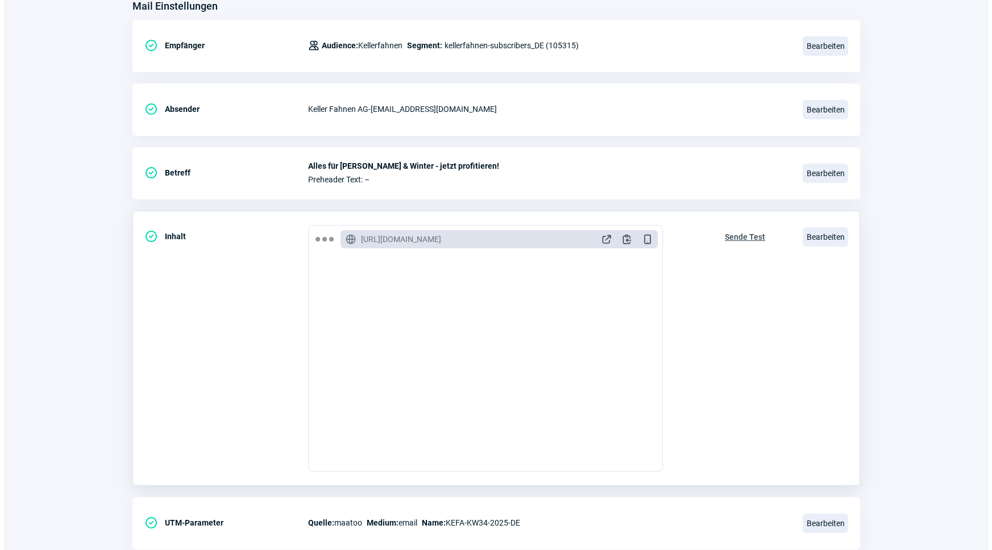
scroll to position [155, 0]
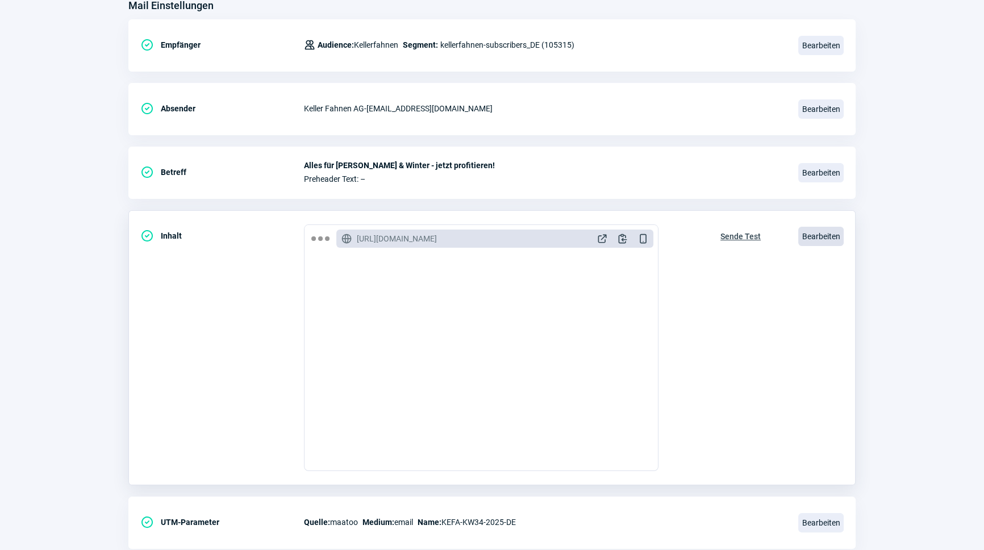
click at [813, 236] on span "Bearbeiten" at bounding box center [820, 236] width 45 height 19
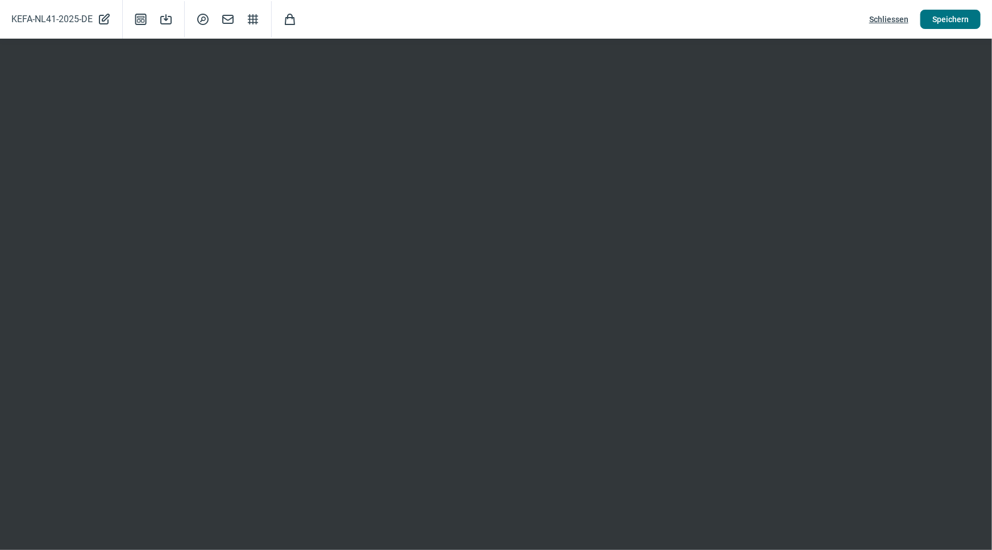
click at [956, 25] on span "Speichern" at bounding box center [950, 19] width 36 height 18
click at [927, 20] on button "Speichern" at bounding box center [950, 19] width 60 height 19
click at [904, 20] on span "Schliessen" at bounding box center [888, 19] width 39 height 18
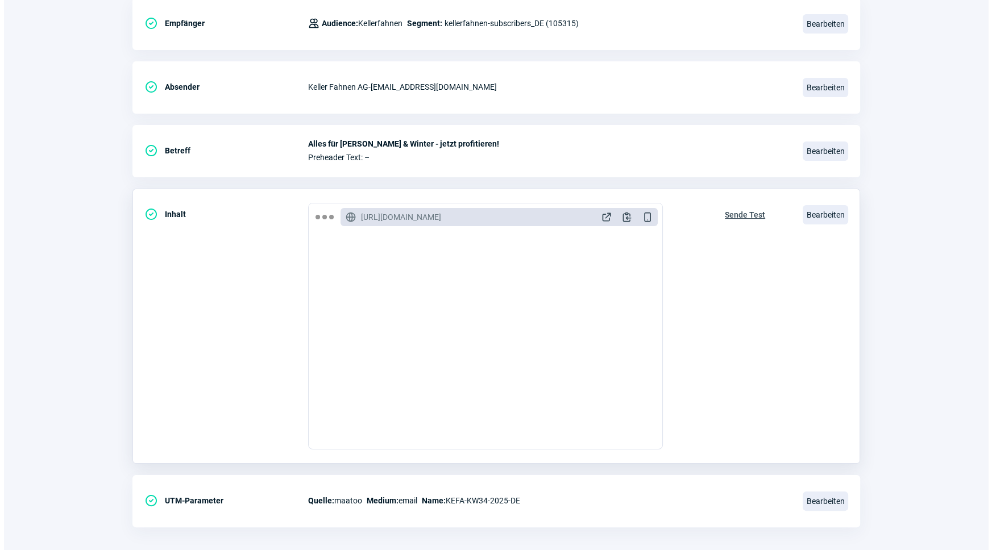
scroll to position [186, 0]
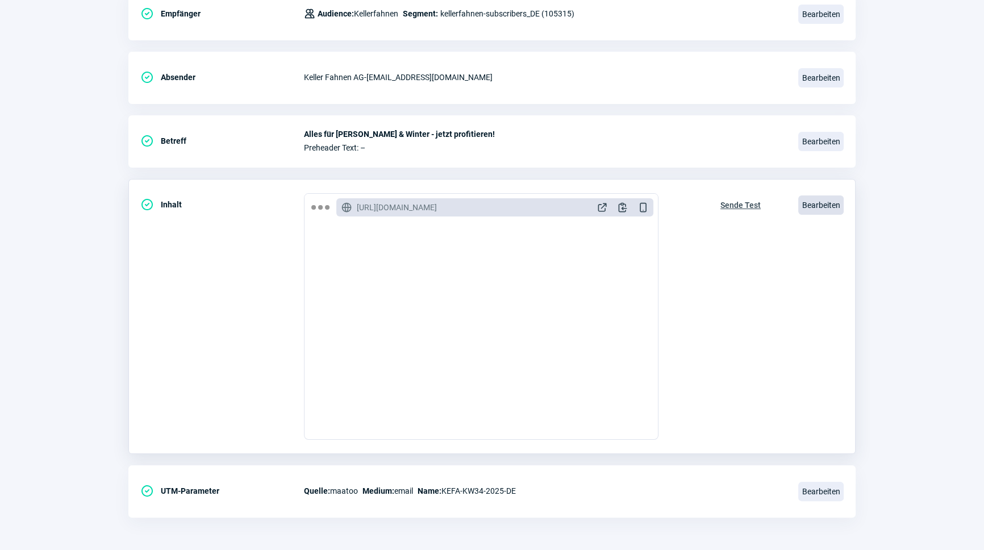
click at [834, 199] on span "Bearbeiten" at bounding box center [820, 204] width 45 height 19
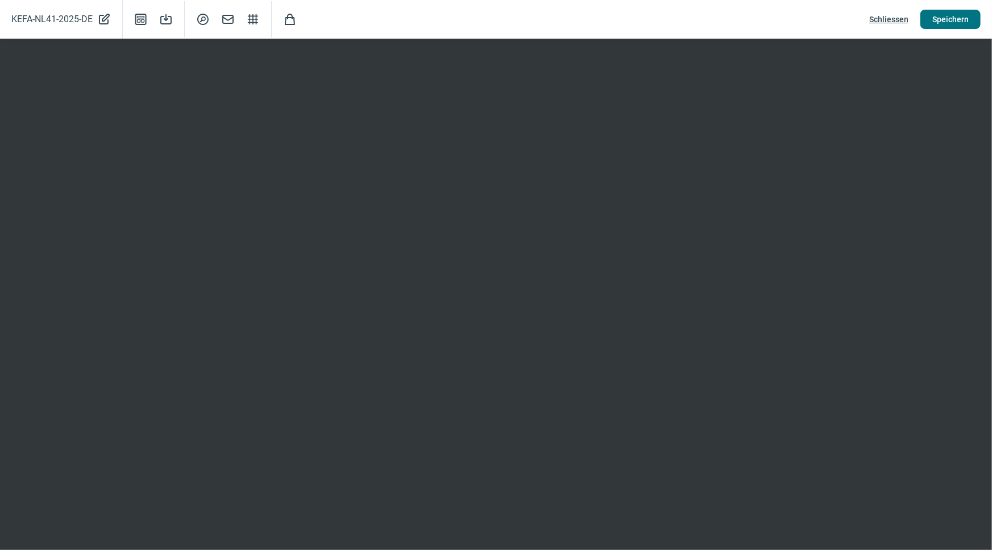
click at [958, 18] on span "Speichern" at bounding box center [950, 19] width 36 height 18
